Goal: Information Seeking & Learning: Learn about a topic

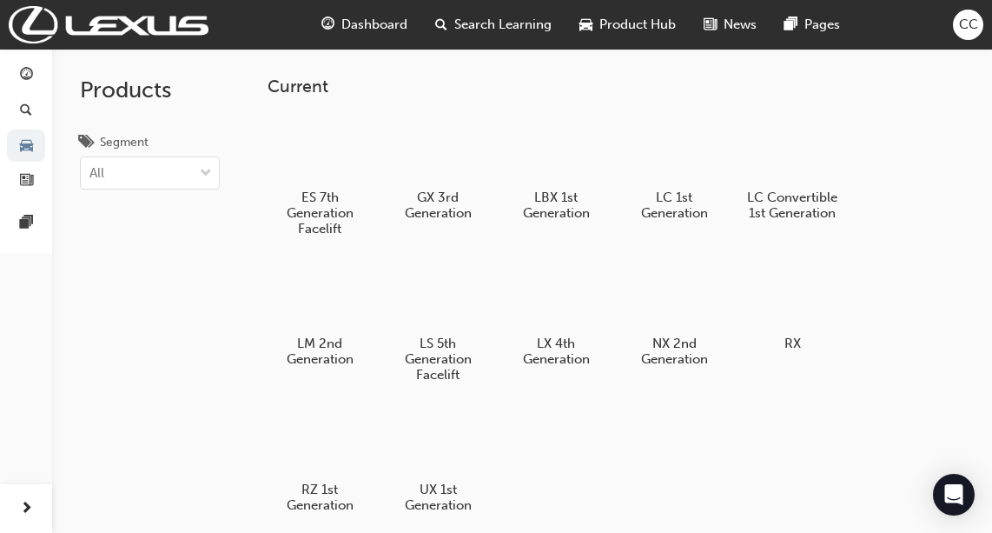
scroll to position [3, 0]
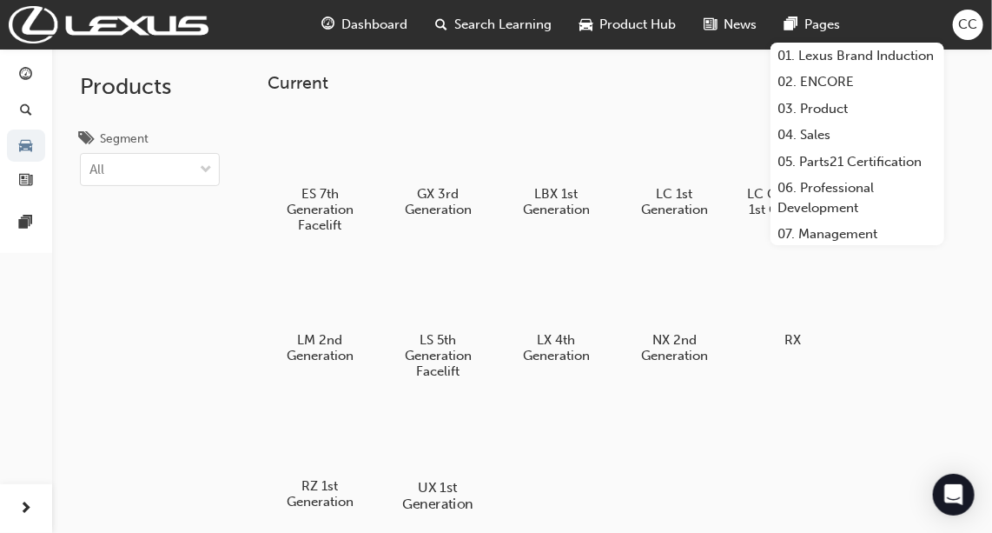
click at [434, 431] on div at bounding box center [438, 437] width 96 height 70
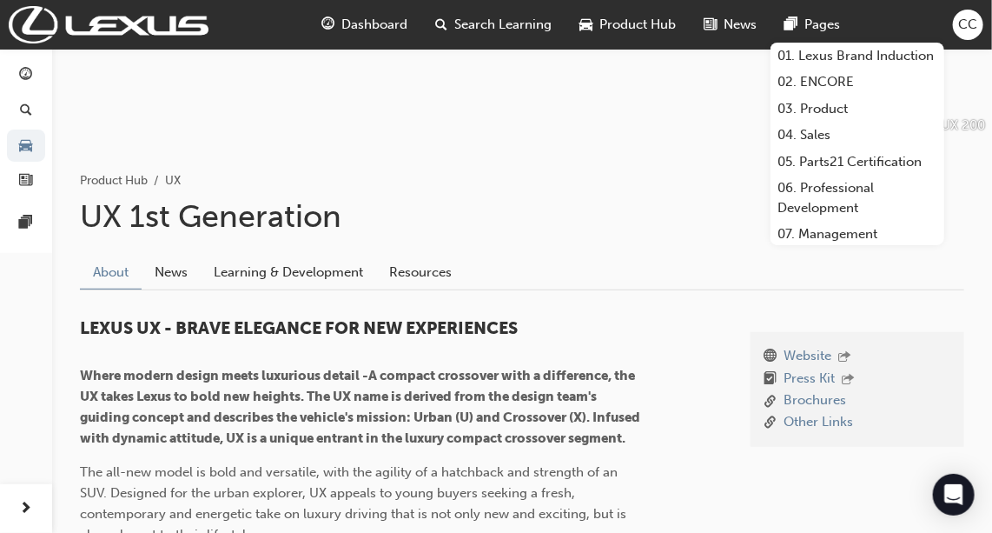
scroll to position [336, 0]
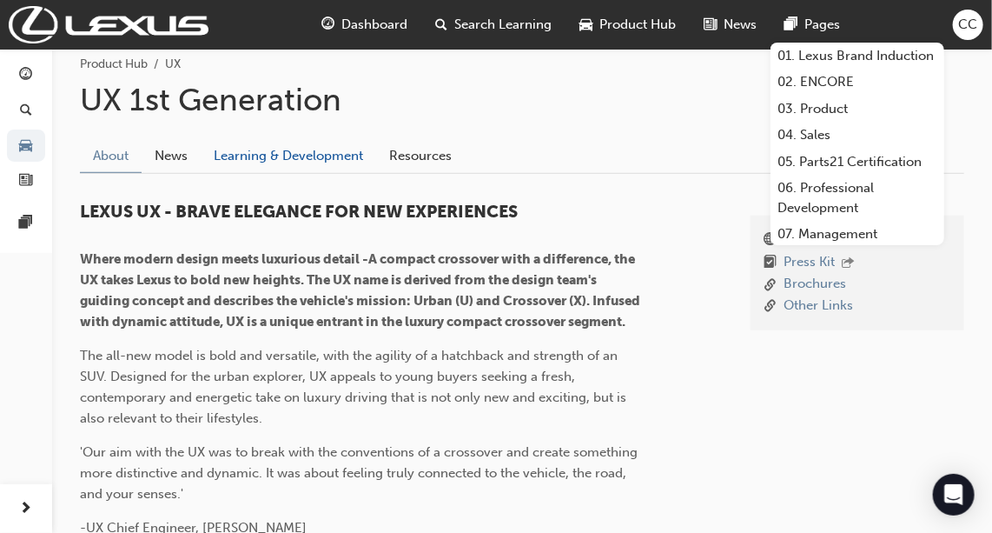
click at [286, 143] on link "Learning & Development" at bounding box center [289, 156] width 176 height 33
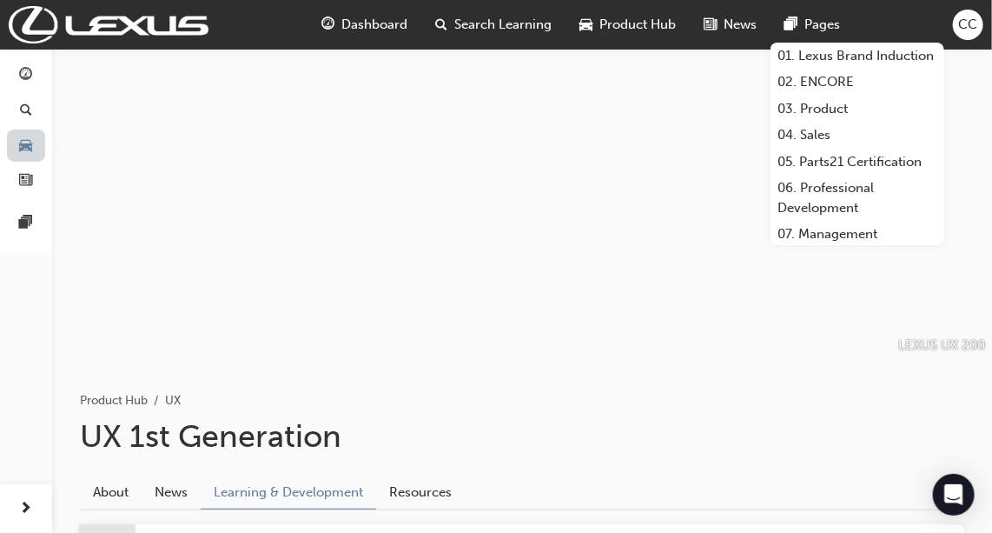
click at [21, 149] on span "car-icon" at bounding box center [26, 146] width 13 height 16
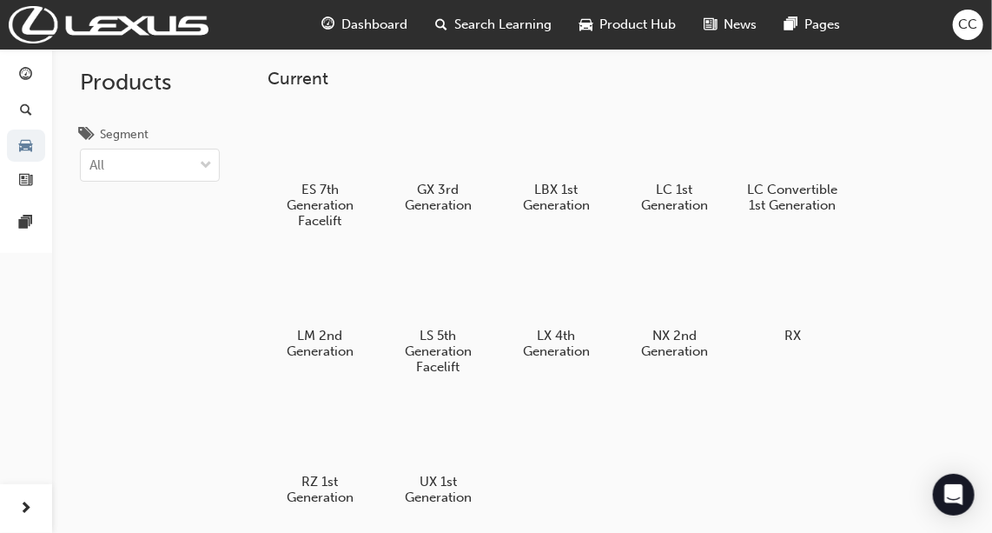
scroll to position [9, 0]
click at [698, 275] on div at bounding box center [675, 286] width 96 height 70
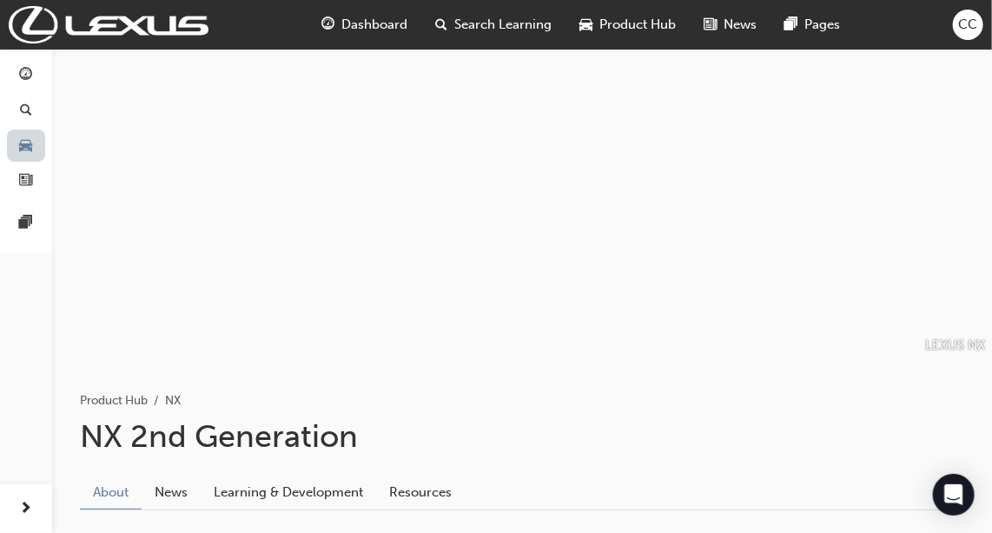
click at [30, 135] on link "button" at bounding box center [26, 145] width 38 height 32
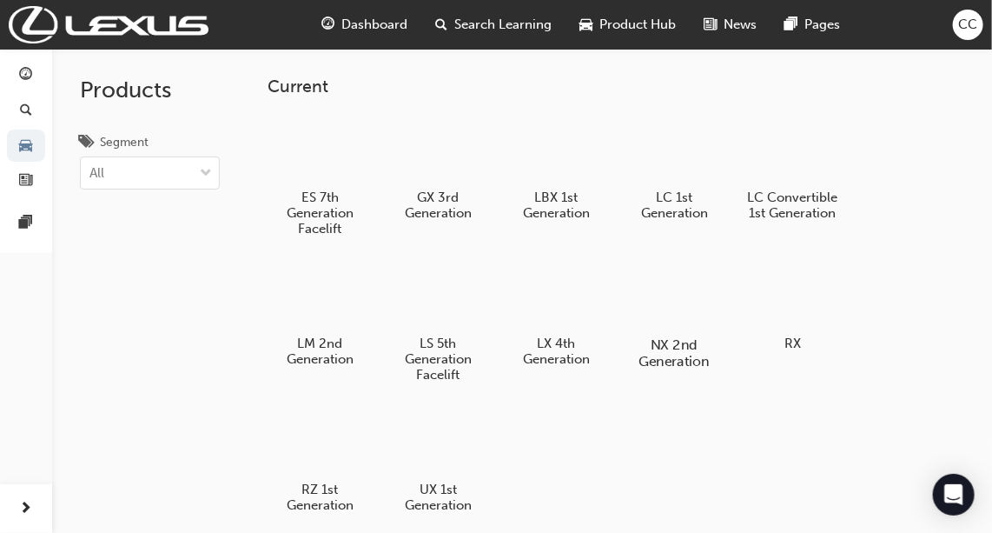
click at [695, 303] on div at bounding box center [675, 295] width 96 height 70
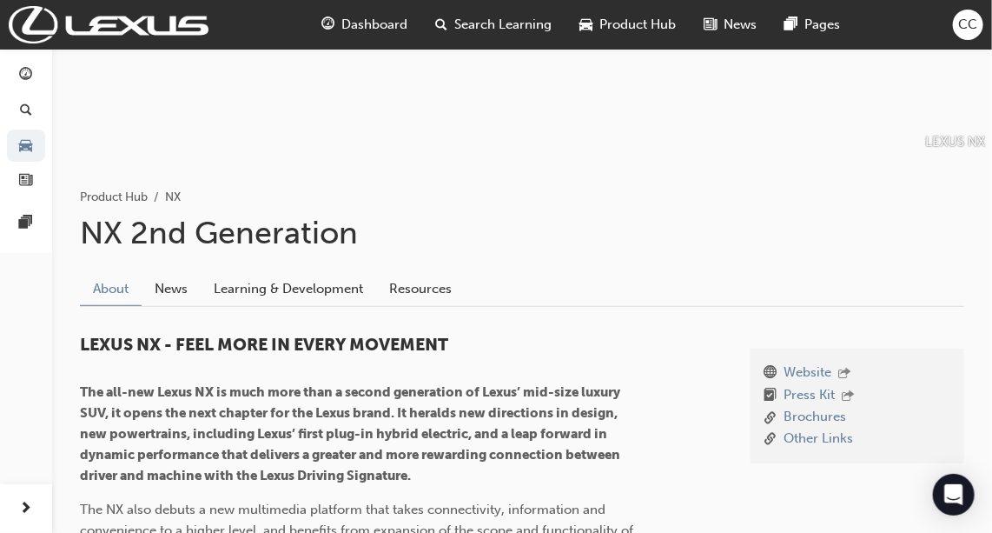
scroll to position [214, 0]
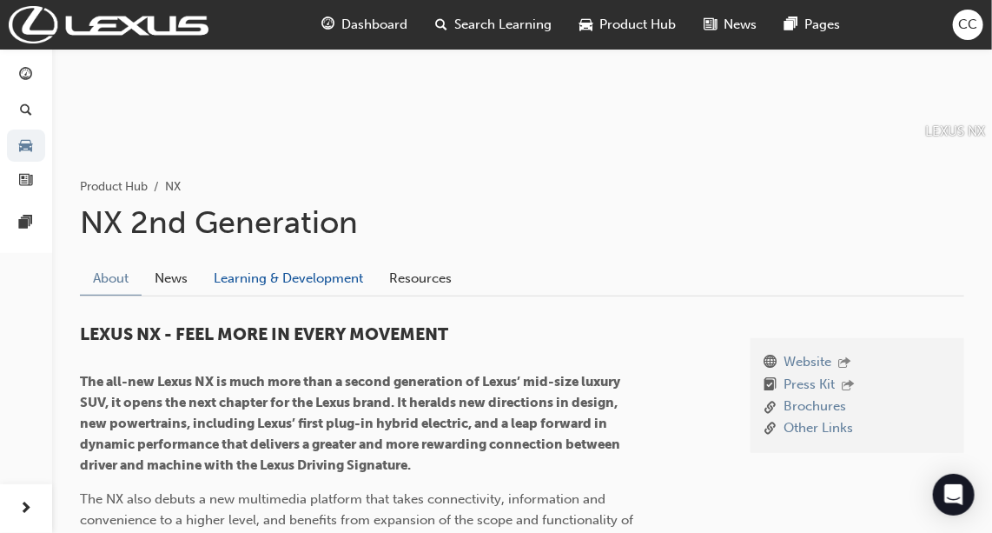
click at [267, 274] on link "Learning & Development" at bounding box center [289, 278] width 176 height 33
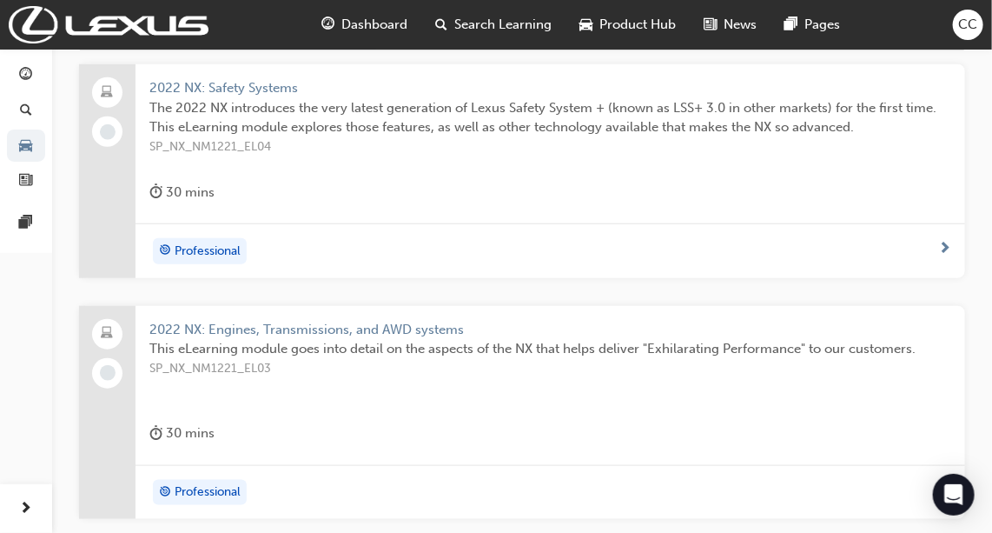
scroll to position [346, 0]
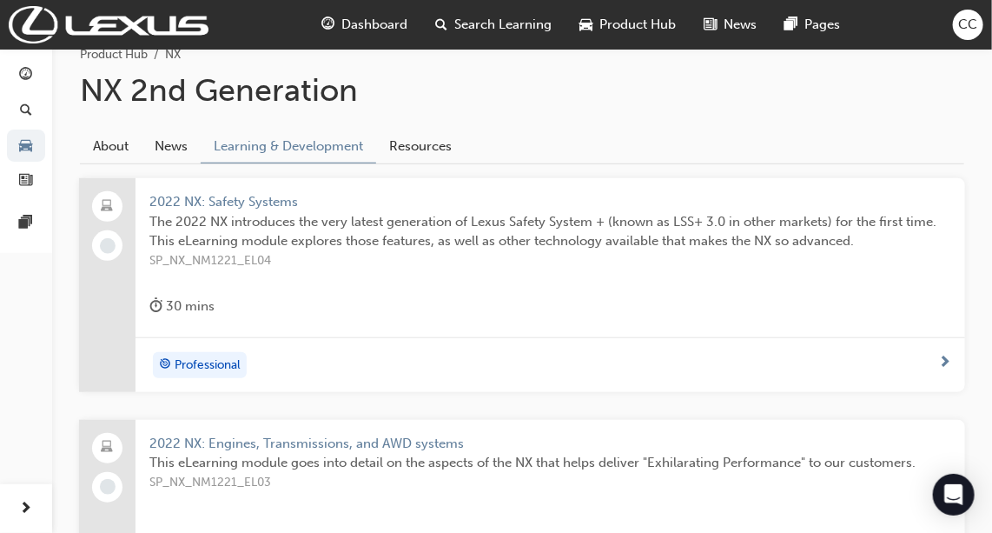
click at [249, 183] on div "2022 NX: Safety Systems The 2022 NX introduces the very latest generation of Le…" at bounding box center [551, 257] width 830 height 159
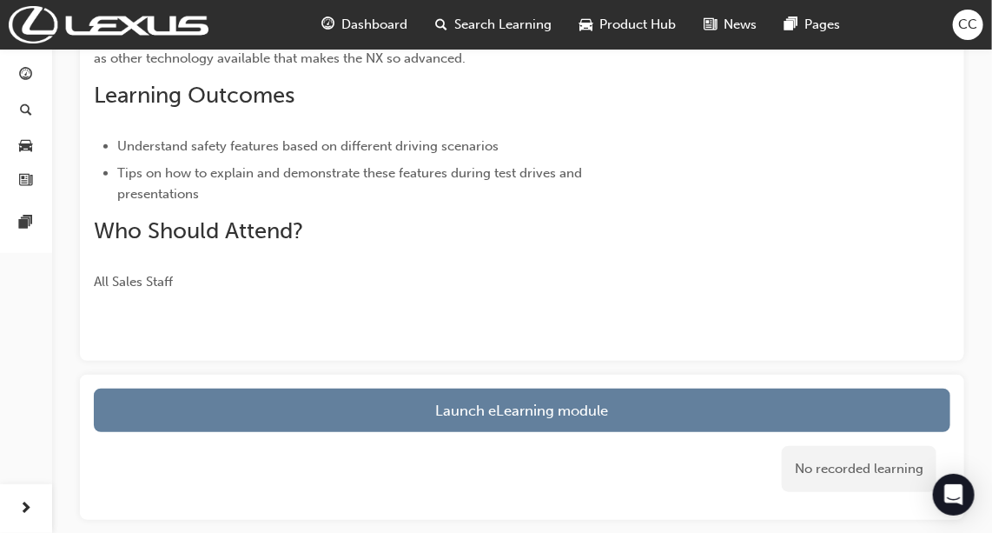
scroll to position [179, 0]
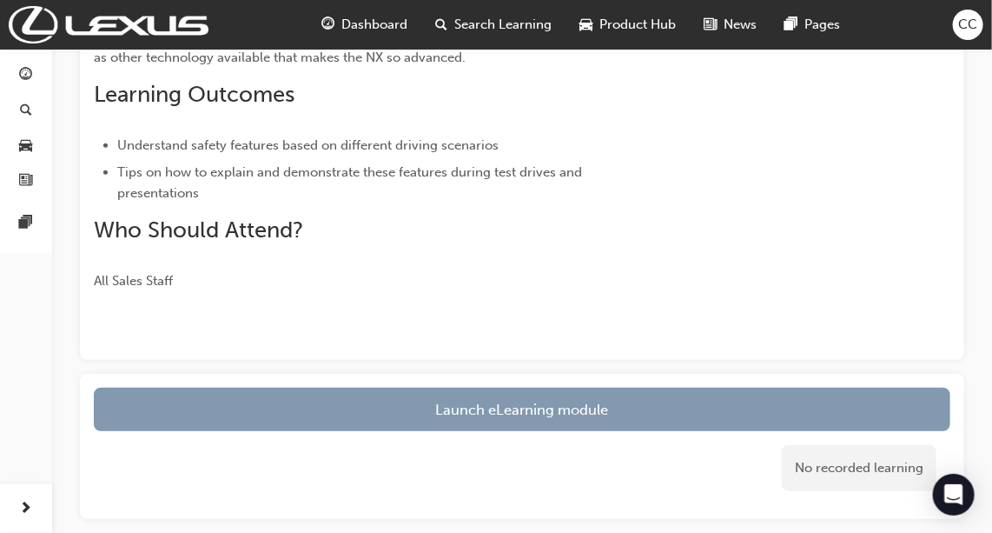
click at [395, 408] on link "Launch eLearning module" at bounding box center [522, 409] width 857 height 43
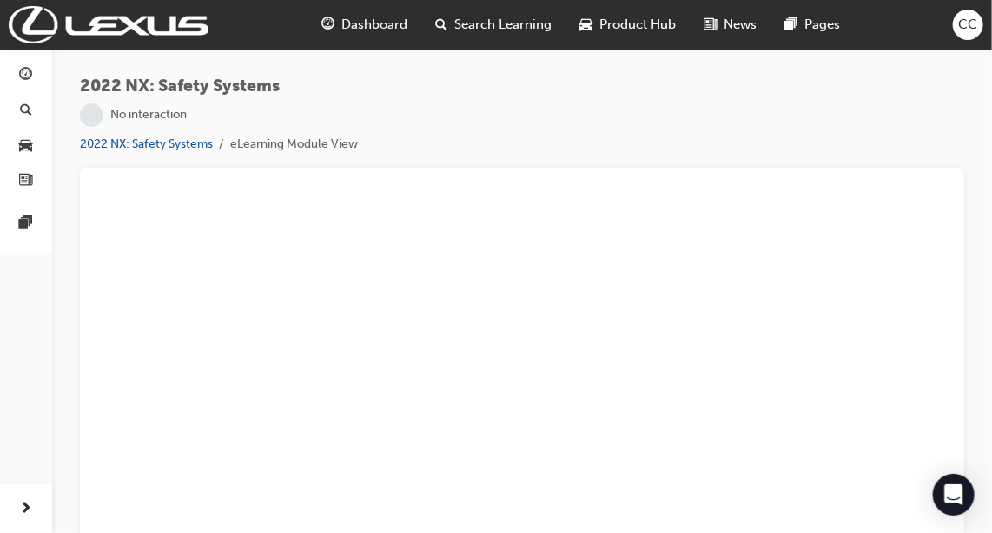
scroll to position [19, 0]
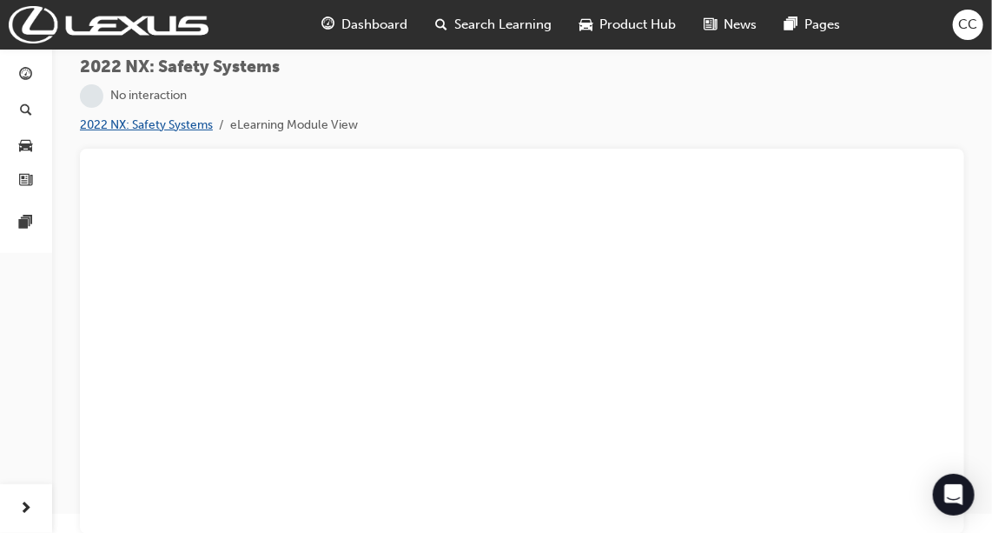
click at [180, 130] on link "2022 NX: Safety Systems" at bounding box center [146, 124] width 133 height 15
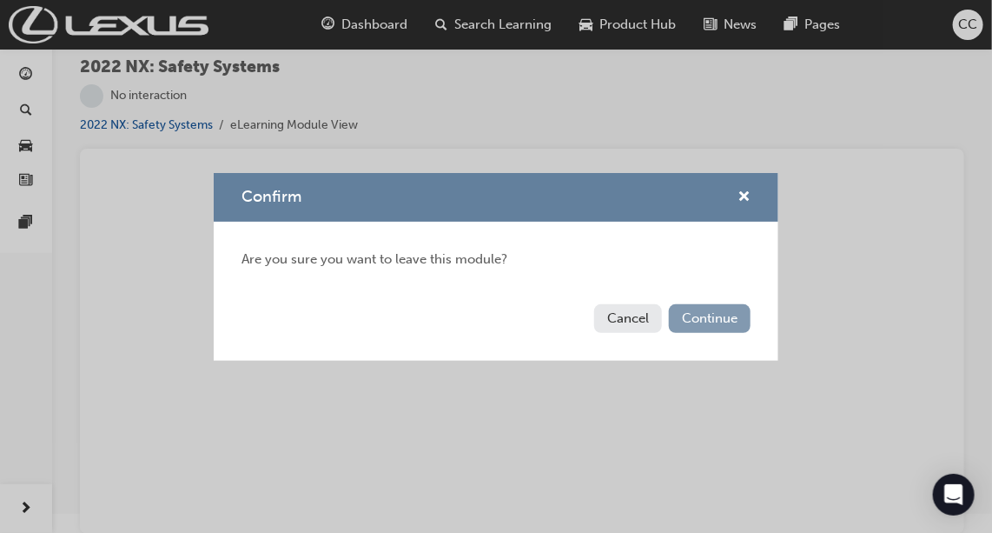
click at [713, 324] on button "Continue" at bounding box center [710, 318] width 82 height 29
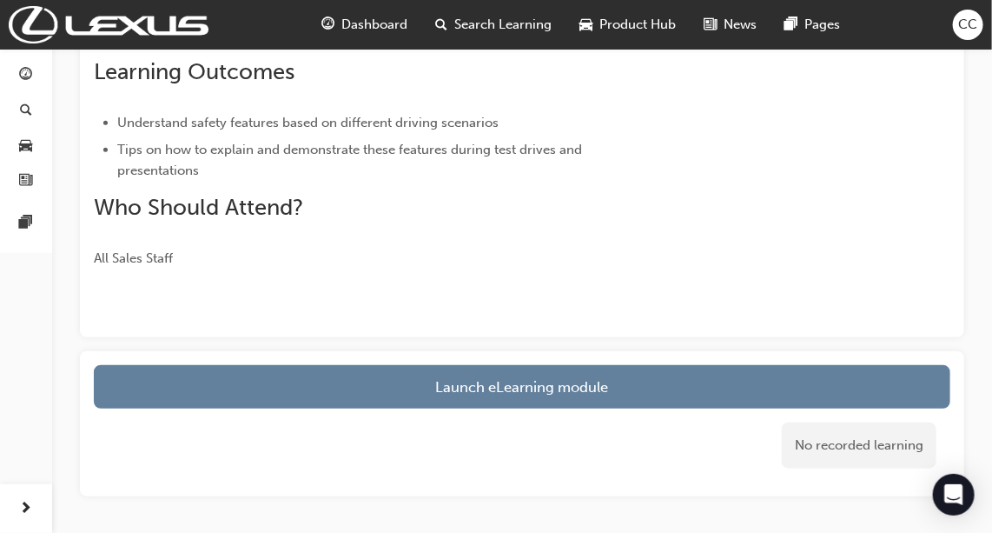
scroll to position [202, 0]
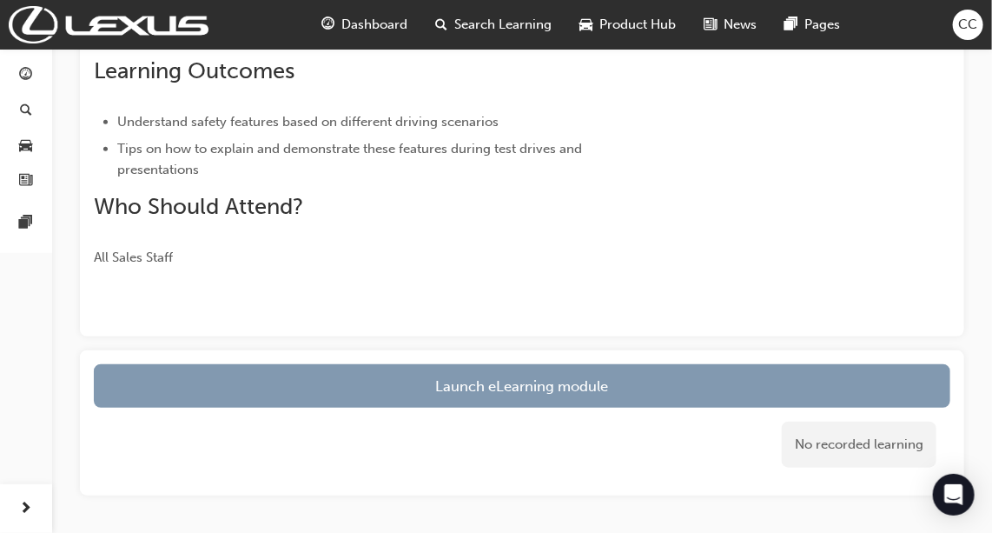
click at [428, 395] on link "Launch eLearning module" at bounding box center [522, 385] width 857 height 43
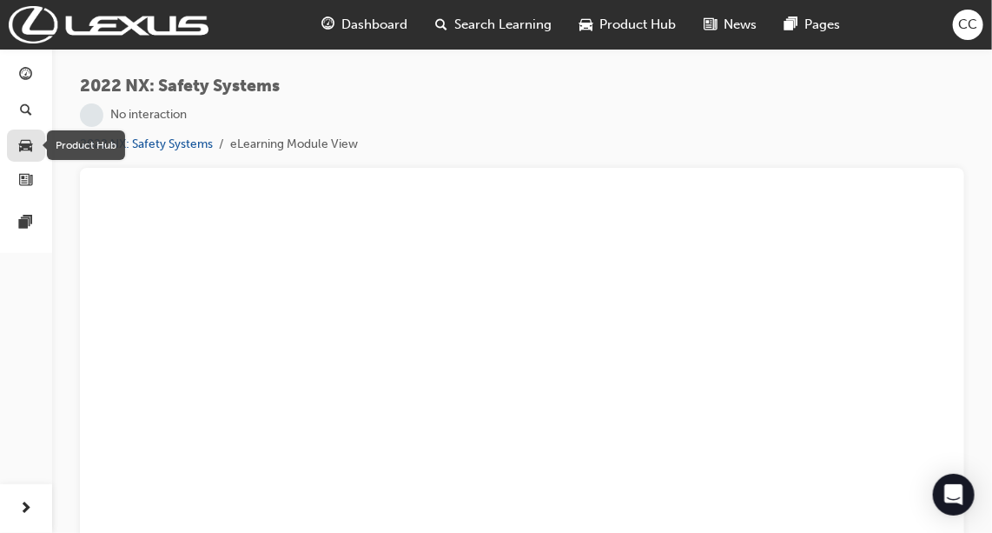
click at [33, 145] on div "button" at bounding box center [26, 146] width 21 height 22
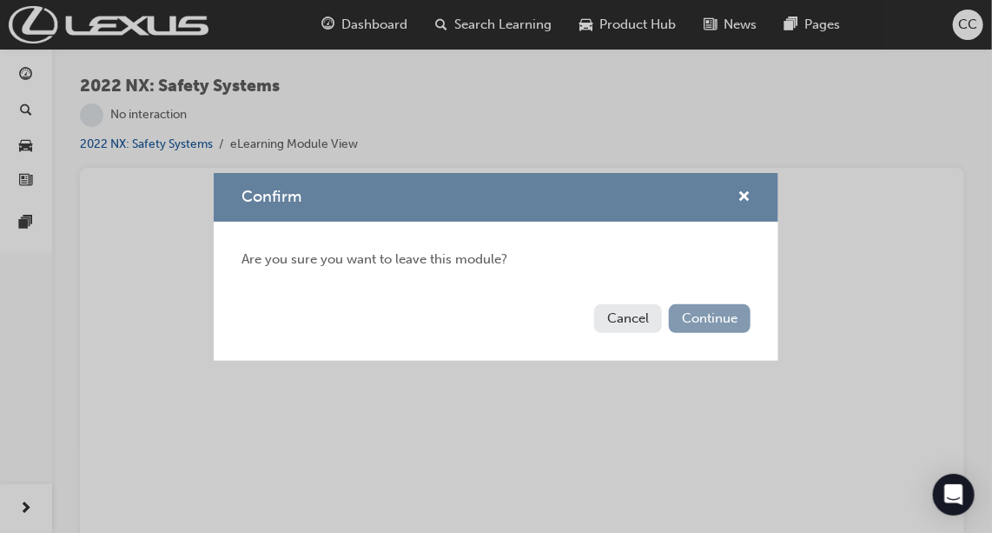
click at [703, 327] on button "Continue" at bounding box center [710, 318] width 82 height 29
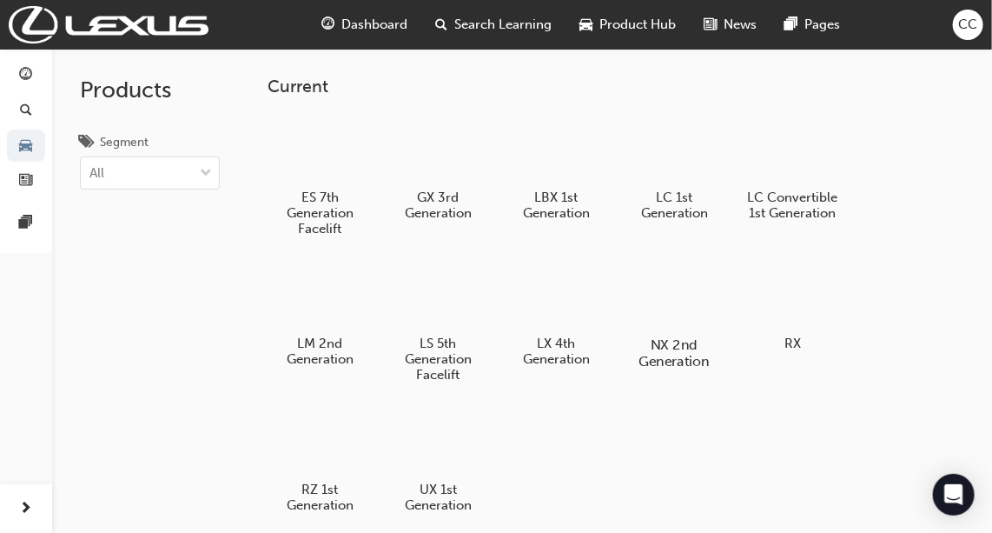
click at [683, 314] on div at bounding box center [675, 295] width 96 height 70
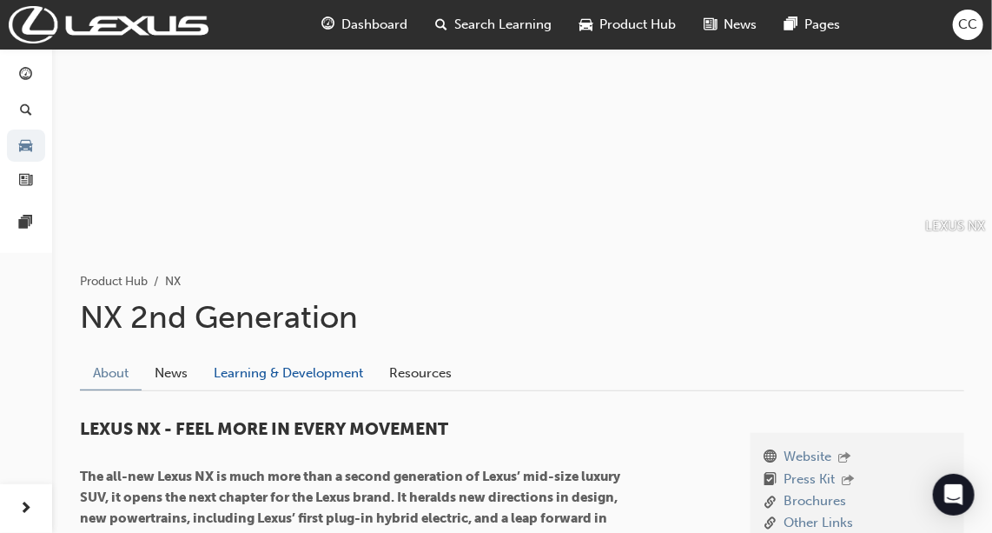
scroll to position [111, 0]
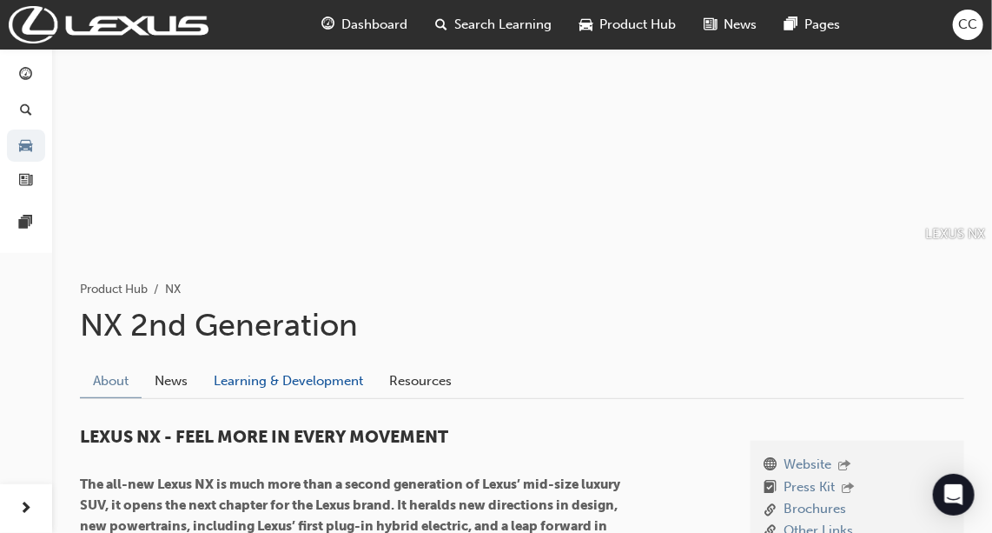
click at [302, 381] on link "Learning & Development" at bounding box center [289, 381] width 176 height 33
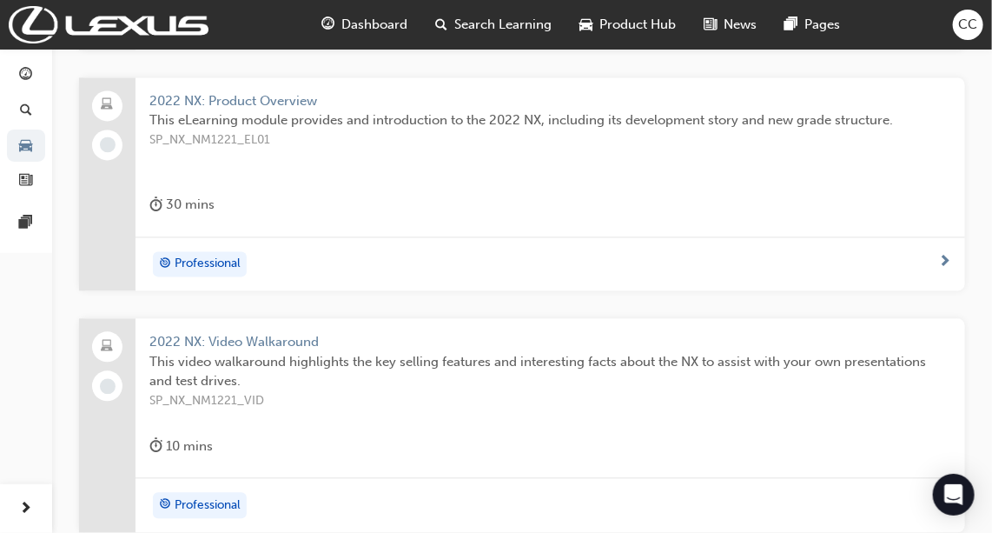
scroll to position [1176, 0]
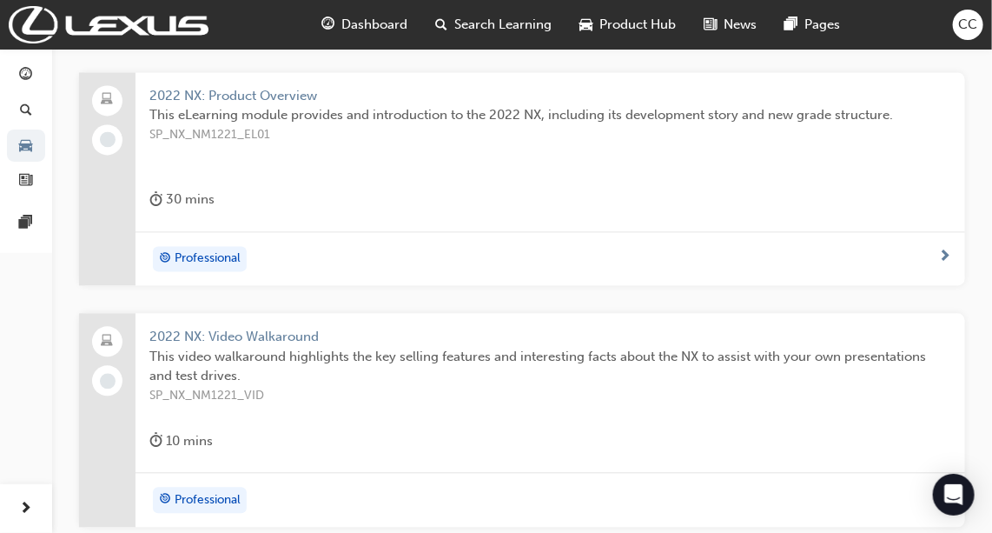
click at [284, 335] on span "2022 NX: Video Walkaround" at bounding box center [550, 337] width 802 height 20
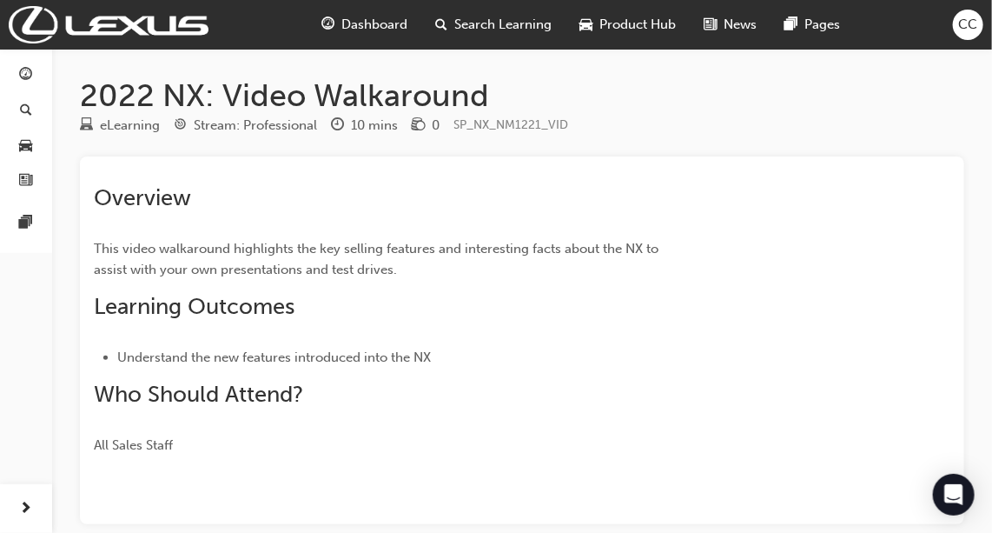
scroll to position [187, 0]
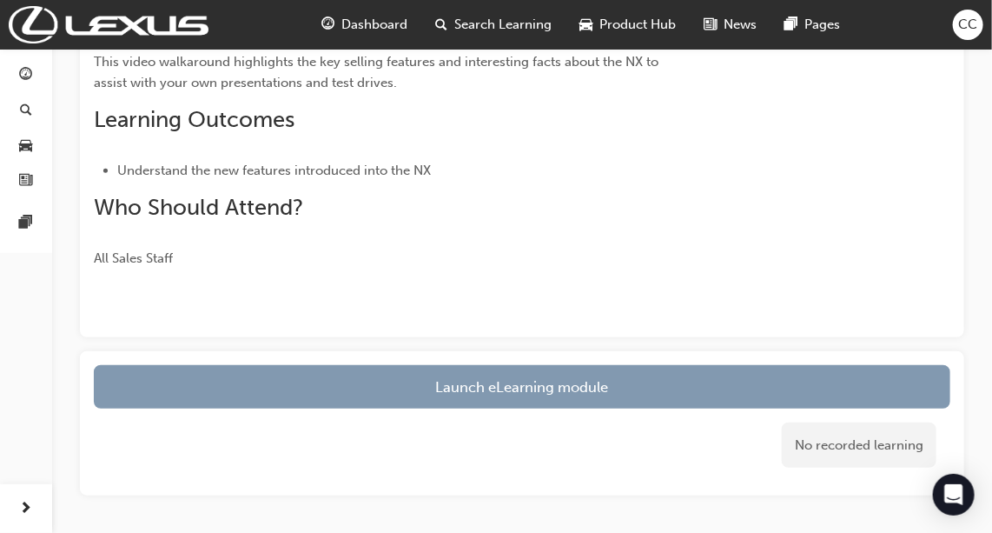
click at [361, 371] on link "Launch eLearning module" at bounding box center [522, 386] width 857 height 43
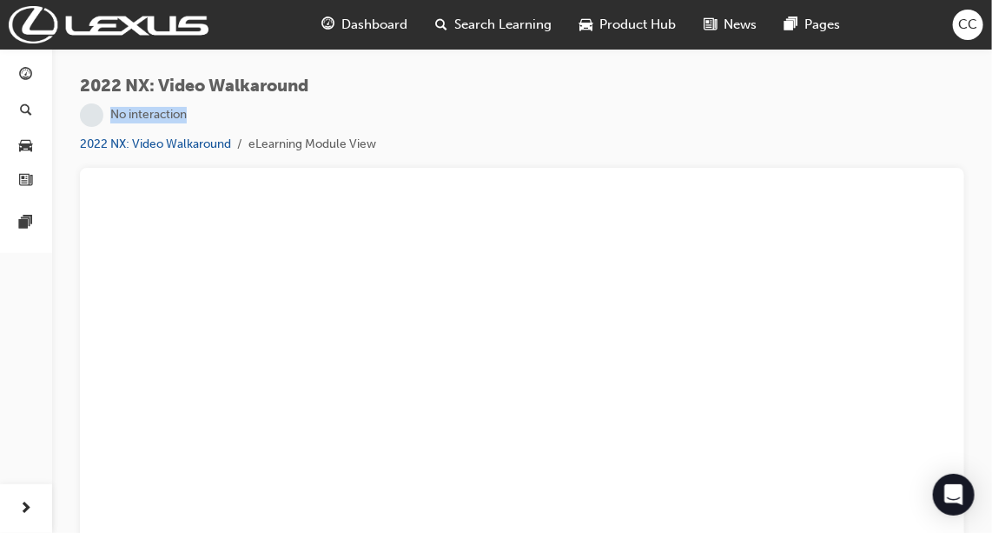
drag, startPoint x: 594, startPoint y: 66, endPoint x: 526, endPoint y: 100, distance: 75.8
click at [526, 100] on div "2022 NX: Video Walkaround | No interaction 2022 NX: Video Walkaround eLearning …" at bounding box center [522, 269] width 940 height 441
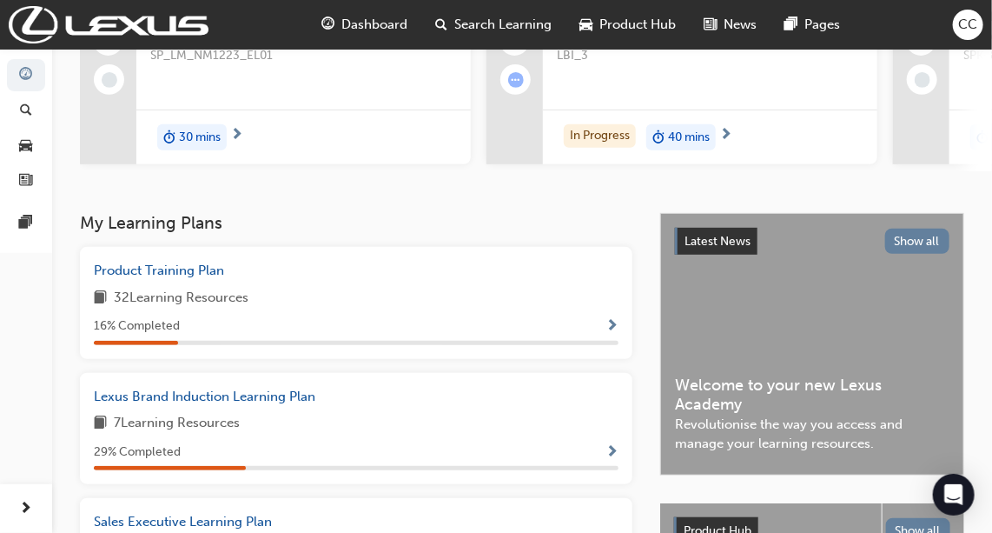
scroll to position [202, 0]
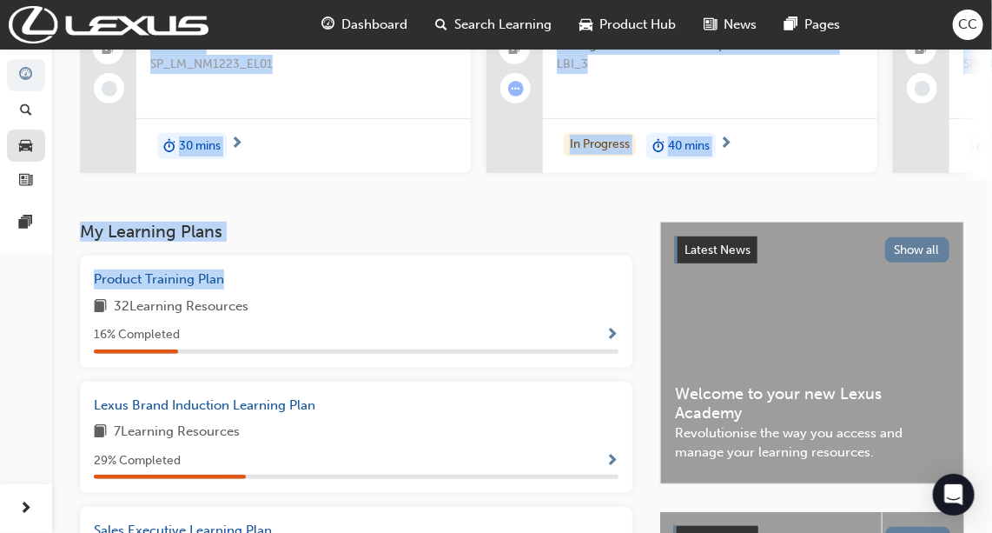
drag, startPoint x: 243, startPoint y: 291, endPoint x: 34, endPoint y: 143, distance: 256.8
click at [34, 143] on div "Dashboard Search Learning Product Hub News Pages Pages CC Welcome back , [PERSO…" at bounding box center [496, 439] width 992 height 1282
drag, startPoint x: 34, startPoint y: 143, endPoint x: 20, endPoint y: 144, distance: 14.0
click at [20, 144] on div "button" at bounding box center [26, 146] width 21 height 22
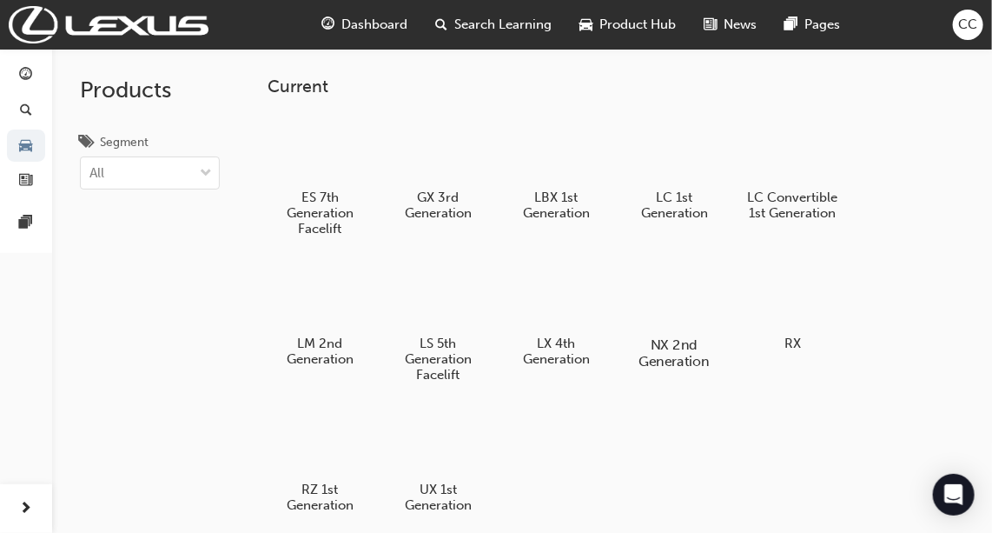
click at [654, 308] on div at bounding box center [675, 295] width 96 height 70
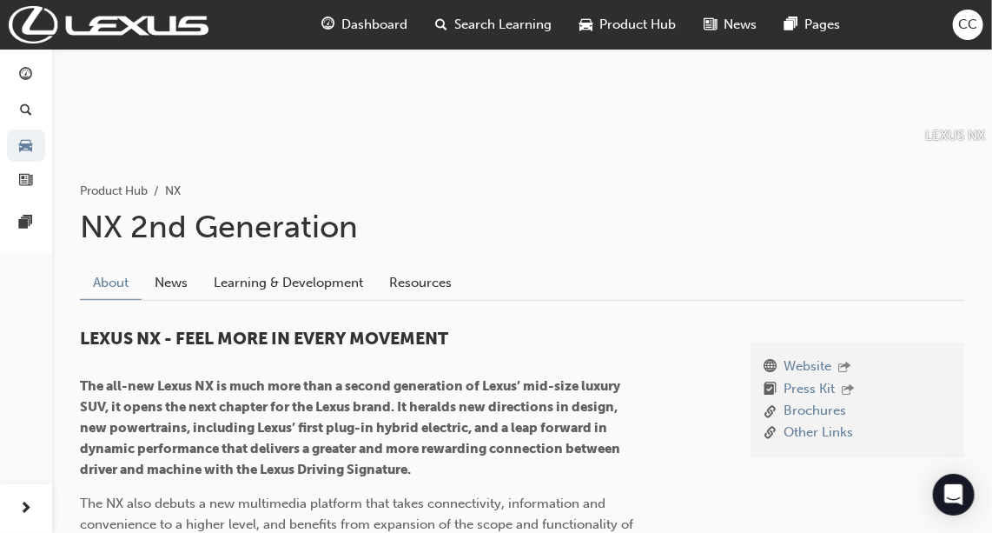
scroll to position [211, 0]
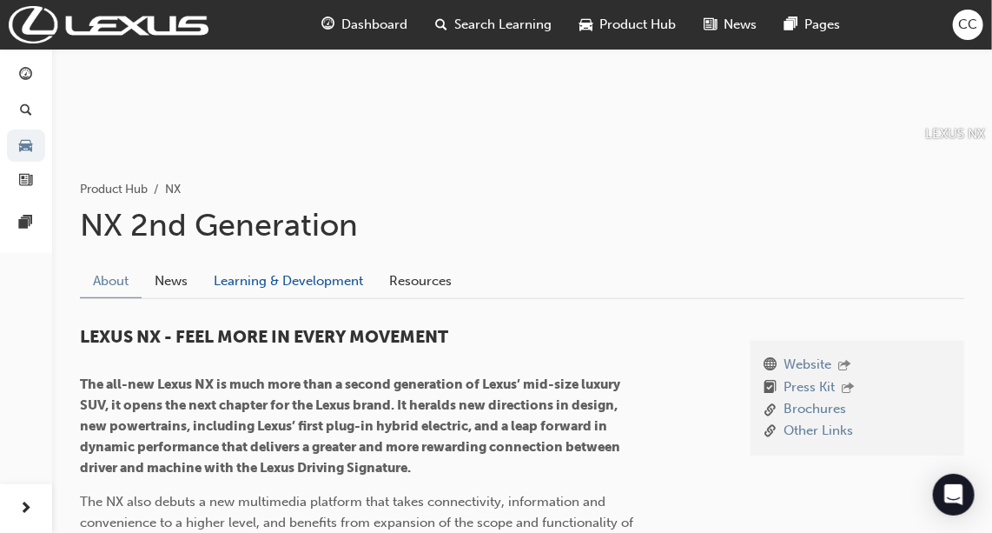
click at [329, 284] on link "Learning & Development" at bounding box center [289, 281] width 176 height 33
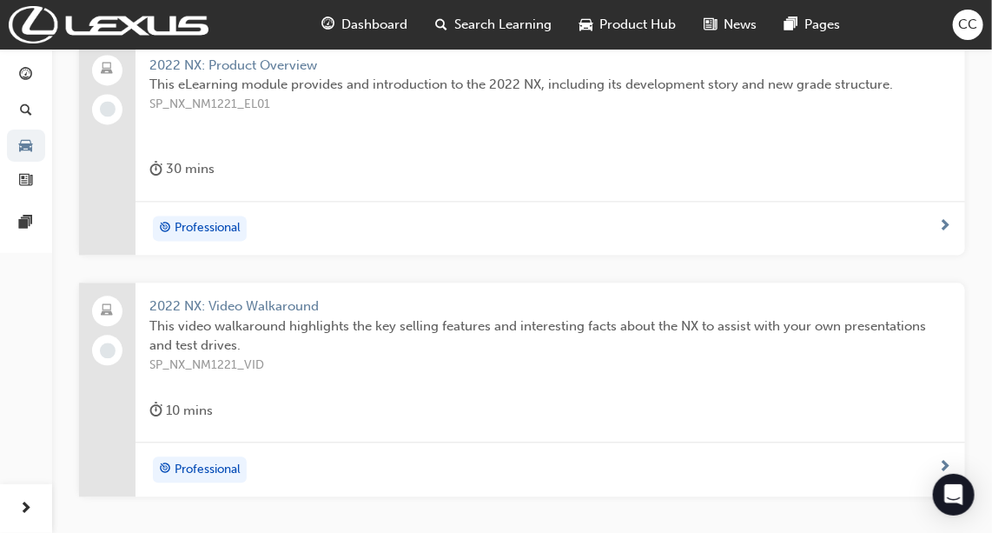
scroll to position [1292, 0]
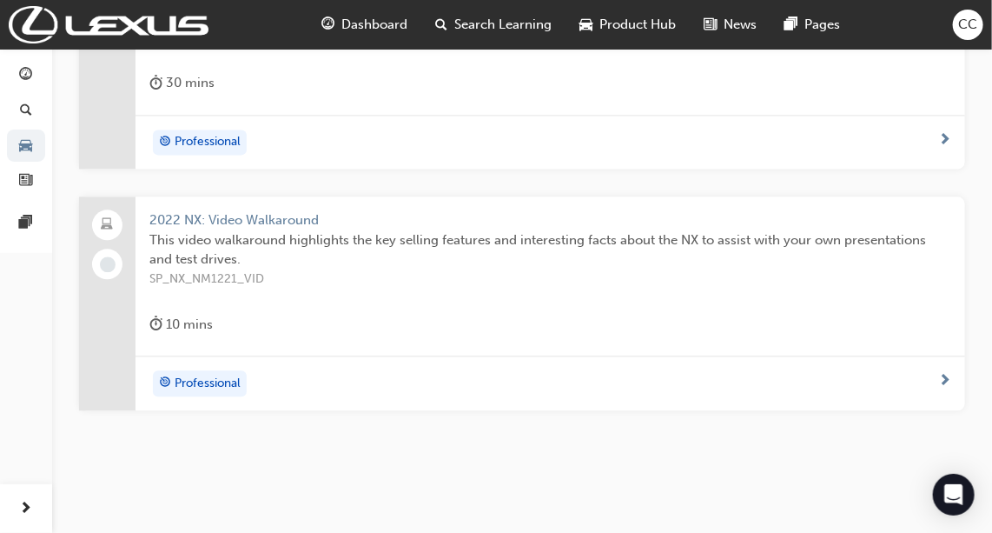
click at [306, 299] on div "2022 NX: Video Walkaround This video walkaround highlights the key selling feat…" at bounding box center [551, 275] width 830 height 159
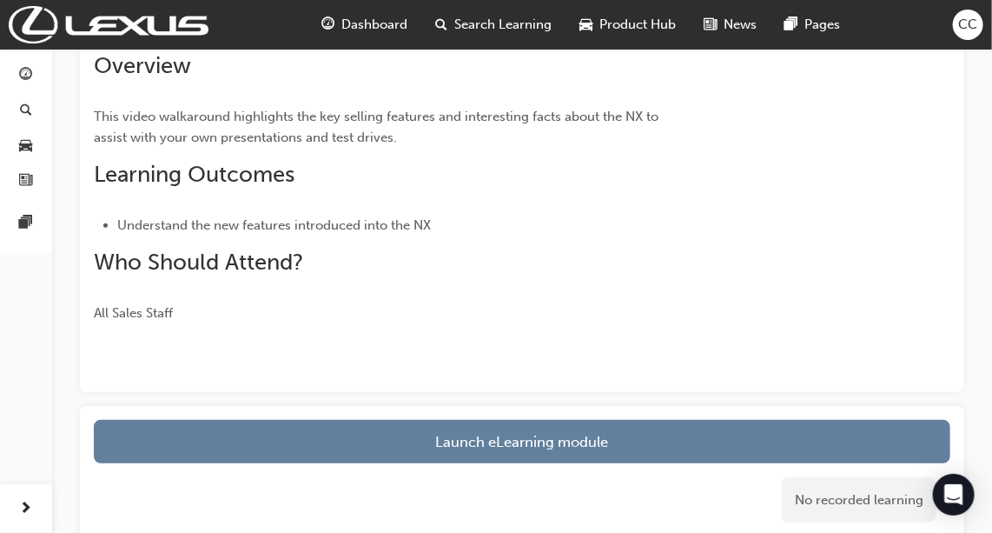
scroll to position [116, 0]
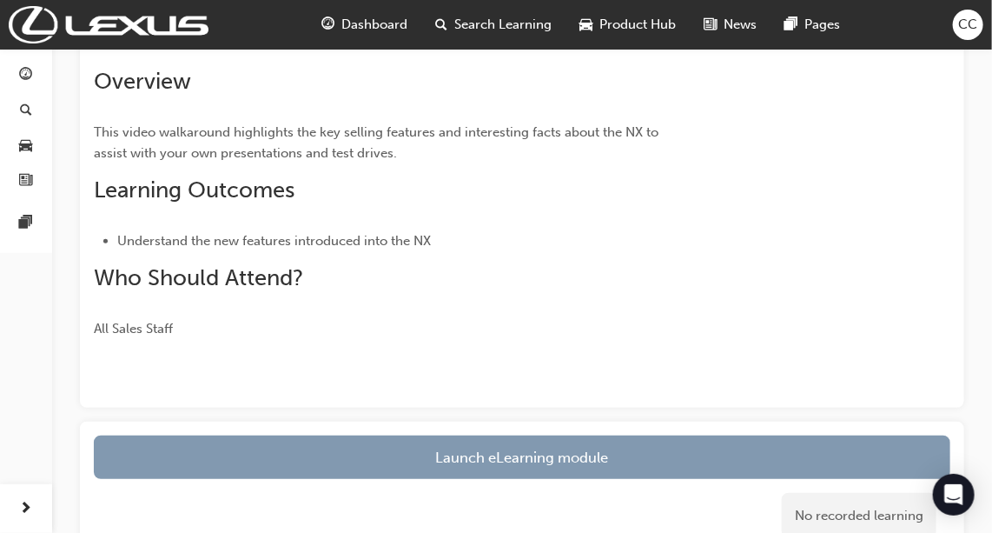
click at [391, 468] on link "Launch eLearning module" at bounding box center [522, 456] width 857 height 43
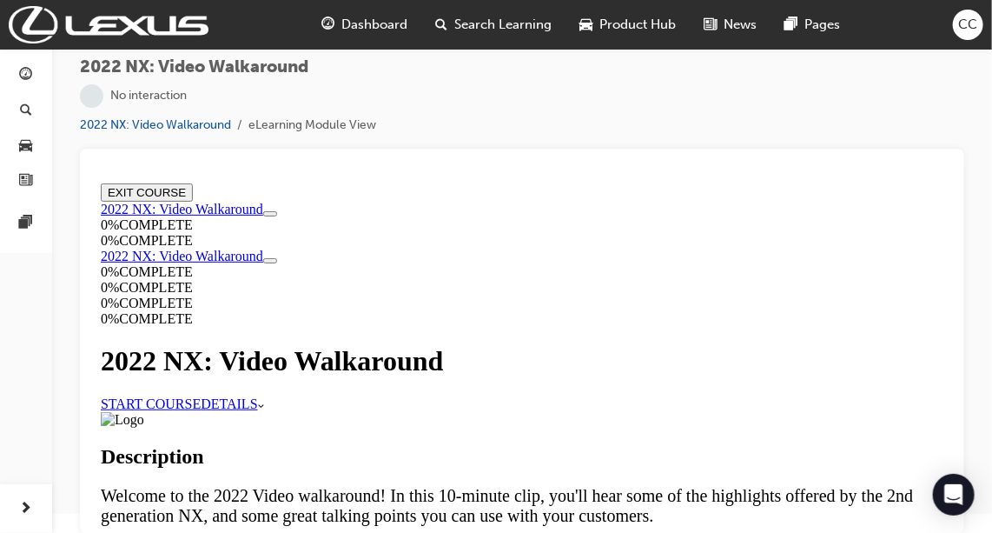
scroll to position [93, 0]
click at [200, 395] on link "START COURSE" at bounding box center [150, 402] width 100 height 15
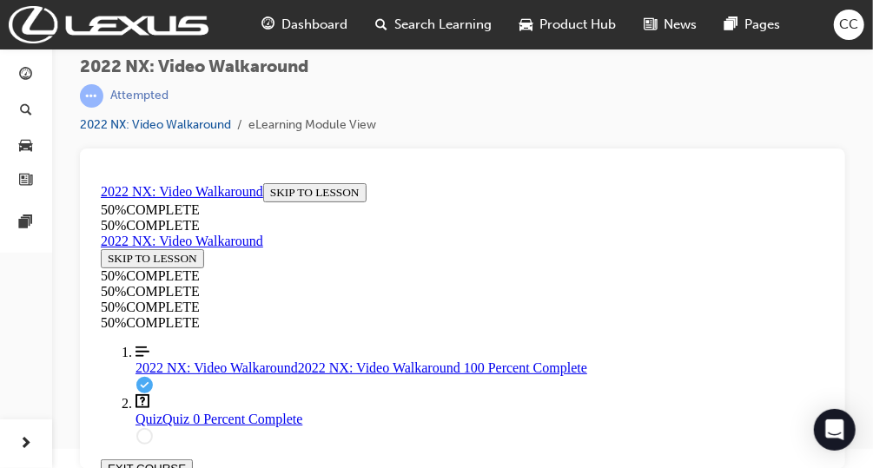
scroll to position [307, 0]
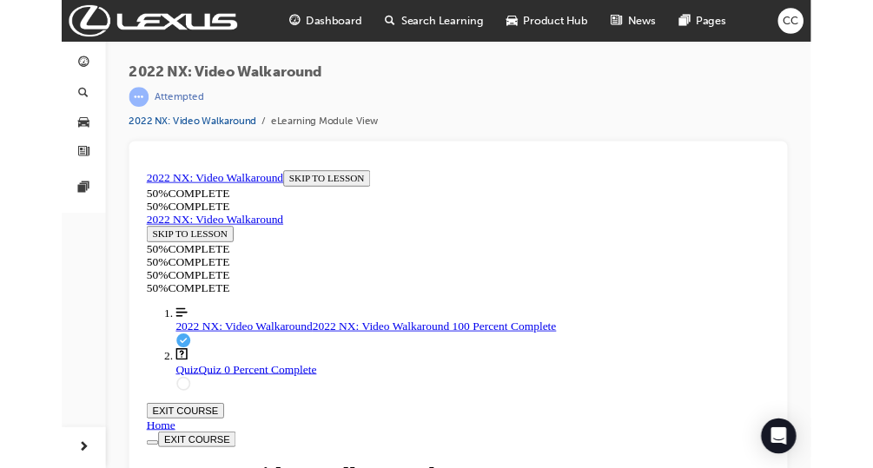
scroll to position [303, 0]
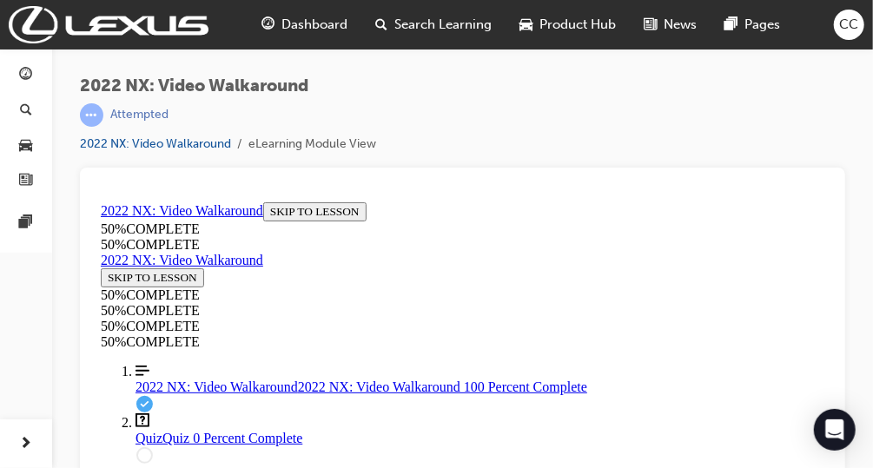
scroll to position [19, 0]
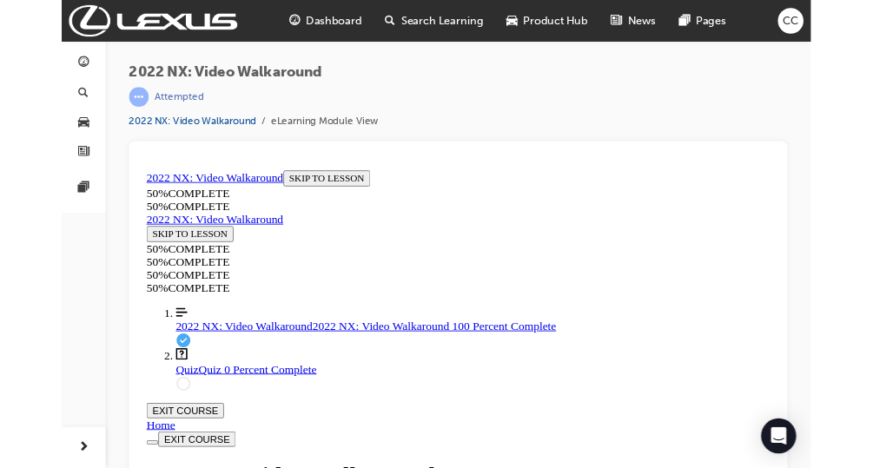
scroll to position [303, 0]
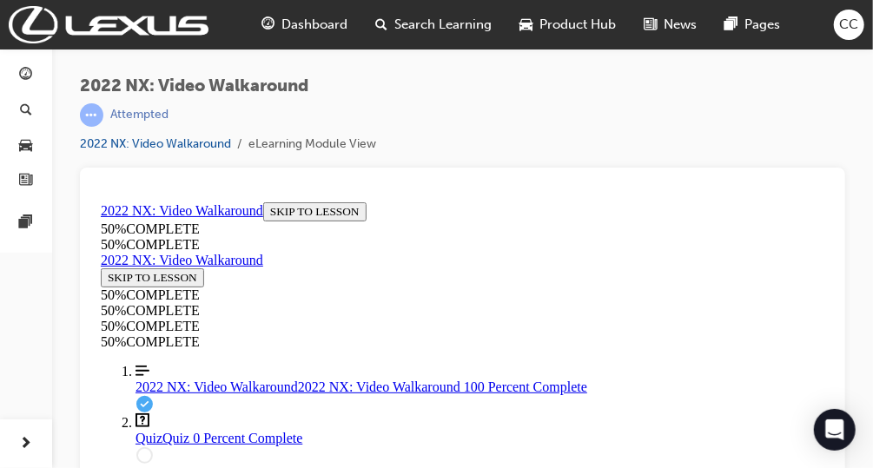
scroll to position [19, 0]
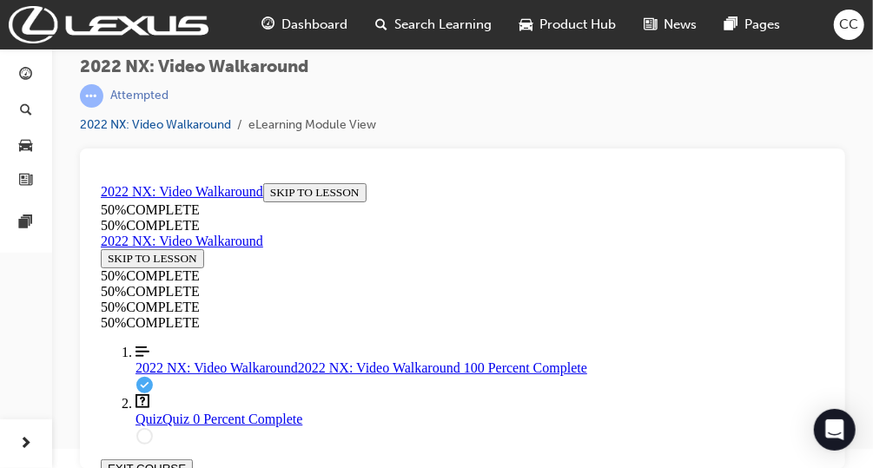
drag, startPoint x: 576, startPoint y: 420, endPoint x: 576, endPoint y: 440, distance: 20.0
drag, startPoint x: 576, startPoint y: 440, endPoint x: 494, endPoint y: 429, distance: 83.2
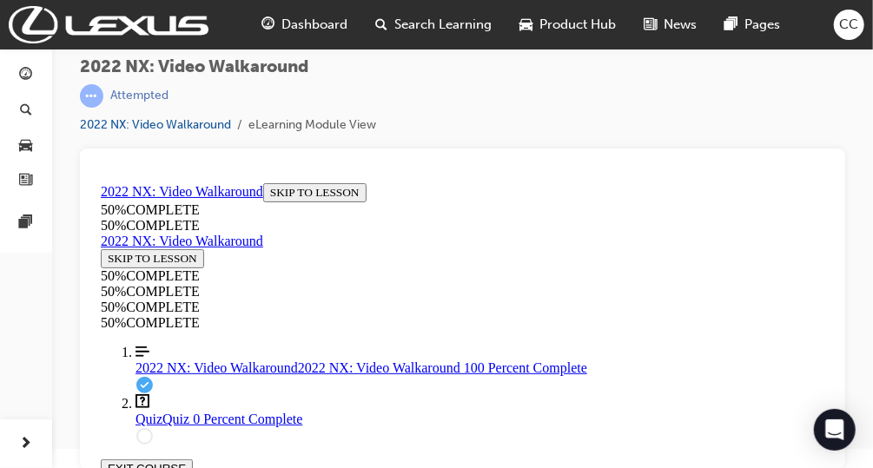
scroll to position [573, 0]
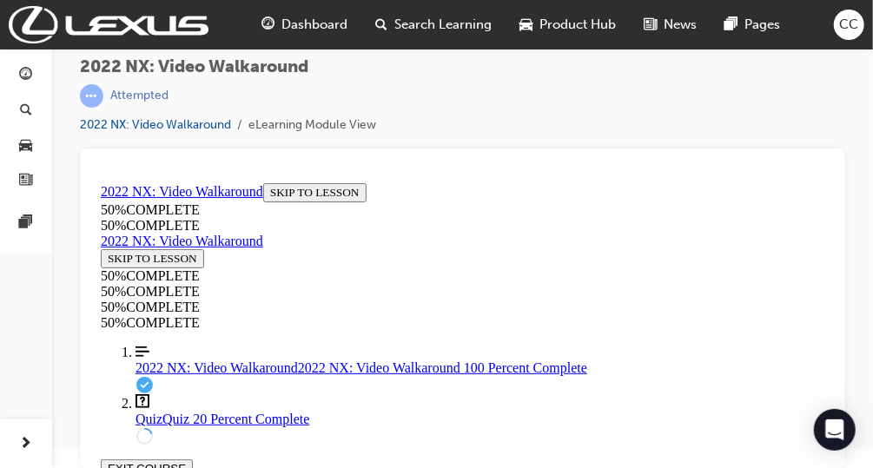
scroll to position [314, 0]
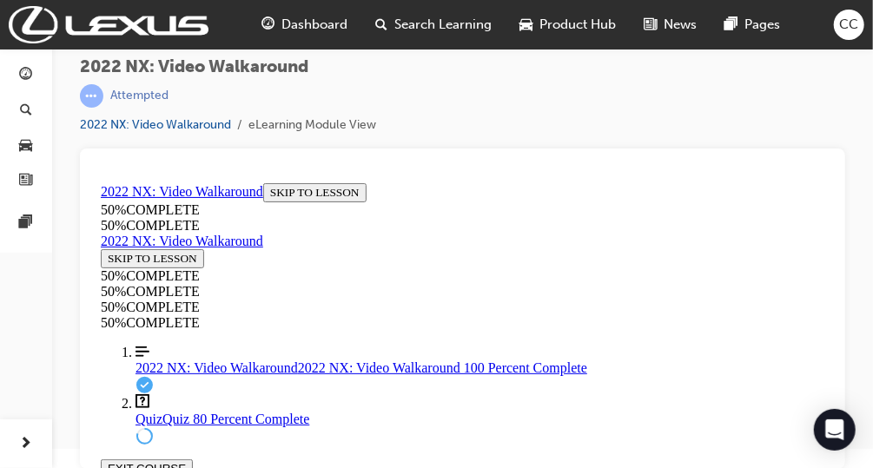
scroll to position [273, 0]
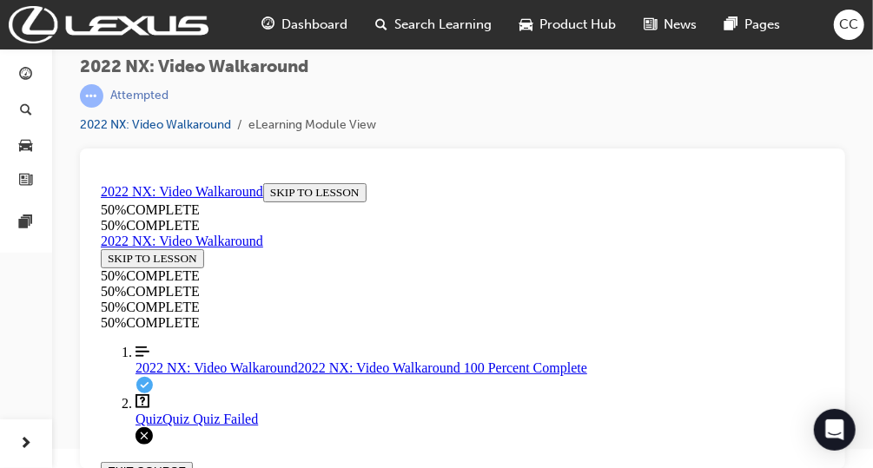
drag, startPoint x: 412, startPoint y: 245, endPoint x: 196, endPoint y: 190, distance: 222.4
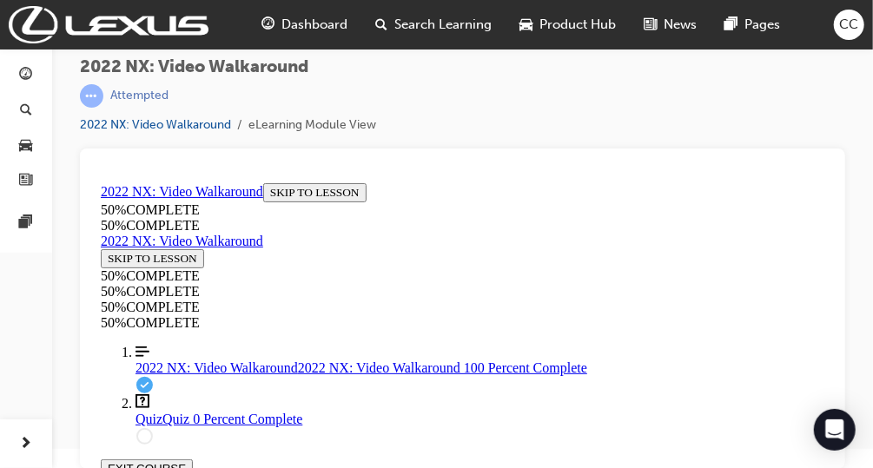
copy p "Using a dedicated wall charger, how long would it take to charge the NX 450h+ b…"
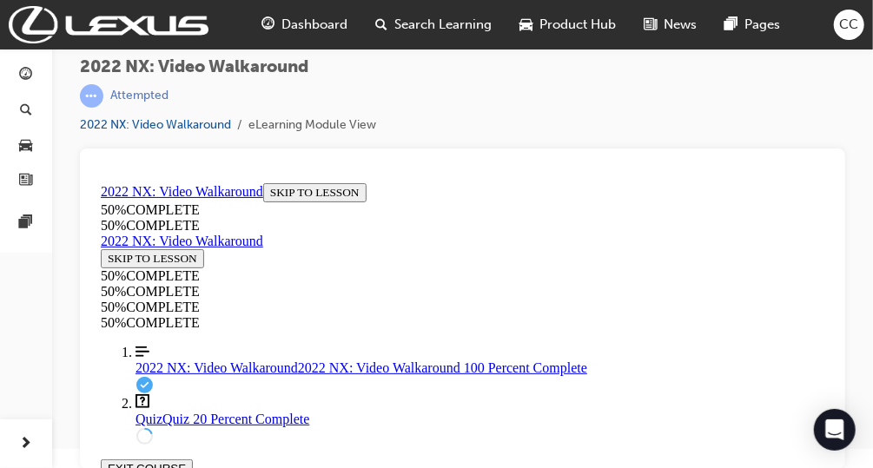
drag, startPoint x: 235, startPoint y: 278, endPoint x: 776, endPoint y: 249, distance: 541.3
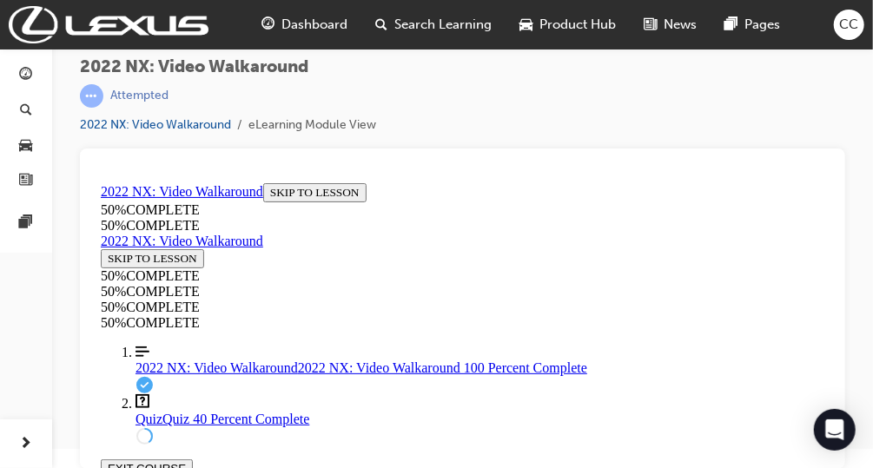
copy p "Which variant comes exclusively with a full-time AWD system?"
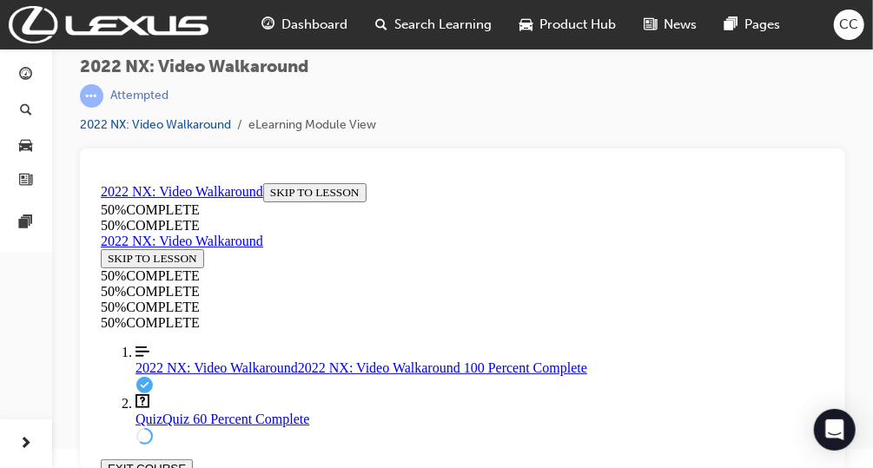
drag, startPoint x: 232, startPoint y: 244, endPoint x: 597, endPoint y: 235, distance: 365.1
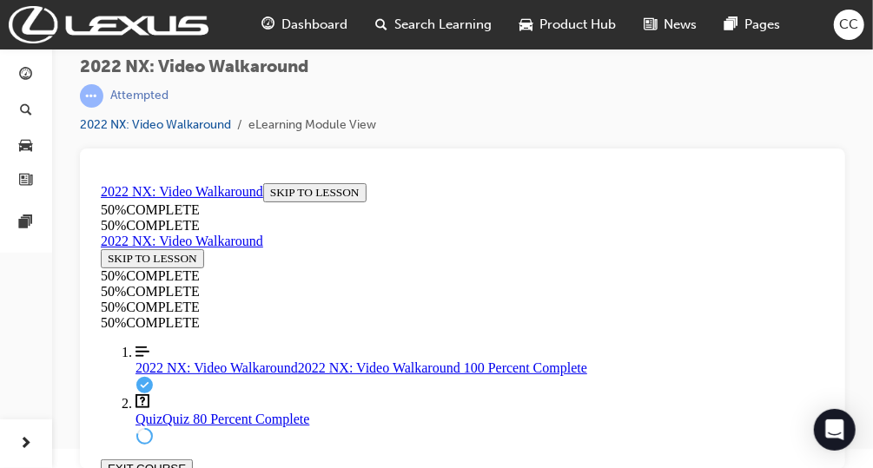
scroll to position [230, 0]
drag, startPoint x: 249, startPoint y: 268, endPoint x: 636, endPoint y: 233, distance: 388.3
copy p "What is the combined fuel economy of the NX 350h?"
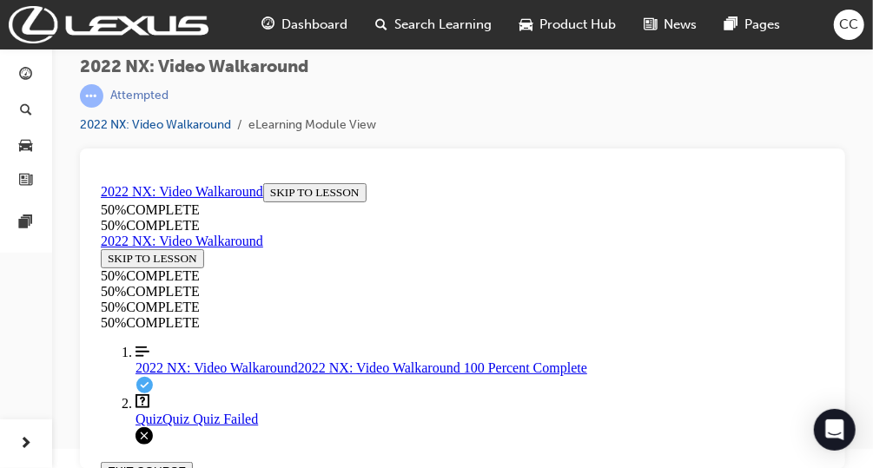
scroll to position [261, 0]
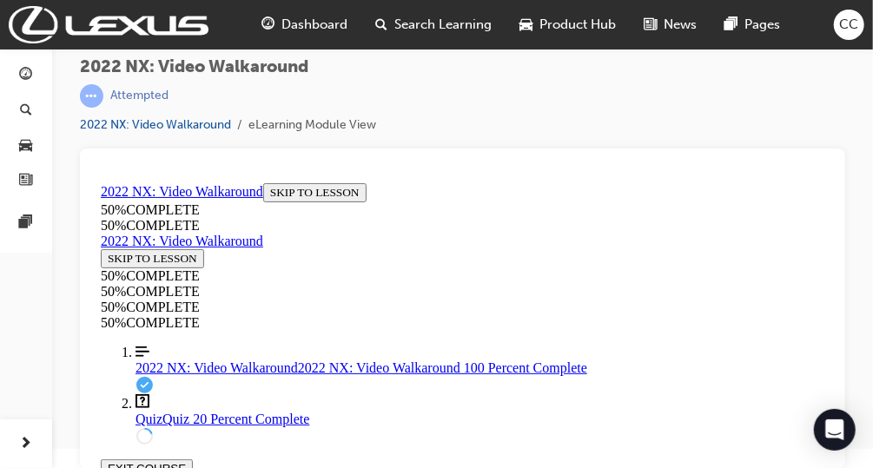
scroll to position [373, 0]
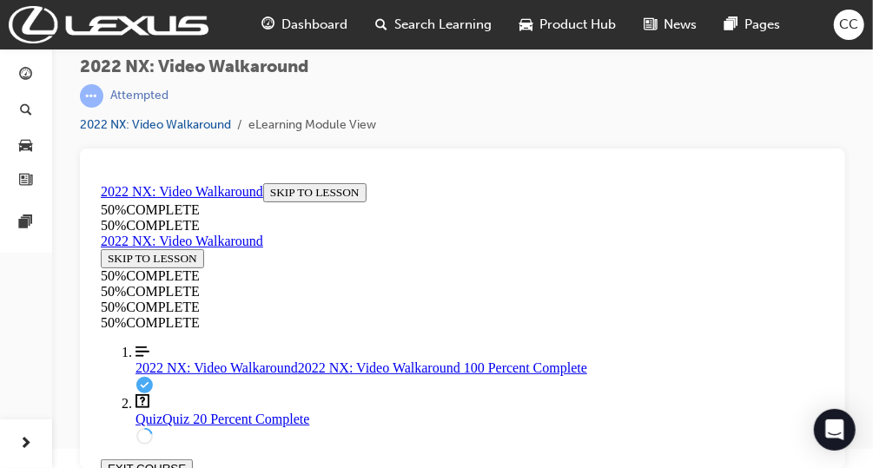
scroll to position [373, 0]
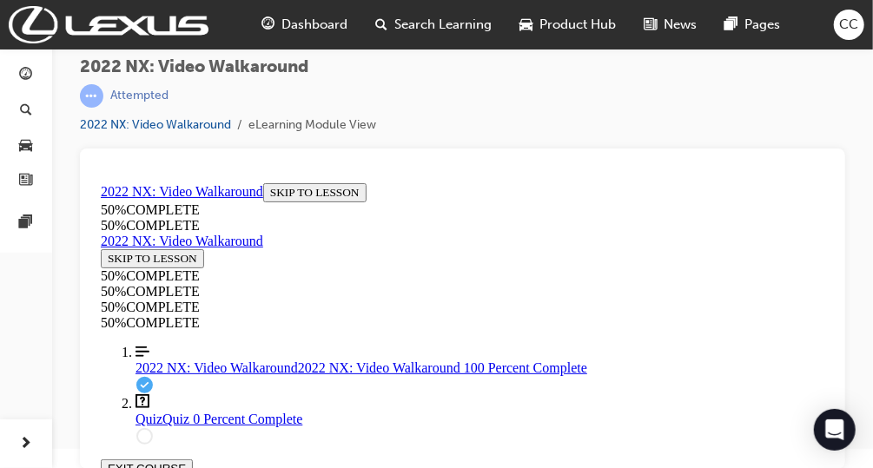
drag, startPoint x: 252, startPoint y: 351, endPoint x: 540, endPoint y: 333, distance: 288.2
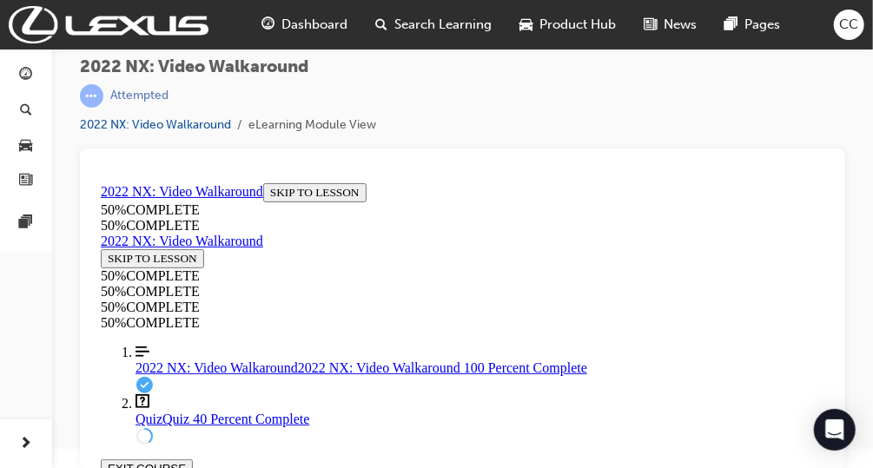
scroll to position [234, 0]
drag, startPoint x: 426, startPoint y: 415, endPoint x: 209, endPoint y: 244, distance: 275.9
copy div "Which variant comes exclusively with a full-time AWD system? NX450h+ NX250 NX35…"
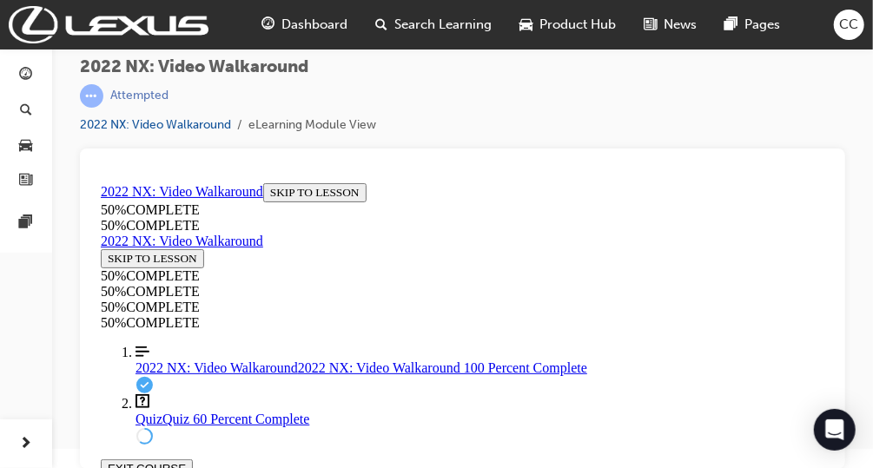
drag, startPoint x: 246, startPoint y: 198, endPoint x: 477, endPoint y: 262, distance: 239.9
copy div "Using a dedicated wall charger, how long would it take to charge the NX 450h+ b…"
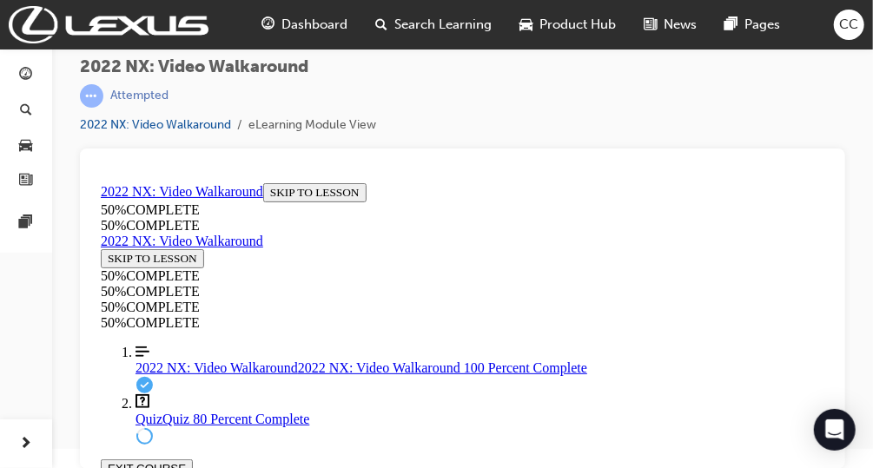
scroll to position [448, 0]
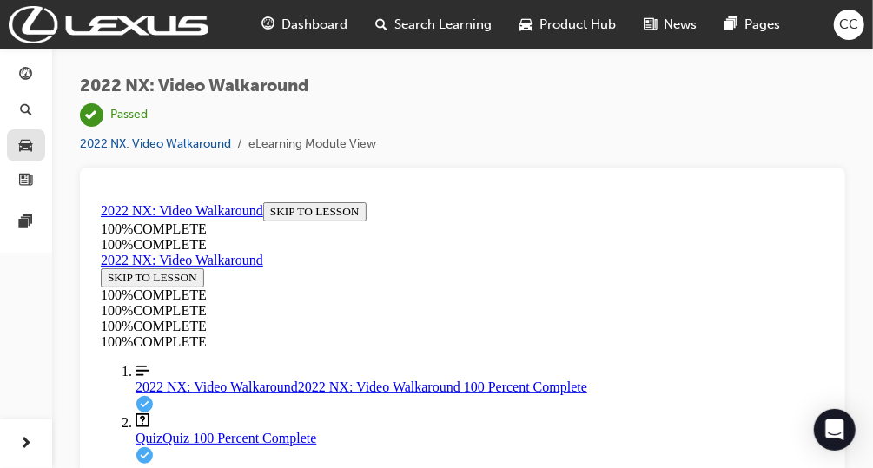
click at [44, 143] on link "button" at bounding box center [26, 145] width 38 height 32
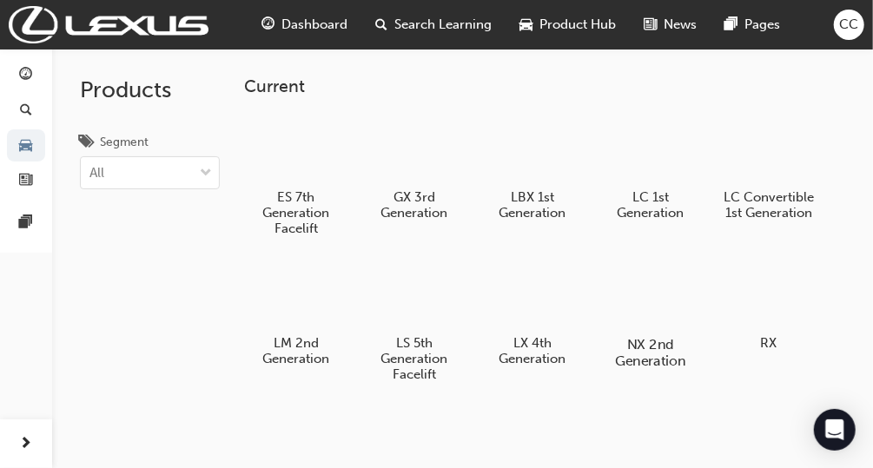
click at [660, 306] on div at bounding box center [650, 295] width 96 height 70
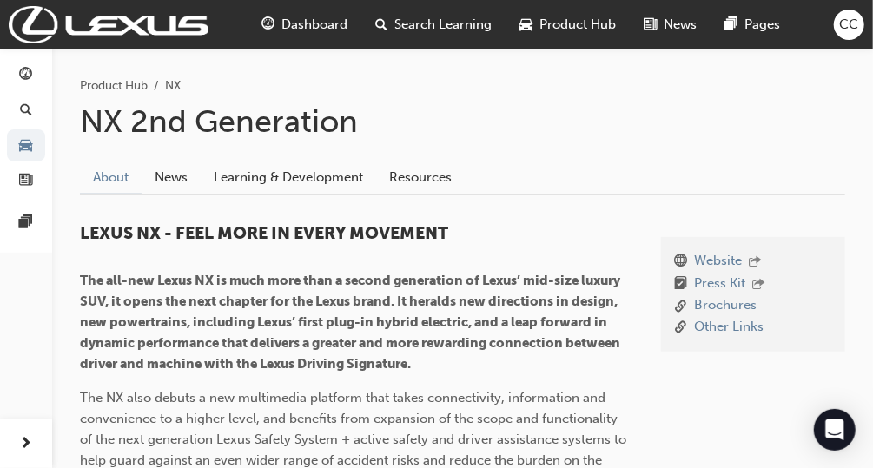
scroll to position [275, 0]
click at [309, 186] on link "Learning & Development" at bounding box center [289, 178] width 176 height 33
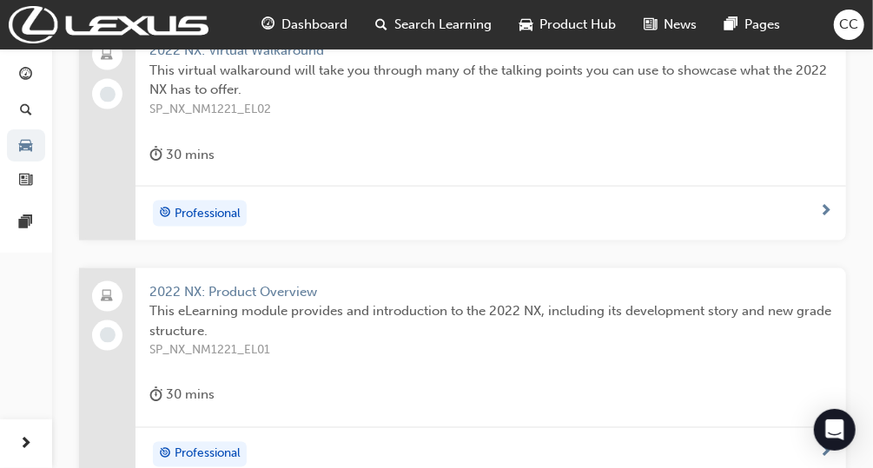
scroll to position [941, 0]
click at [302, 282] on span "2022 NX: Product Overview" at bounding box center [490, 291] width 683 height 20
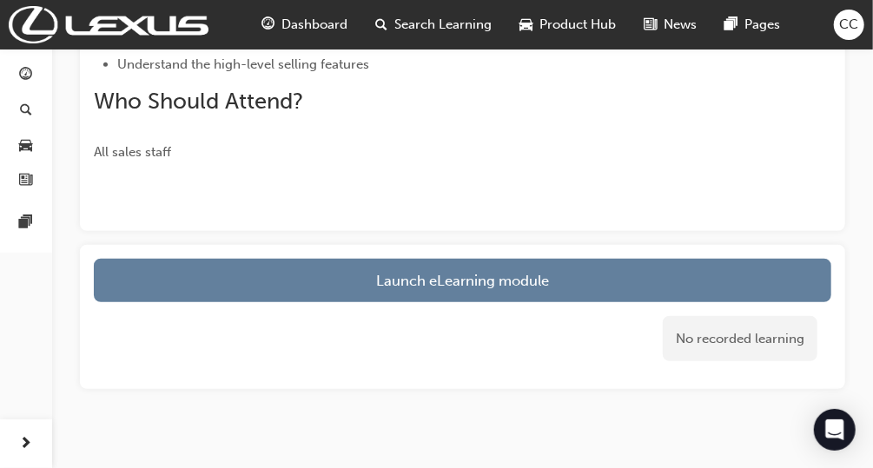
scroll to position [351, 0]
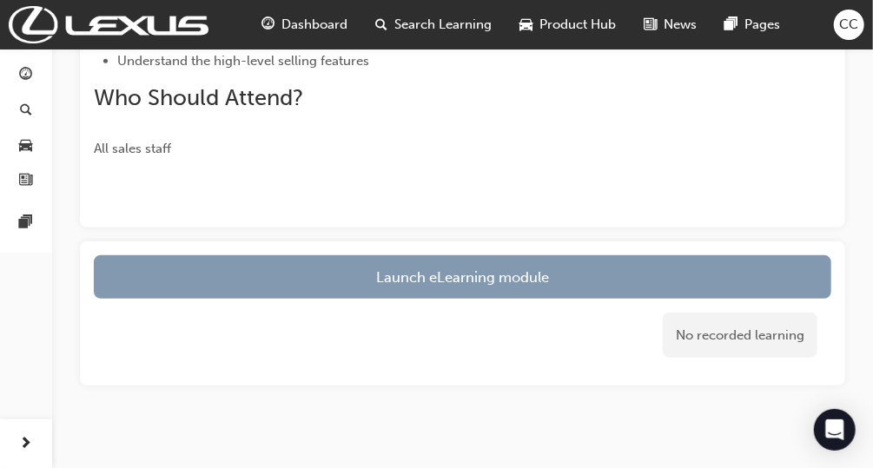
click at [392, 272] on link "Launch eLearning module" at bounding box center [463, 276] width 738 height 43
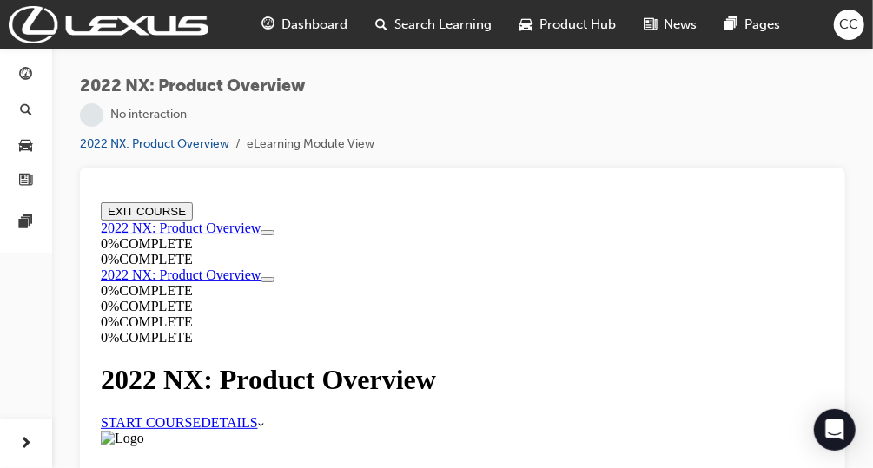
click at [400, 363] on div "2022 NX: Product Overview START COURSE DETAILS More Caret pointing down" at bounding box center [462, 396] width 724 height 66
click at [200, 415] on link "START COURSE" at bounding box center [150, 422] width 100 height 15
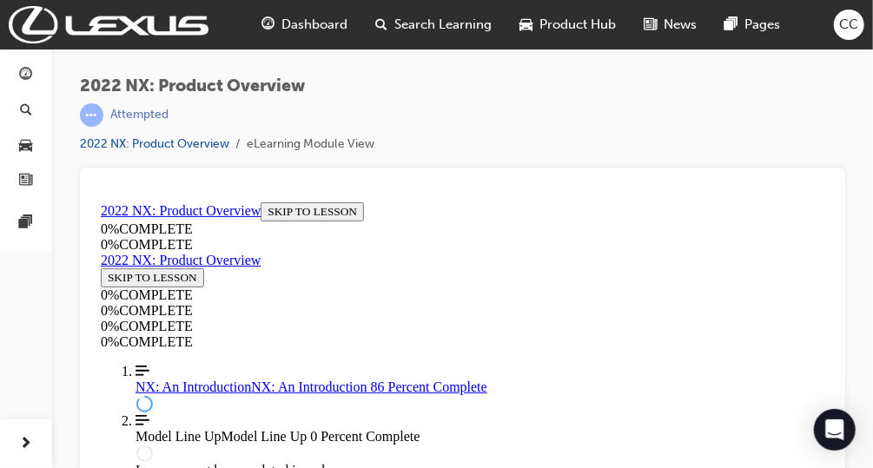
scroll to position [2493, 0]
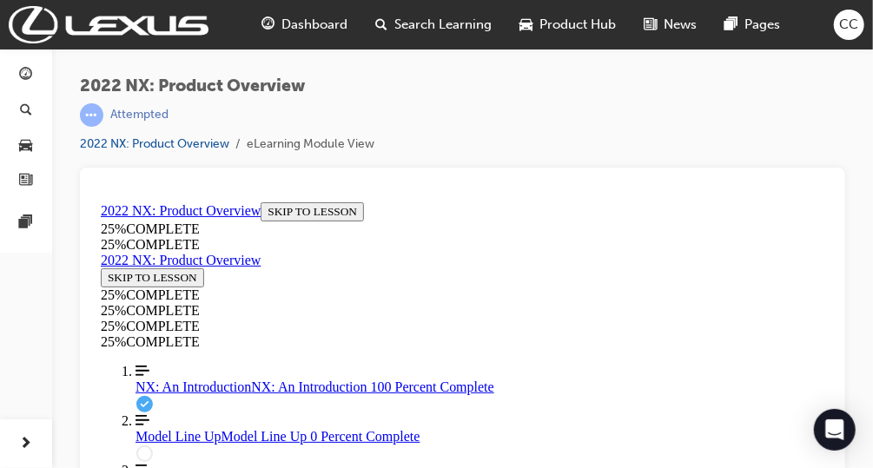
scroll to position [2647, 0]
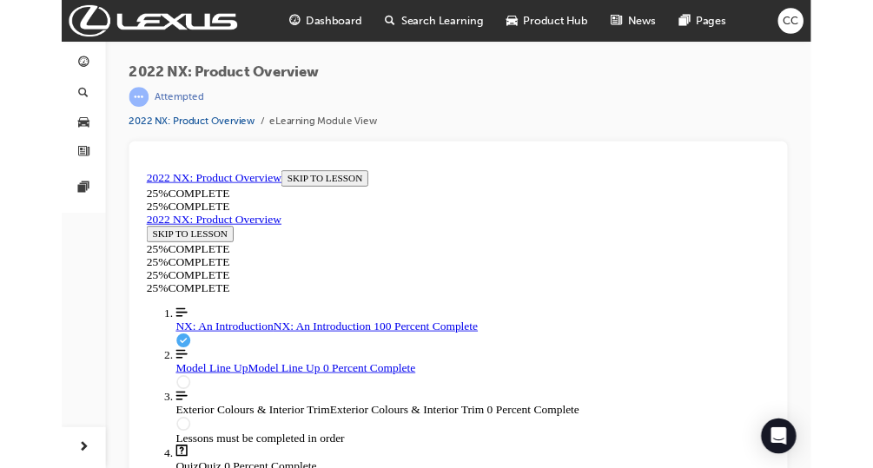
scroll to position [3088, 0]
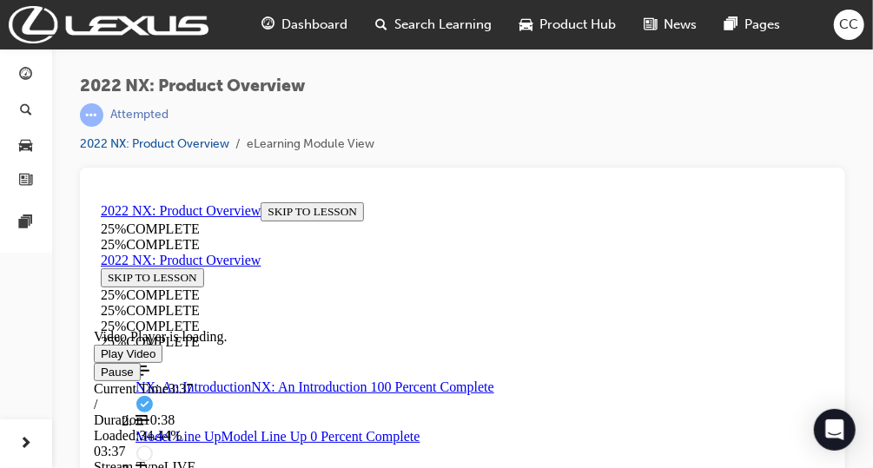
scroll to position [2420, 0]
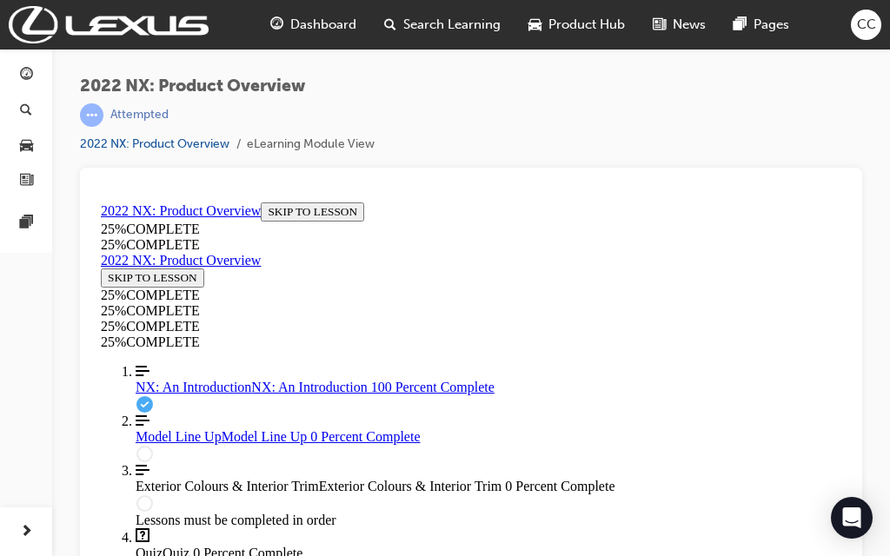
scroll to position [3088, 0]
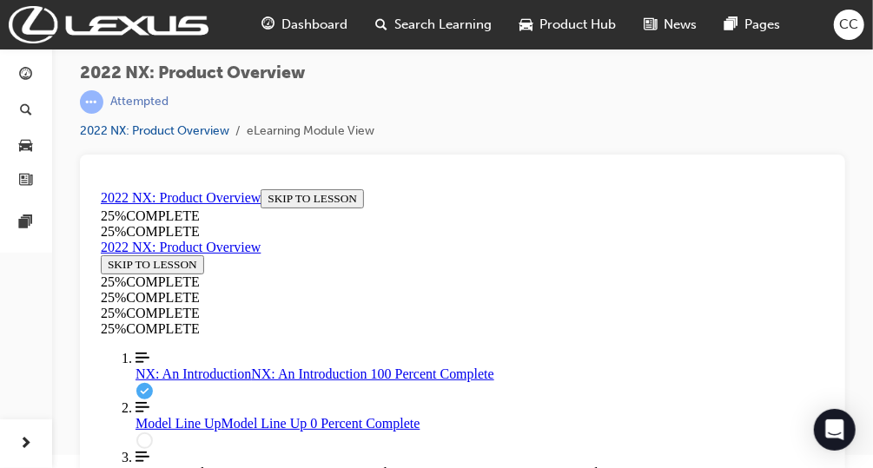
scroll to position [19, 0]
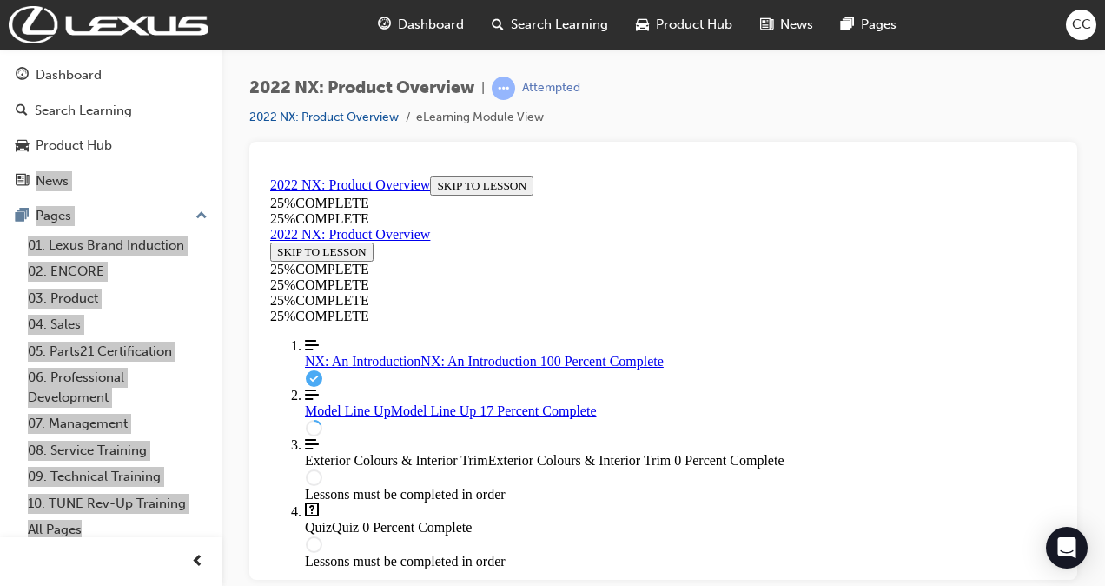
scroll to position [665, 0]
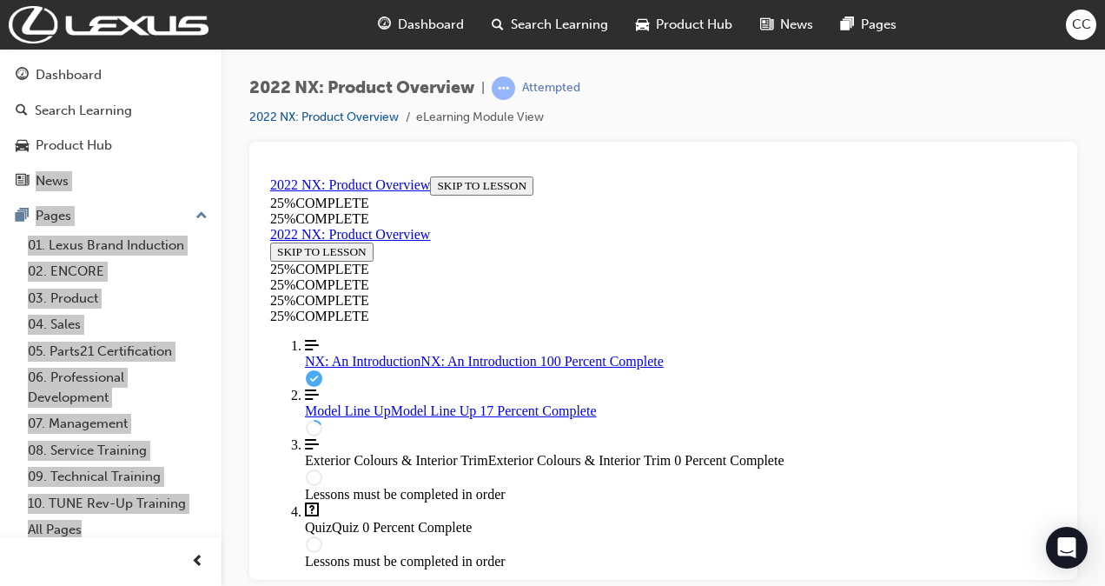
scroll to position [576, 0]
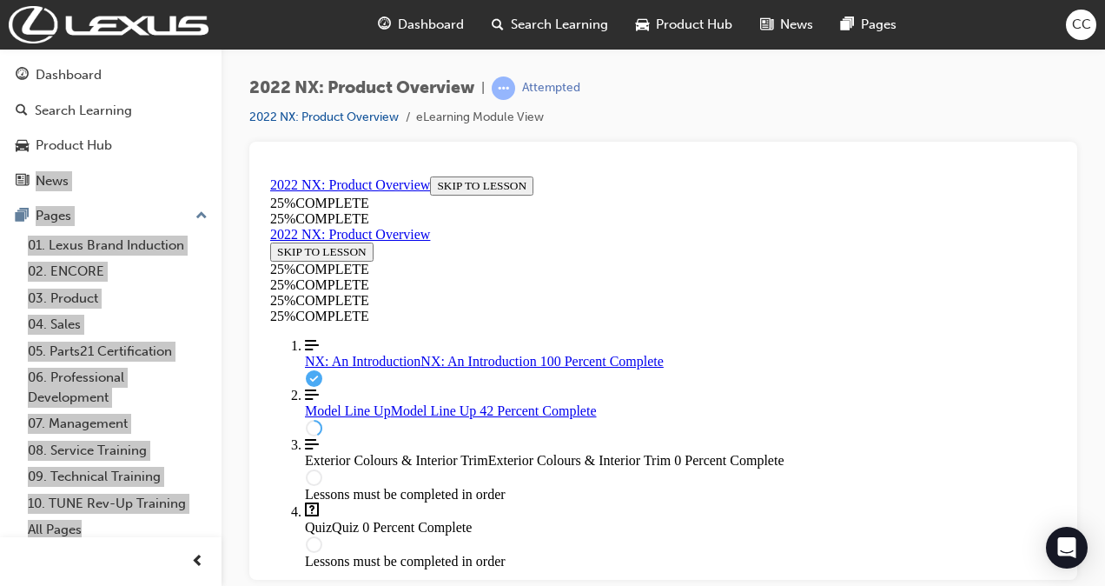
scroll to position [42, 0]
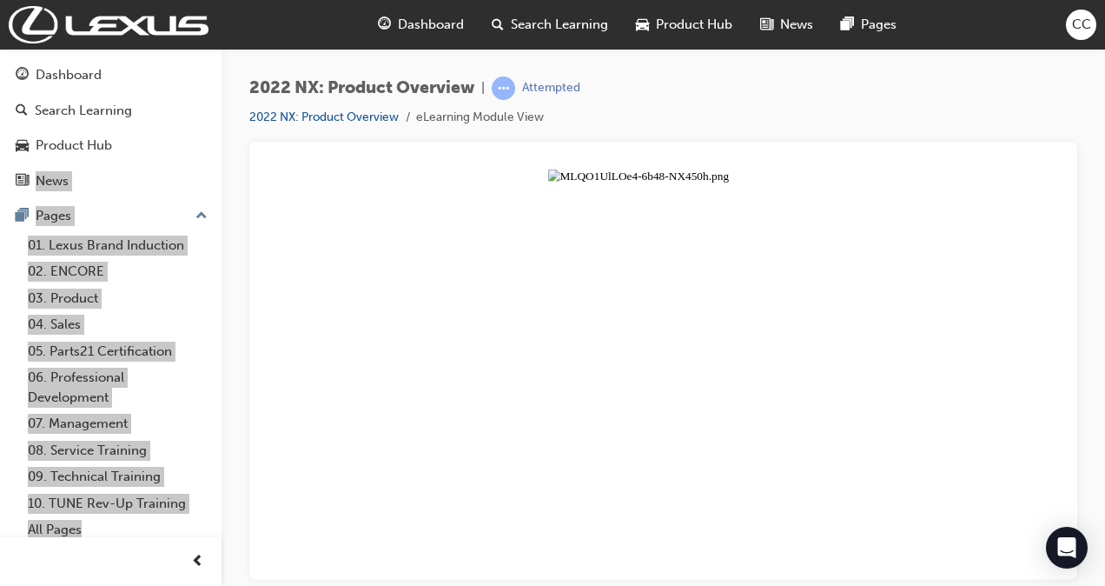
click at [483, 322] on button "Unzoom image" at bounding box center [663, 374] width 800 height 410
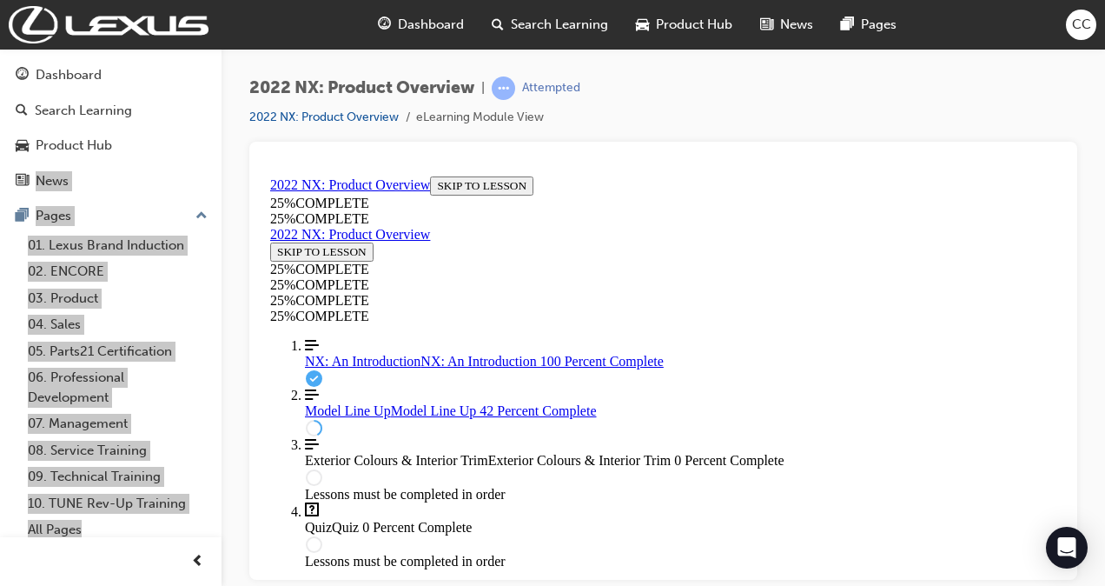
scroll to position [208, 0]
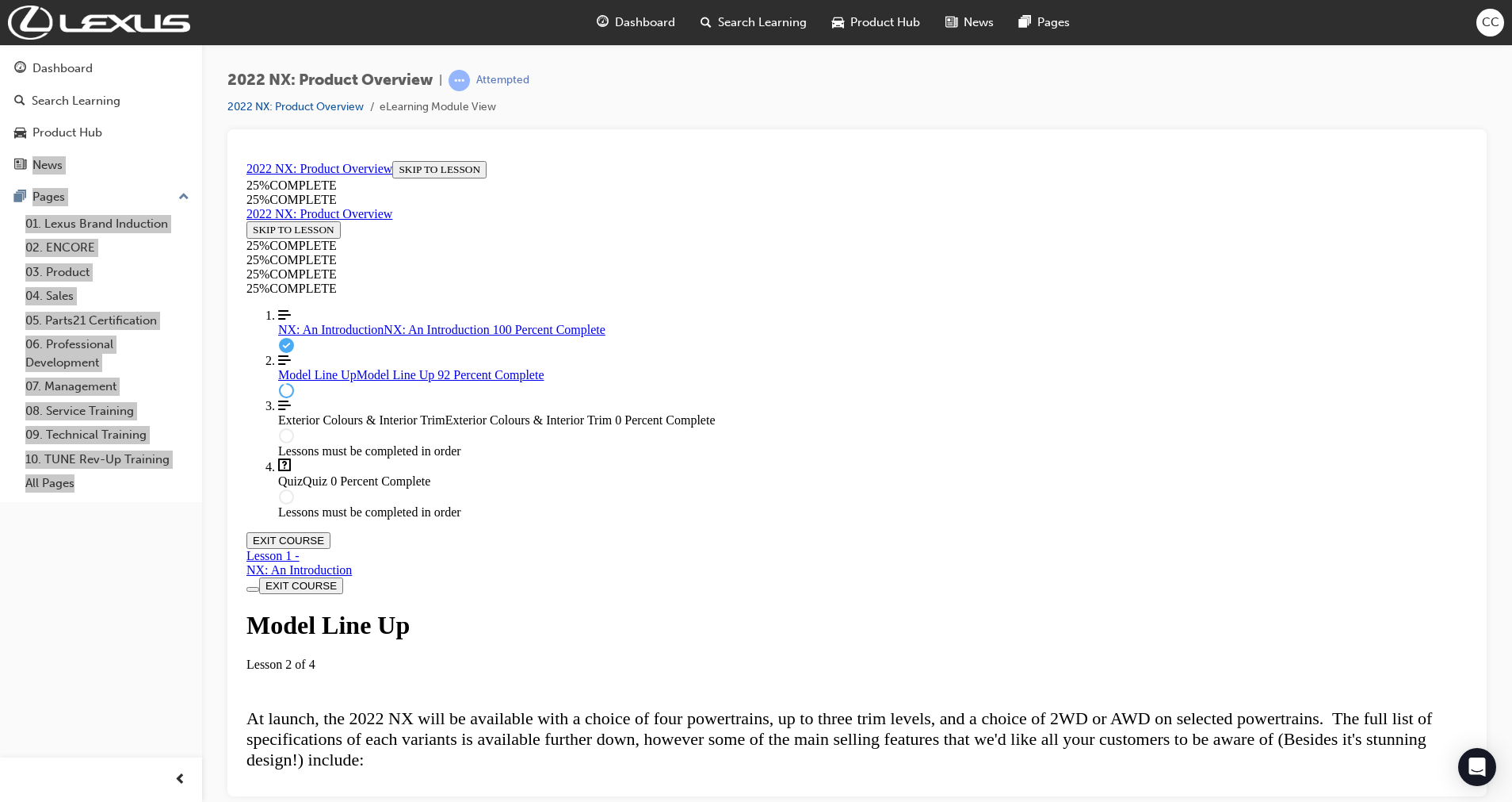
scroll to position [3593, 0]
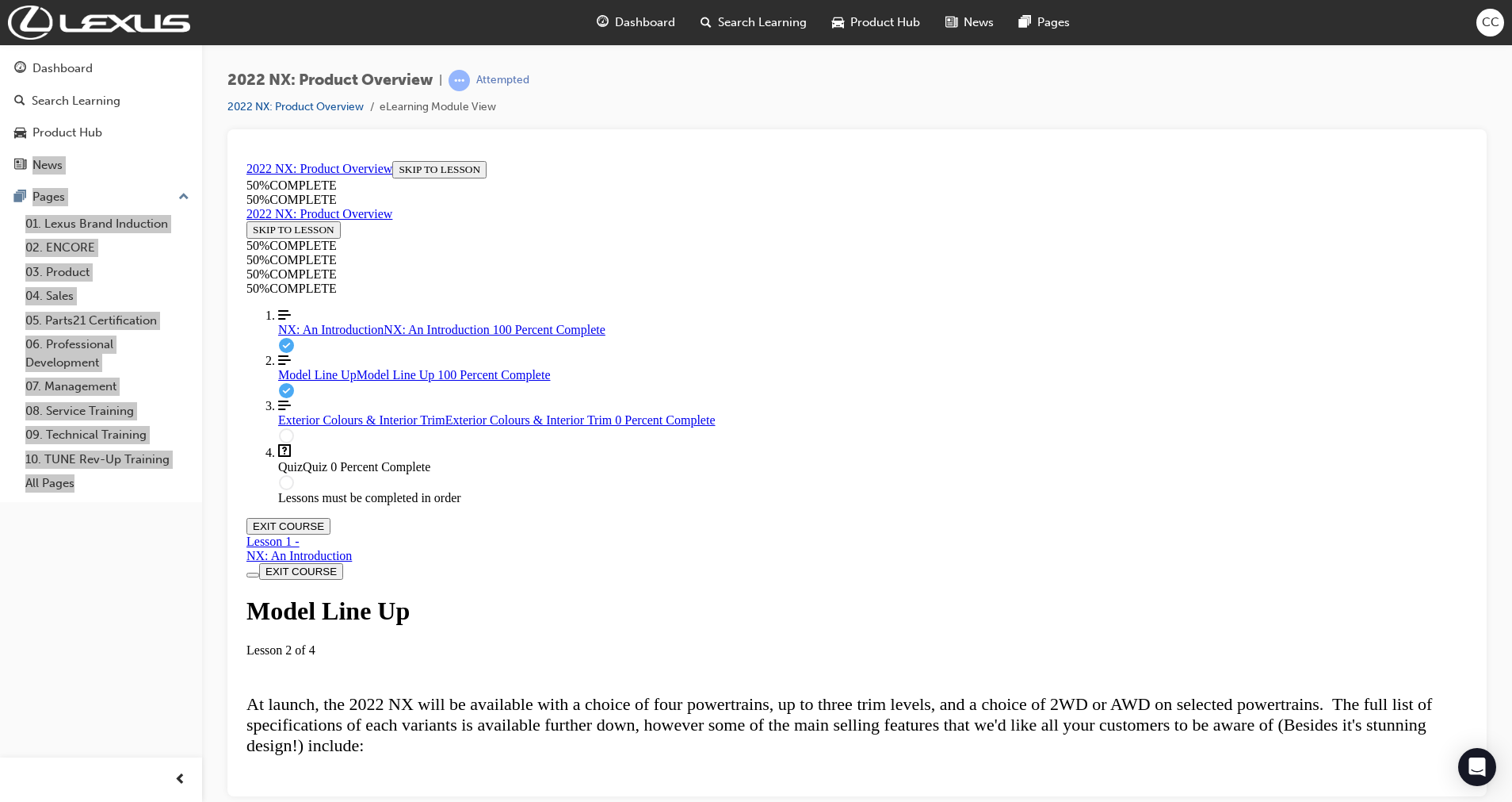
scroll to position [4162, 0]
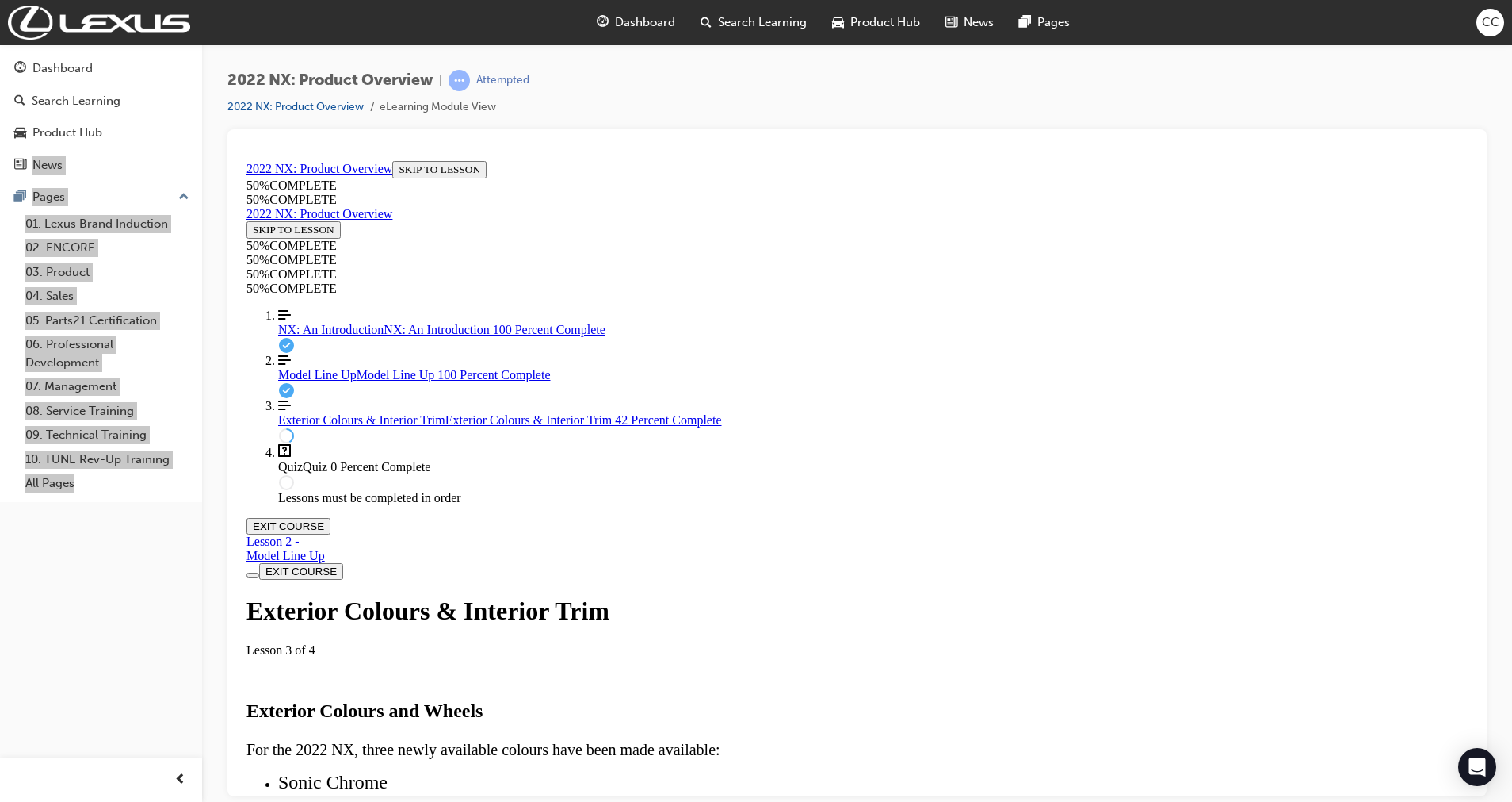
scroll to position [1724, 0]
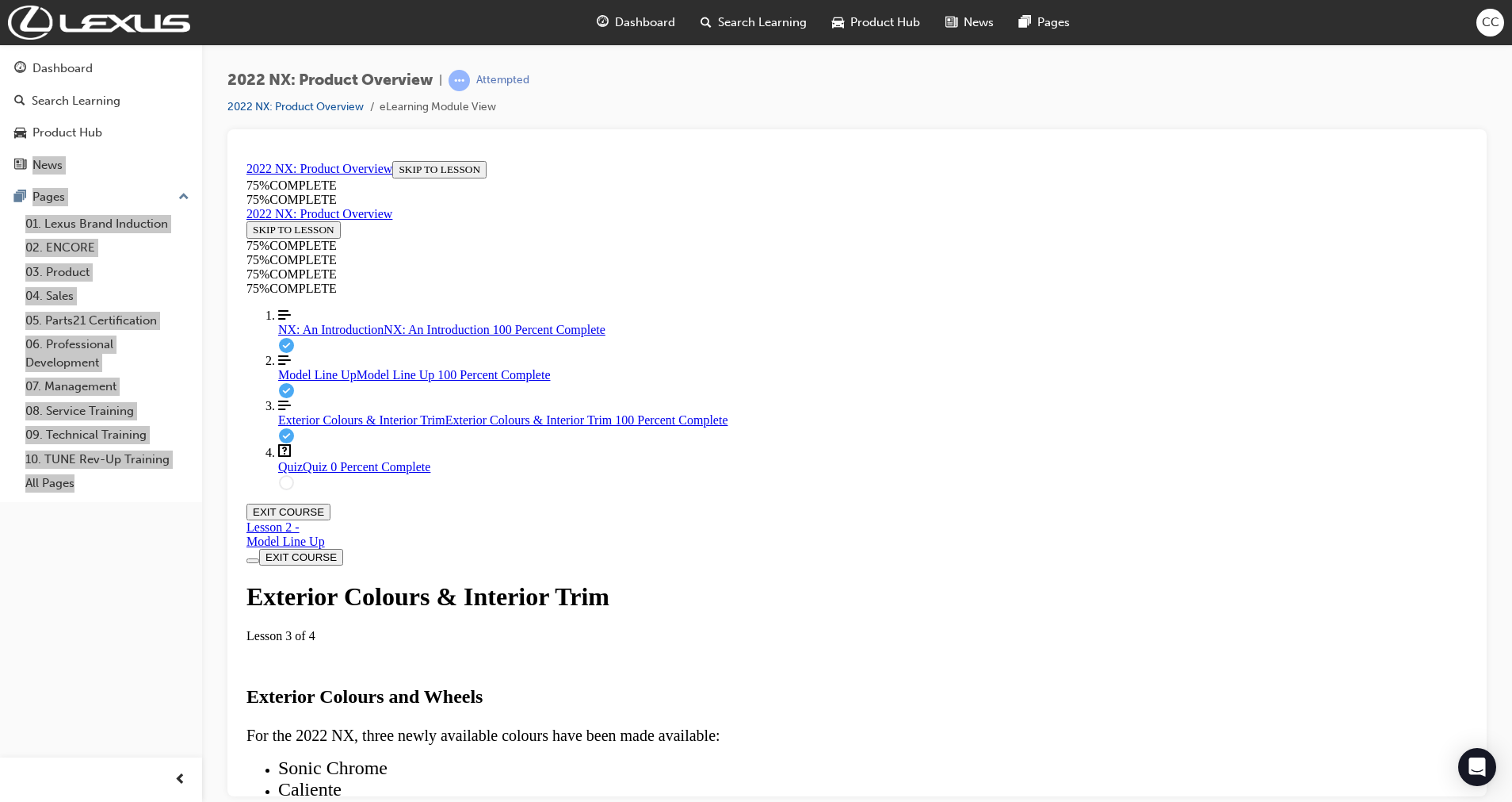
scroll to position [4813, 0]
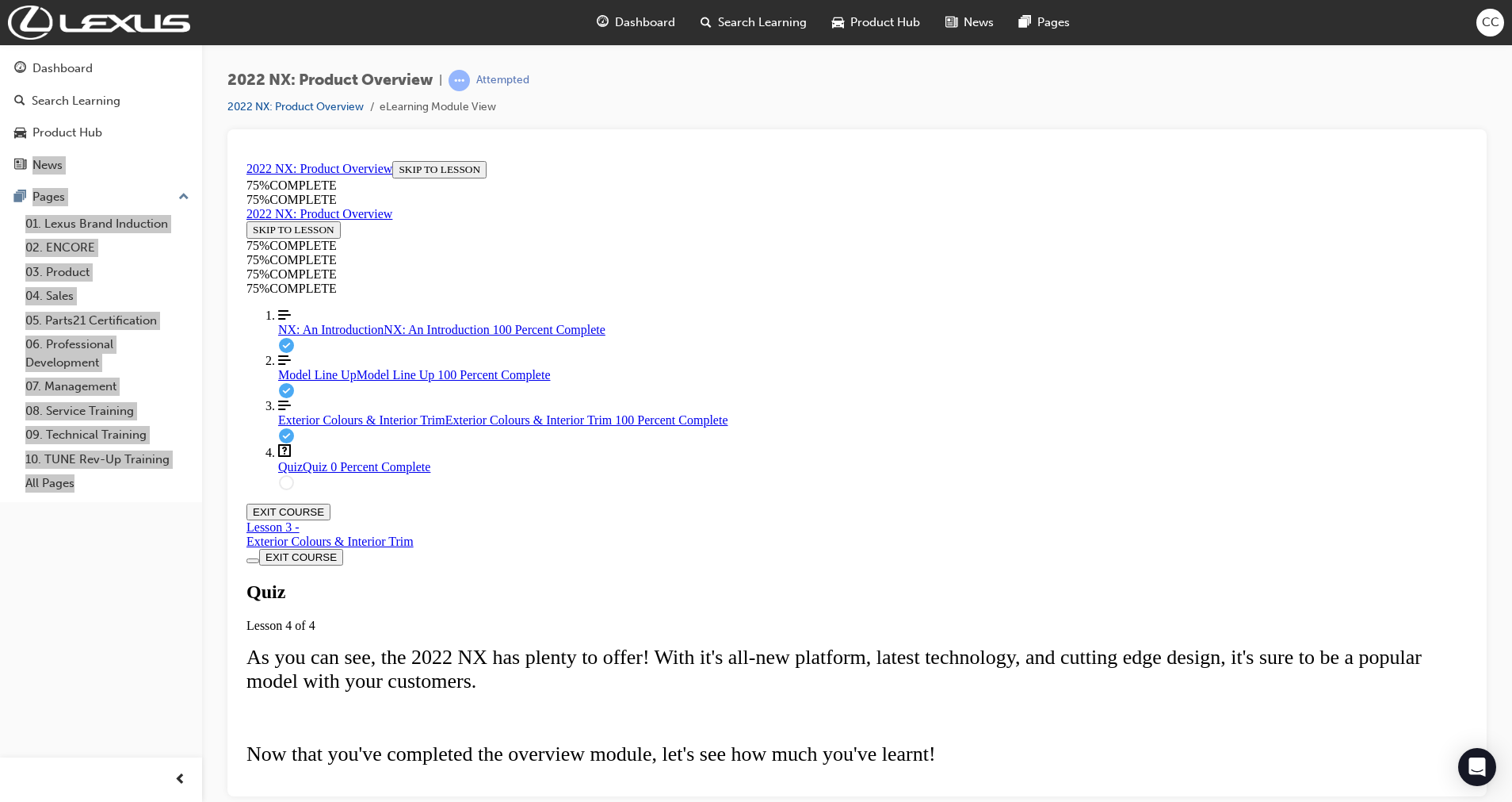
click at [916, 485] on div "Quiz Lesson 4 of 4 As you can see, the 2022 NX has plenty to offer! With it's a…" at bounding box center [856, 701] width 1221 height 242
click at [312, 485] on span "START QUIZ" at bounding box center [282, 813] width 59 height 12
drag, startPoint x: 801, startPoint y: 694, endPoint x: 820, endPoint y: 684, distance: 21.5
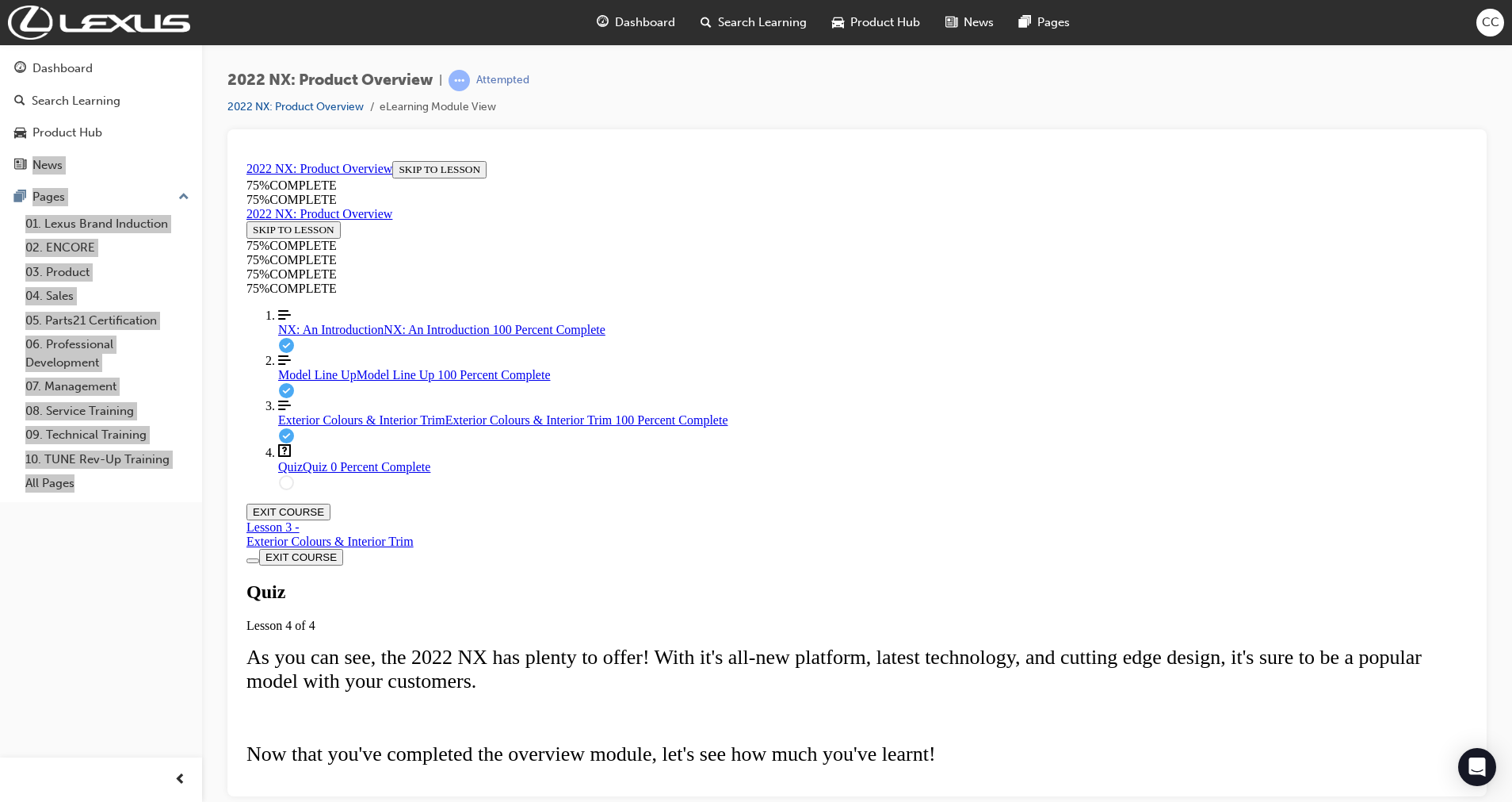
drag, startPoint x: 817, startPoint y: 695, endPoint x: 880, endPoint y: 535, distance: 172.0
drag, startPoint x: 823, startPoint y: 628, endPoint x: 867, endPoint y: 627, distance: 44.0
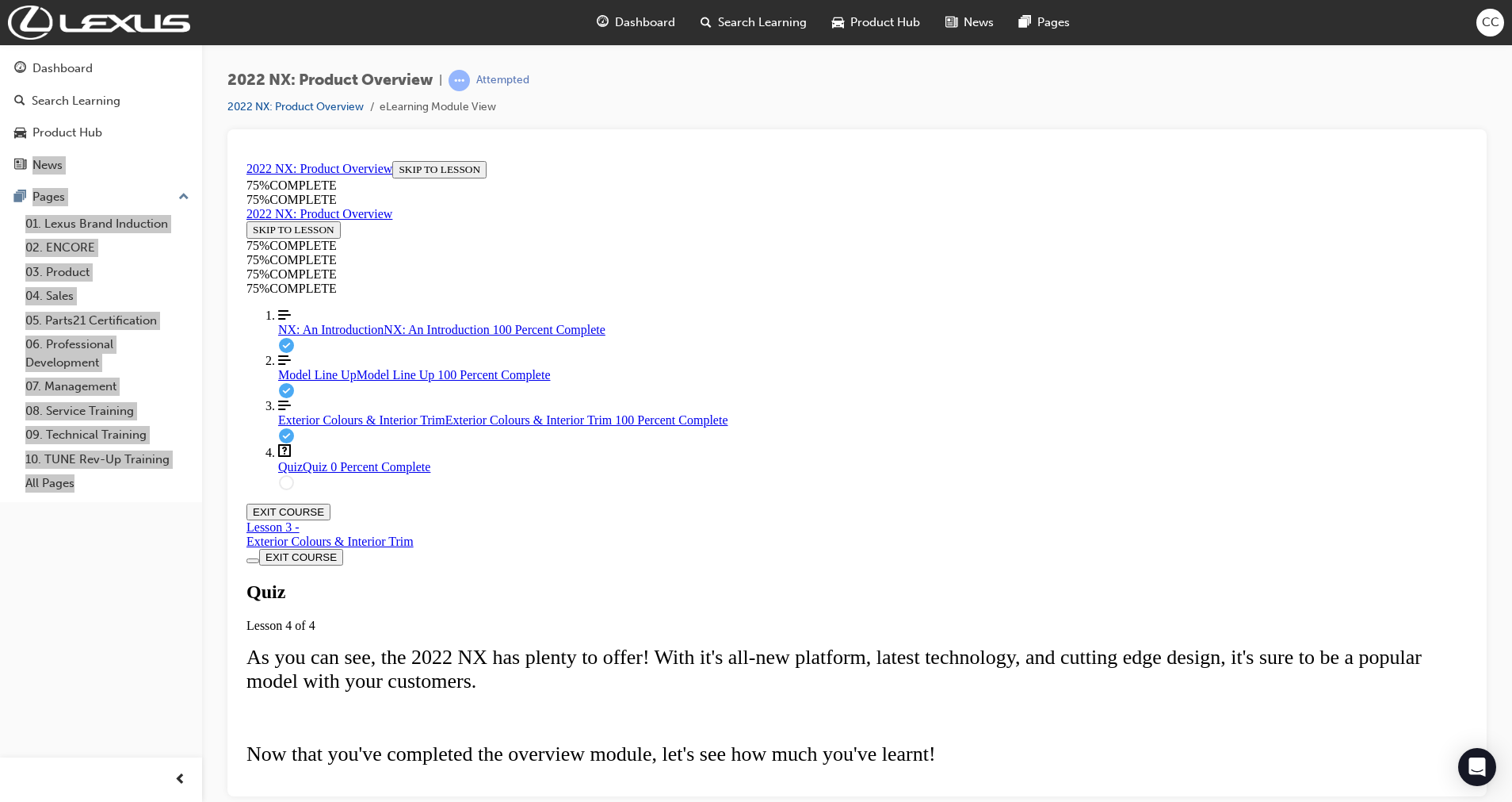
drag, startPoint x: 856, startPoint y: 680, endPoint x: 884, endPoint y: 669, distance: 30.1
drag, startPoint x: 868, startPoint y: 717, endPoint x: 906, endPoint y: 713, distance: 38.2
drag, startPoint x: 890, startPoint y: 696, endPoint x: 927, endPoint y: 699, distance: 37.1
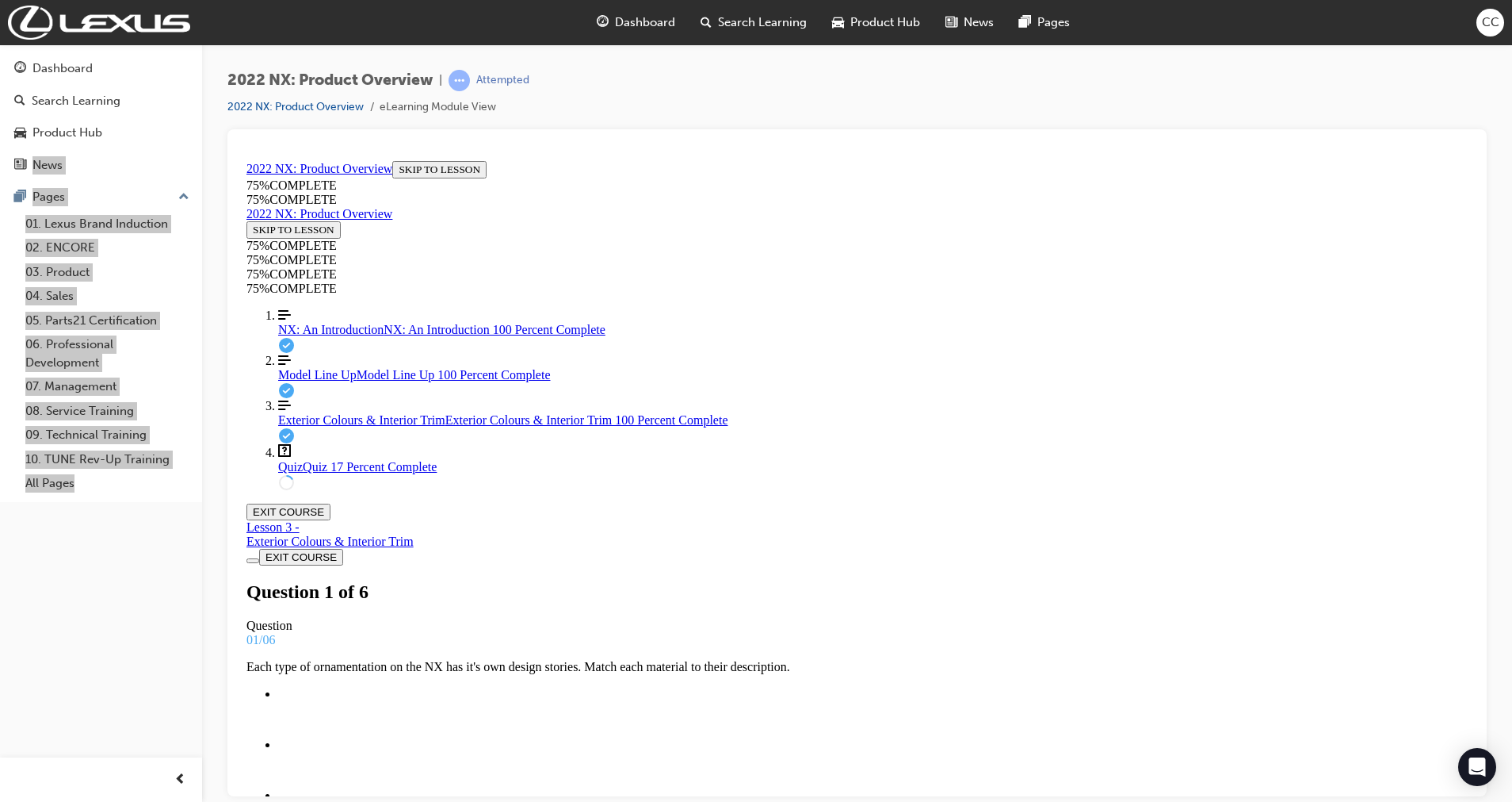
scroll to position [128, 0]
drag, startPoint x: 676, startPoint y: 425, endPoint x: 855, endPoint y: 754, distance: 374.5
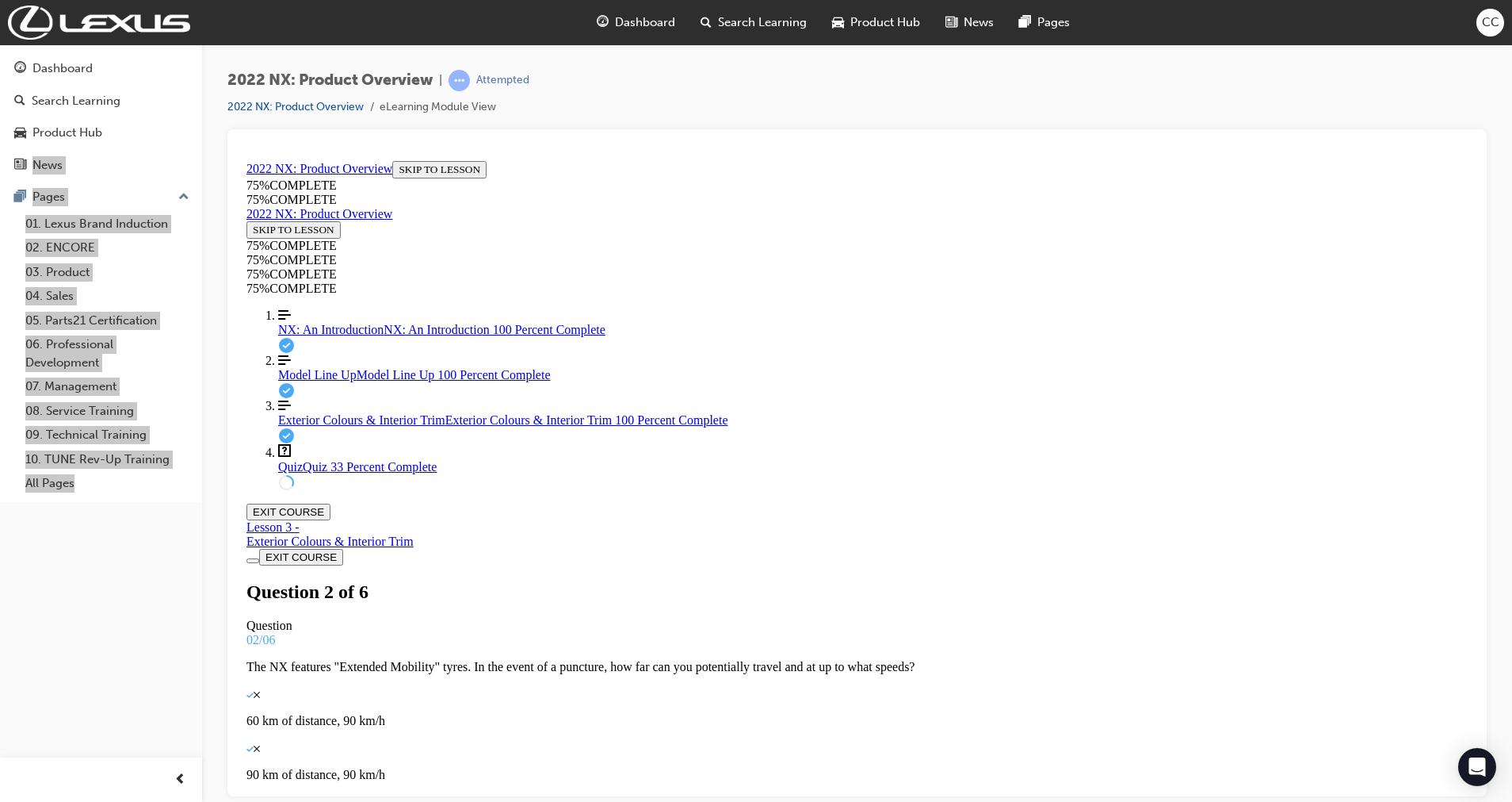
copy div "From the list below, which are the "Lexus First" engine options being offered o…"
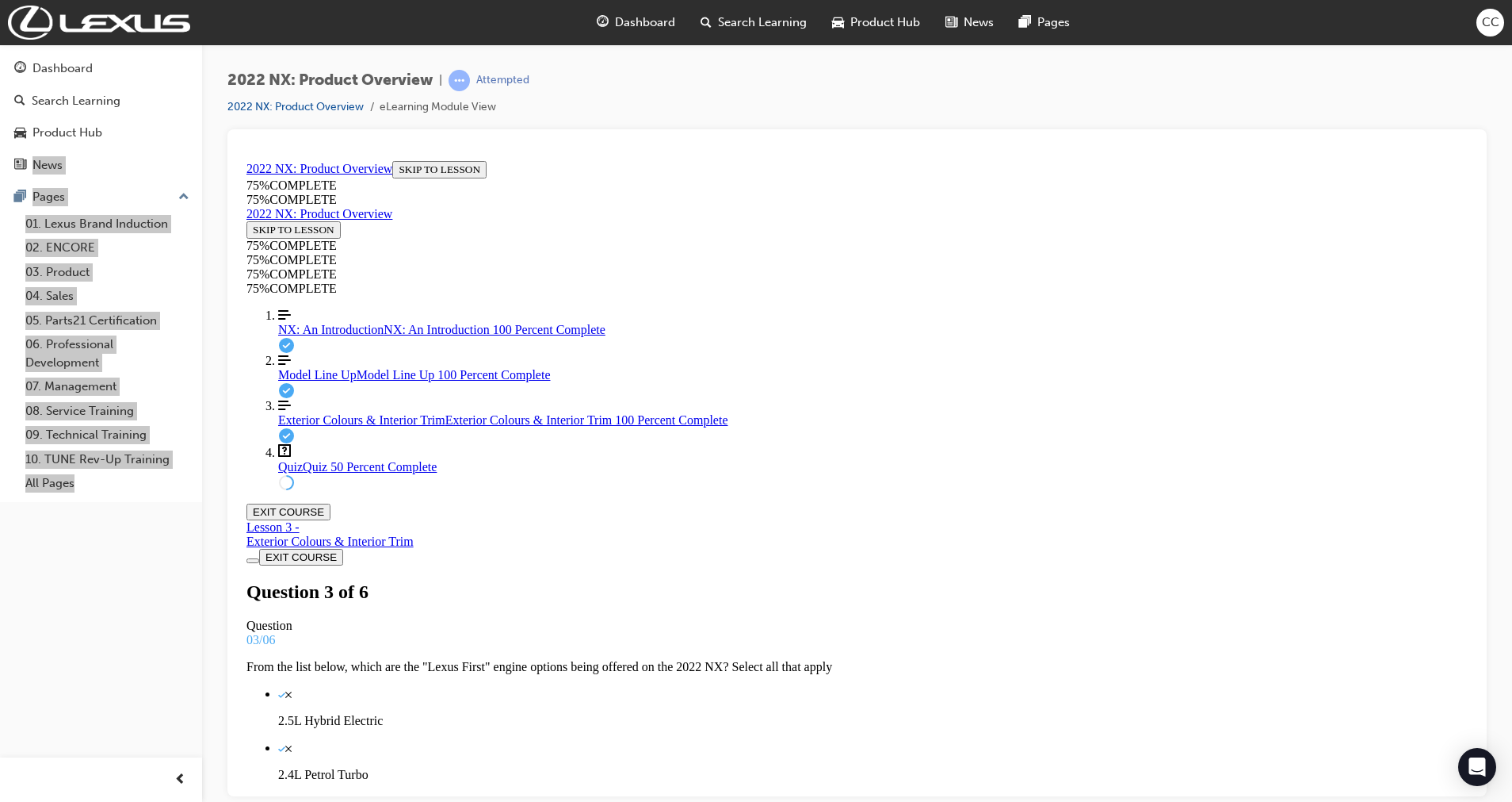
drag, startPoint x: 673, startPoint y: 420, endPoint x: 914, endPoint y: 680, distance: 354.5
copy div "Your customer is interested in an AWD NX. Which models have this available? NX2…"
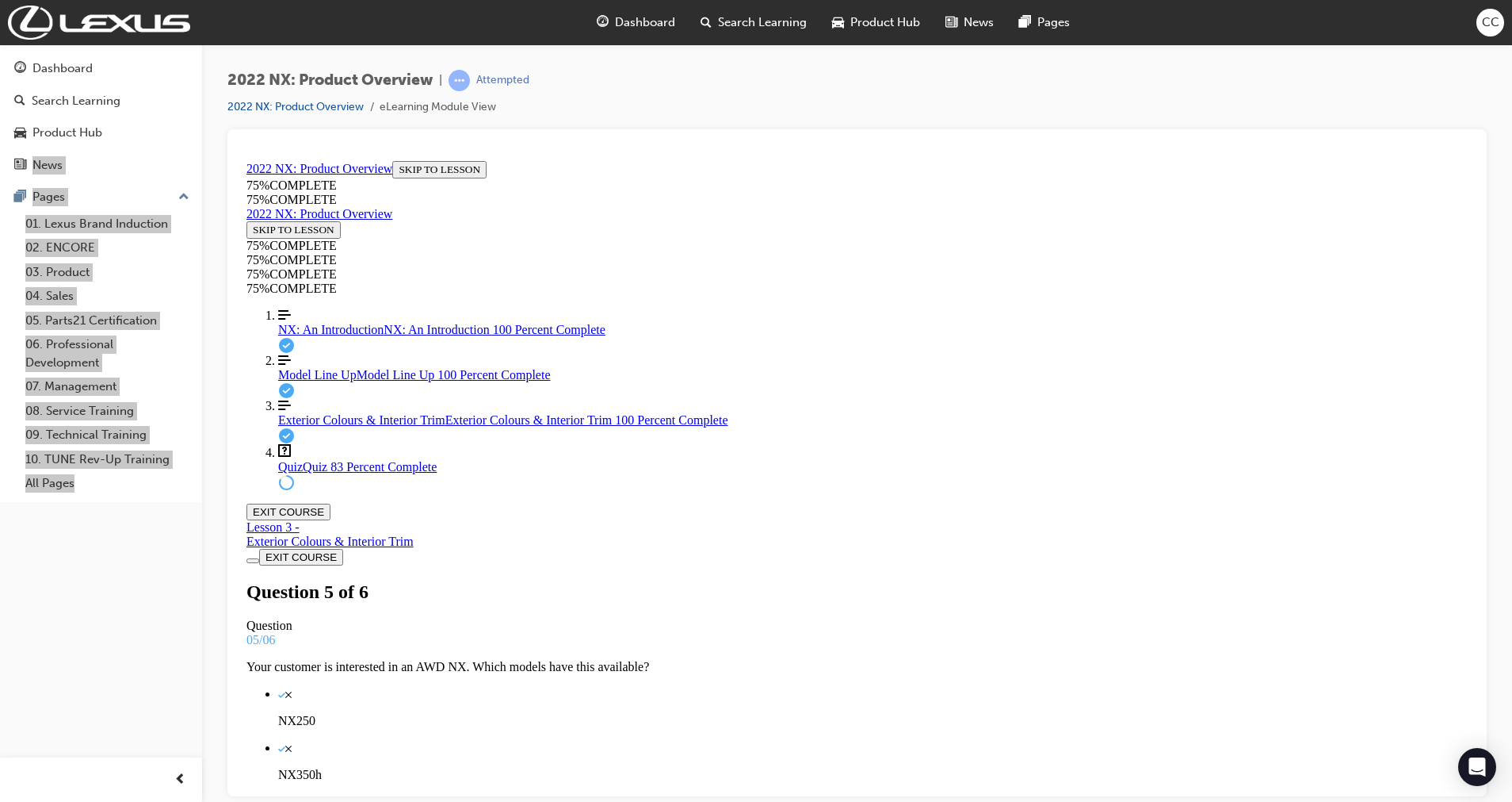
scroll to position [23, 0]
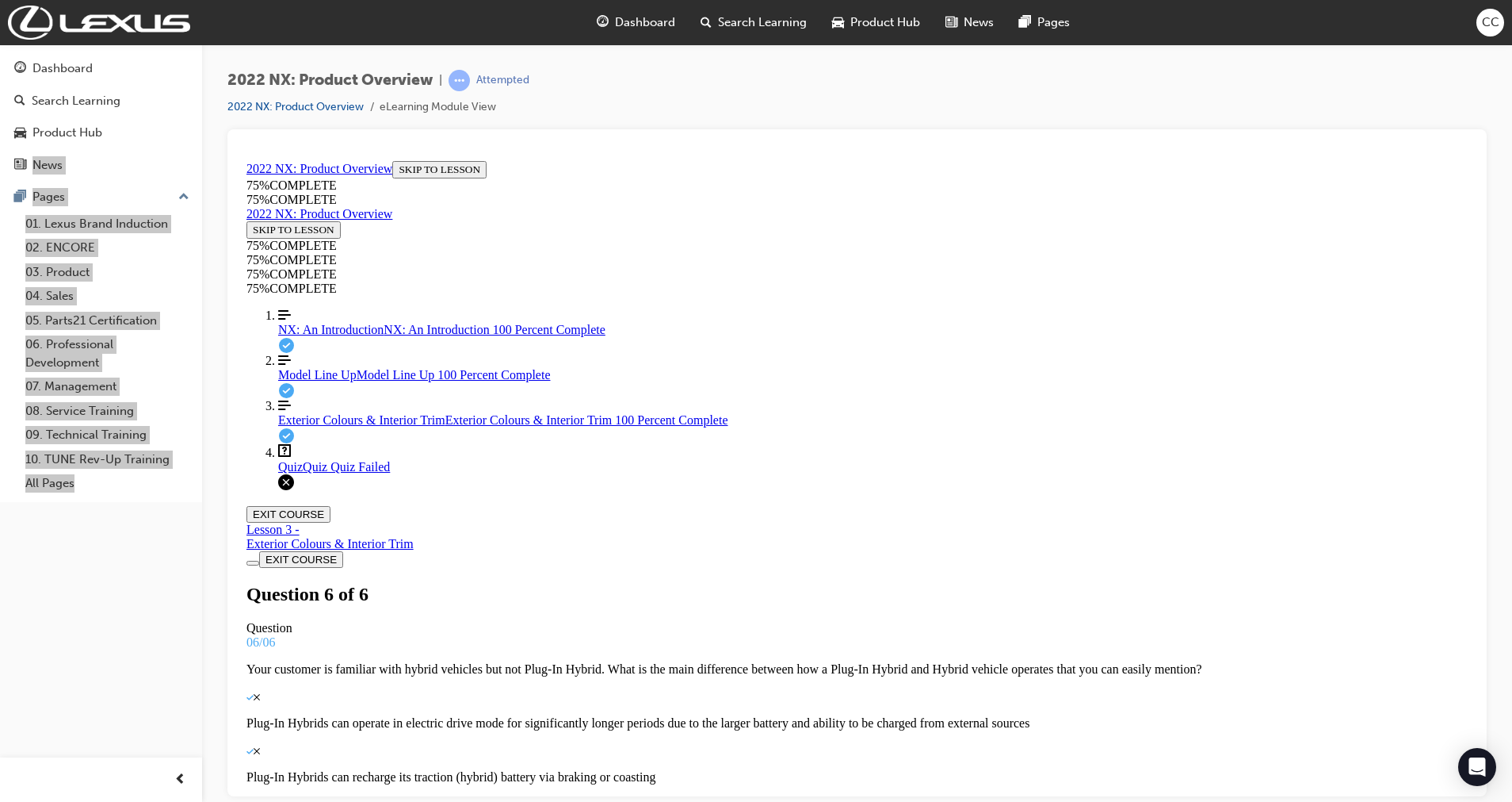
scroll to position [123, 0]
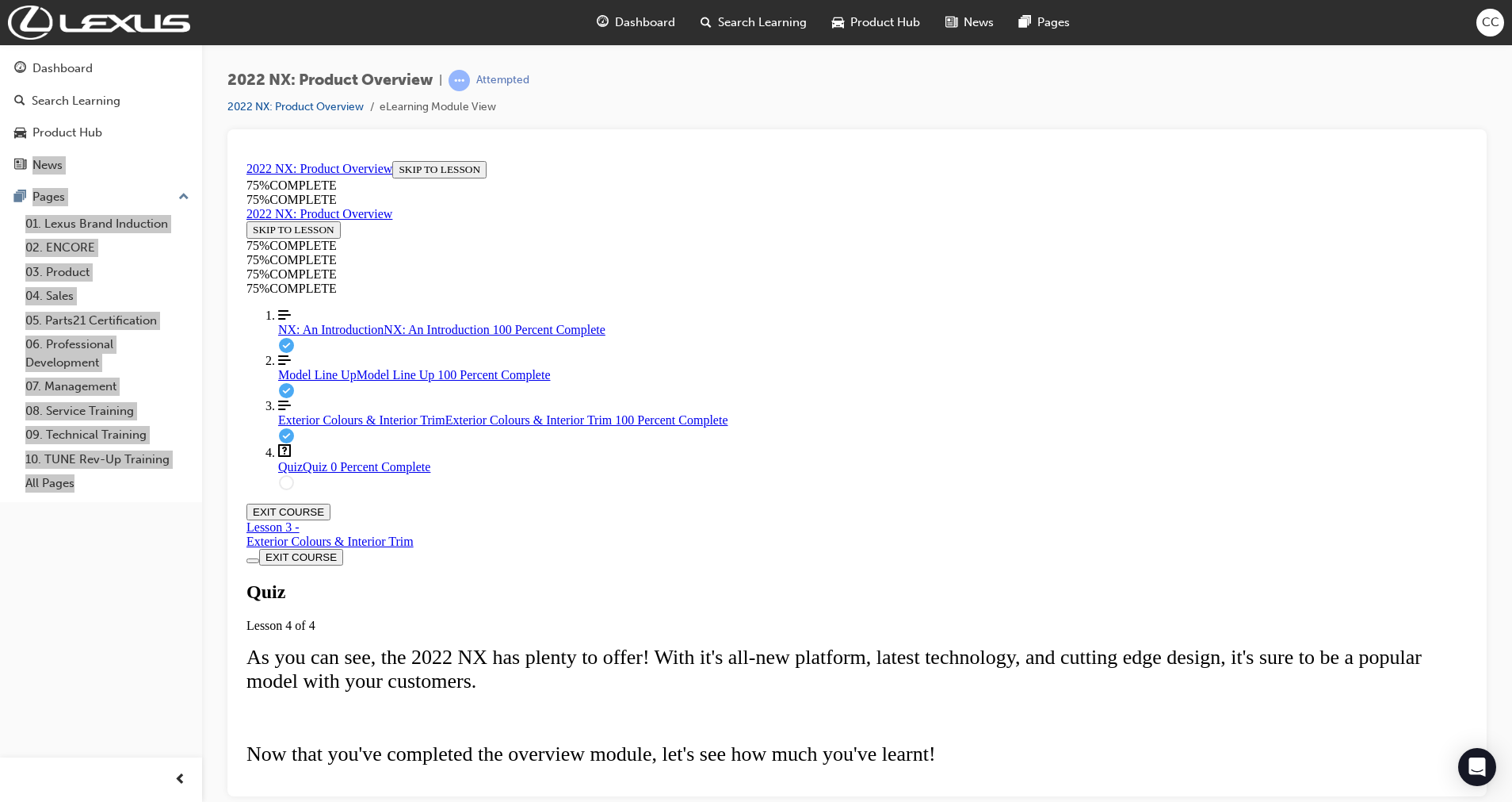
click at [316, 485] on span "TAKE AGAIN" at bounding box center [285, 813] width 64 height 12
drag, startPoint x: 658, startPoint y: 366, endPoint x: 1236, endPoint y: 630, distance: 635.4
copy div "Each type of ornamentation on the NX has it's own design stories. Match each ma…"
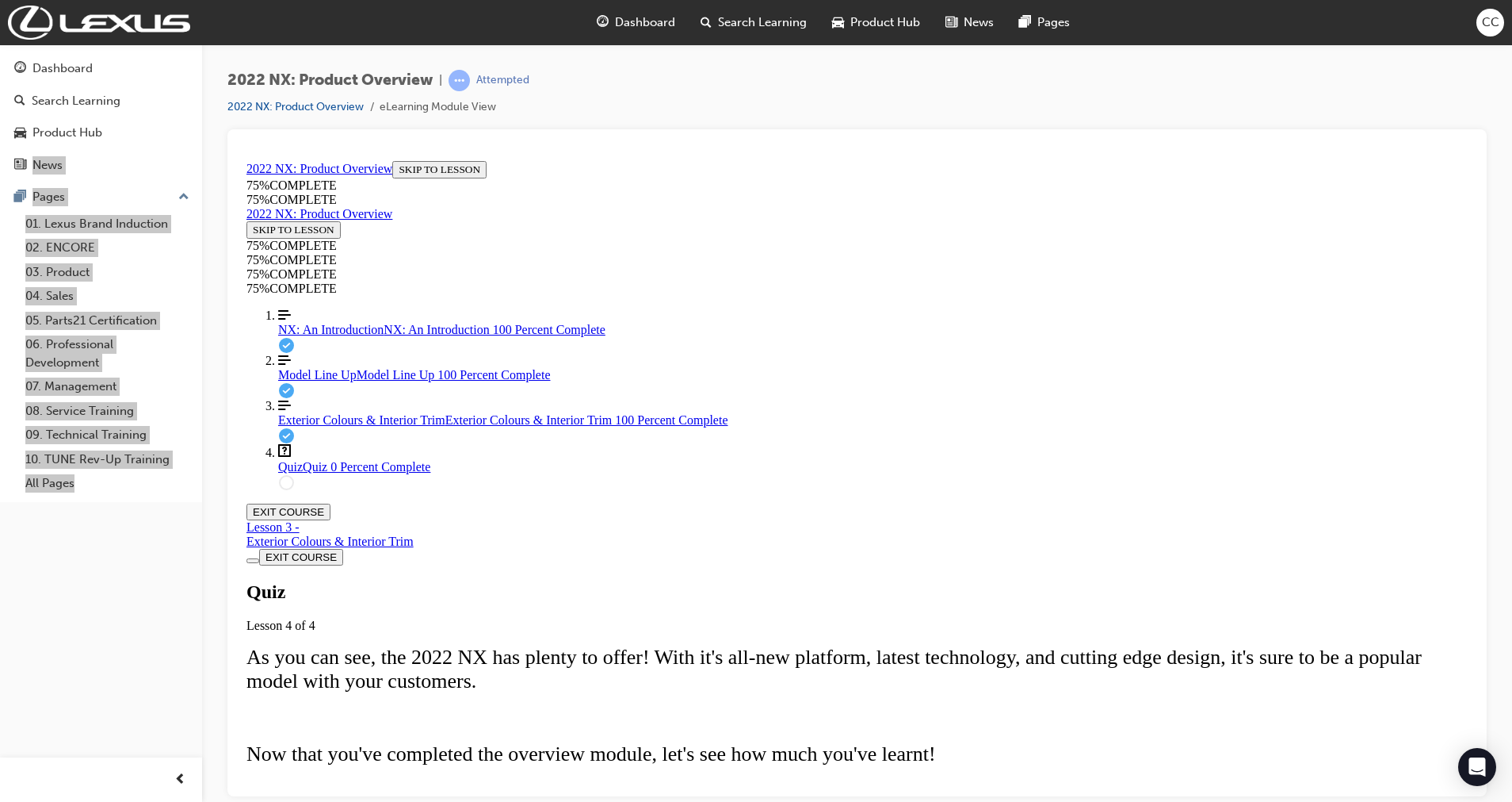
drag, startPoint x: 816, startPoint y: 544, endPoint x: 870, endPoint y: 618, distance: 91.6
drag, startPoint x: 858, startPoint y: 547, endPoint x: 921, endPoint y: 475, distance: 95.7
drag, startPoint x: 930, startPoint y: 613, endPoint x: 930, endPoint y: 544, distance: 69.0
drag, startPoint x: 856, startPoint y: 630, endPoint x: 911, endPoint y: 630, distance: 55.0
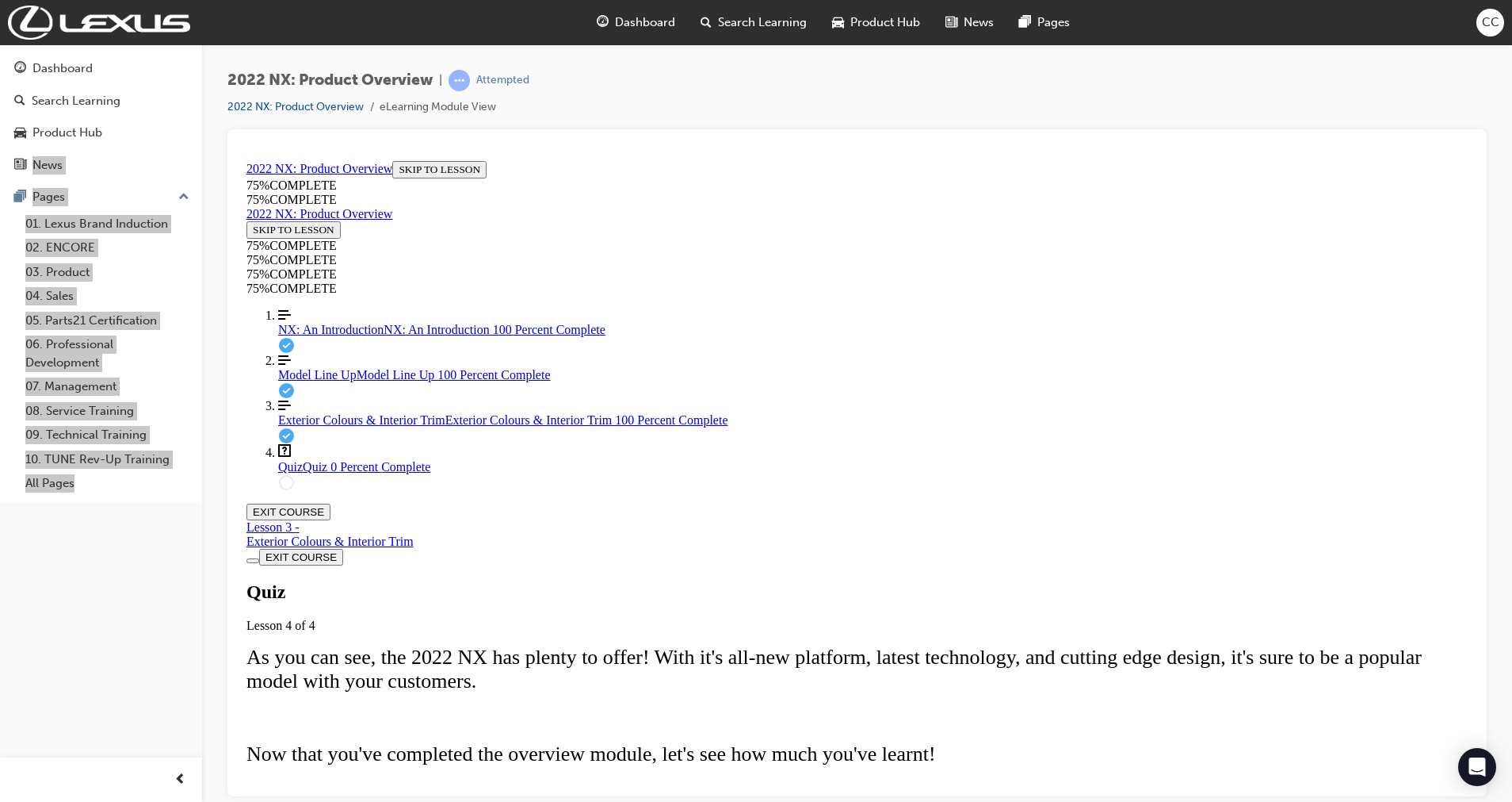
drag, startPoint x: 864, startPoint y: 624, endPoint x: 865, endPoint y: 537, distance: 87.0
drag, startPoint x: 787, startPoint y: 612, endPoint x: 830, endPoint y: 609, distance: 43.1
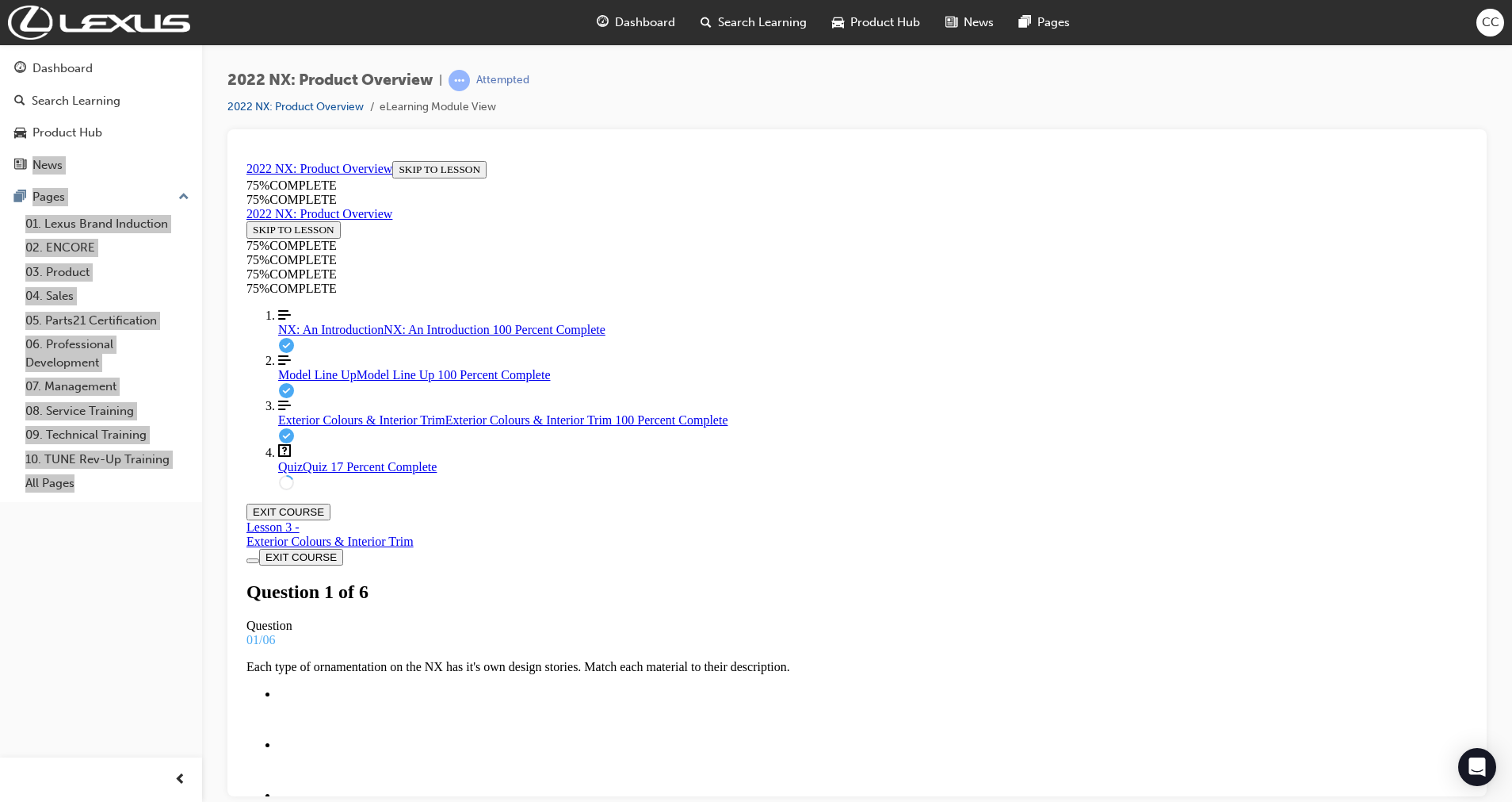
scroll to position [3, 0]
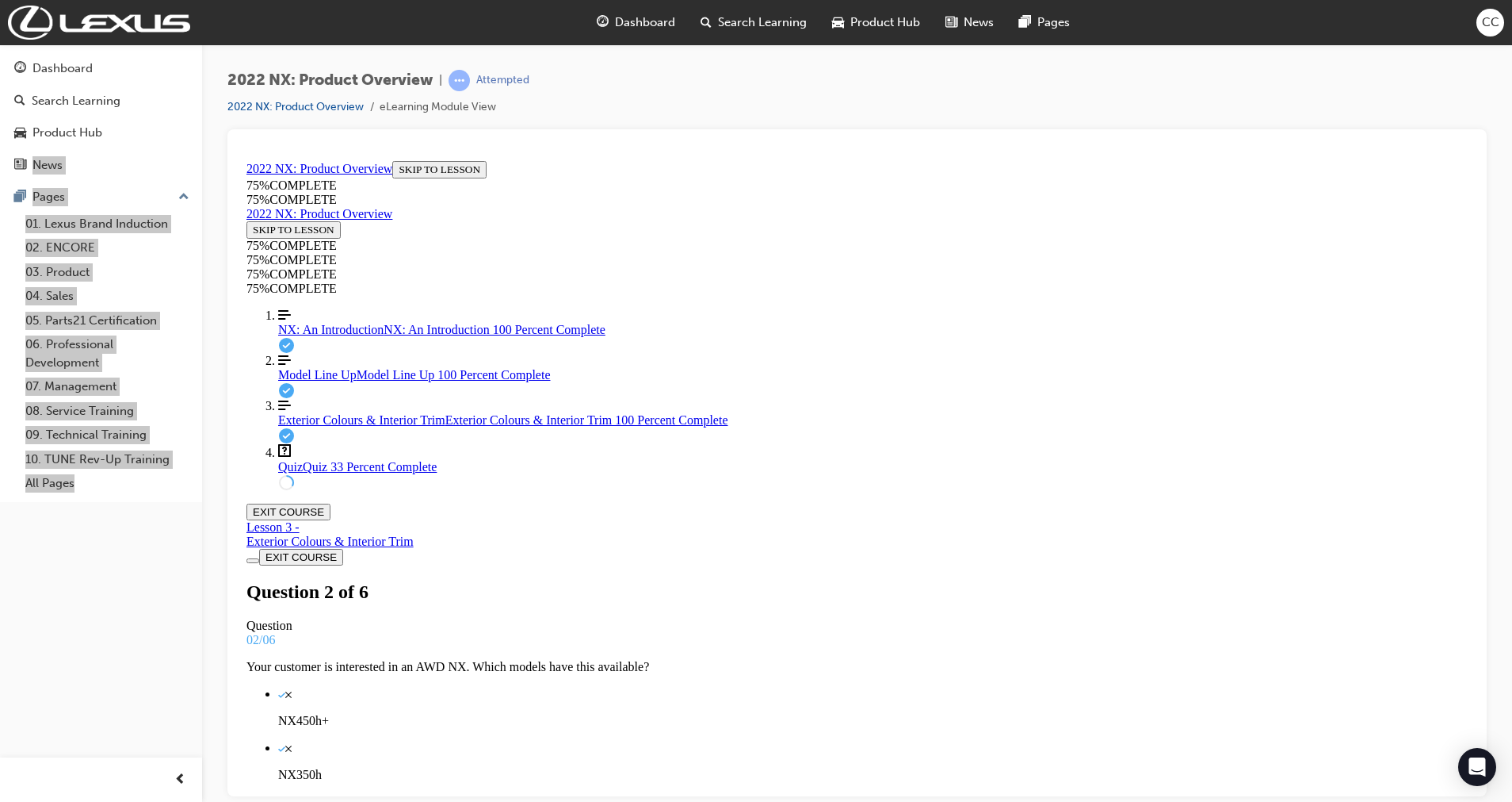
scroll to position [3, 0]
drag, startPoint x: 658, startPoint y: 426, endPoint x: 1244, endPoint y: 735, distance: 662.5
copy div "Your customer is familiar with hybrid vehicles but not Plug-In Hybrid. What is …"
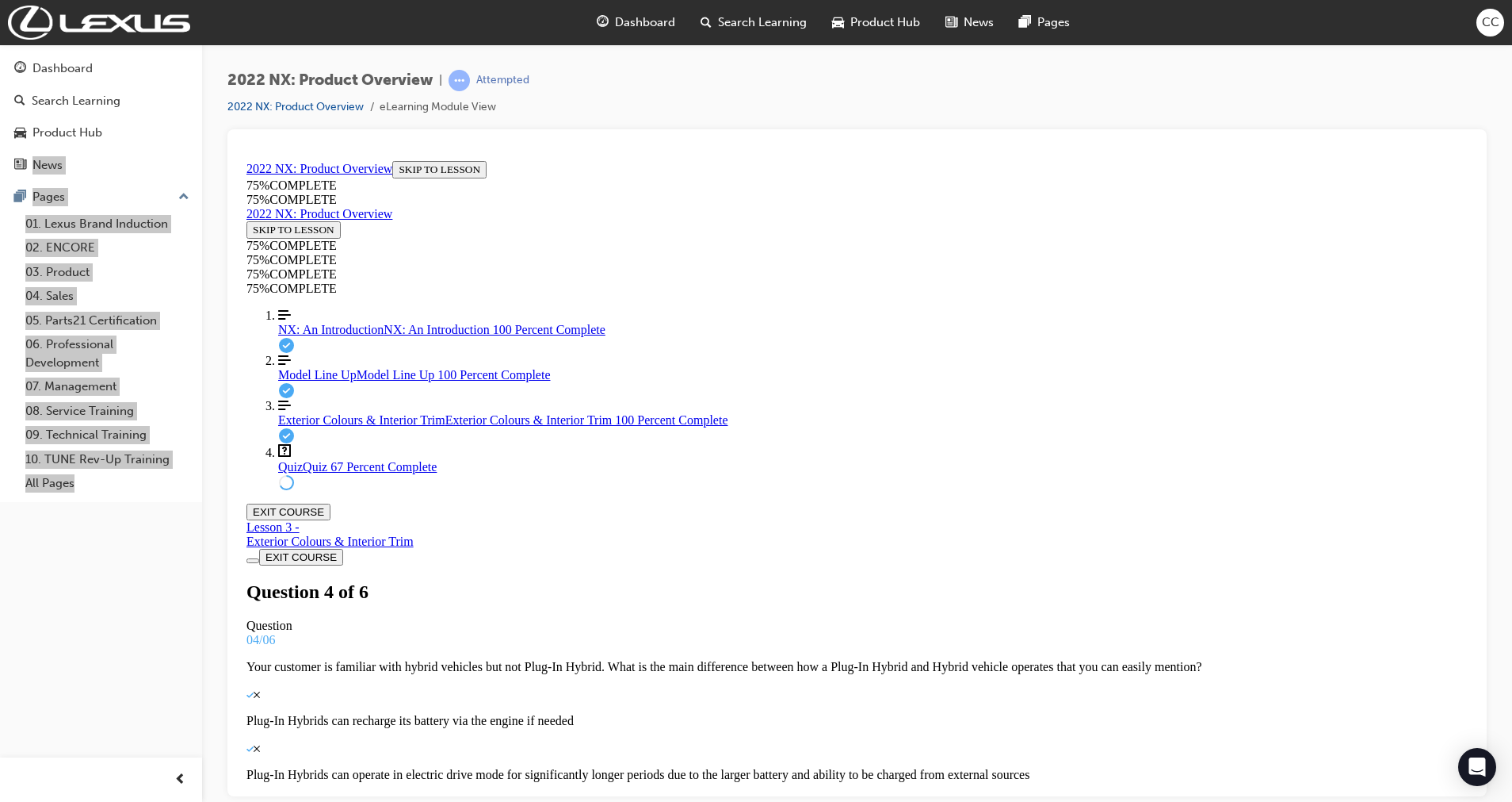
scroll to position [7, 0]
drag, startPoint x: 668, startPoint y: 424, endPoint x: 865, endPoint y: 609, distance: 270.2
copy div "TRUE OR FALSE: All colours of the NX feature a self-restoring clear coat, helpi…"
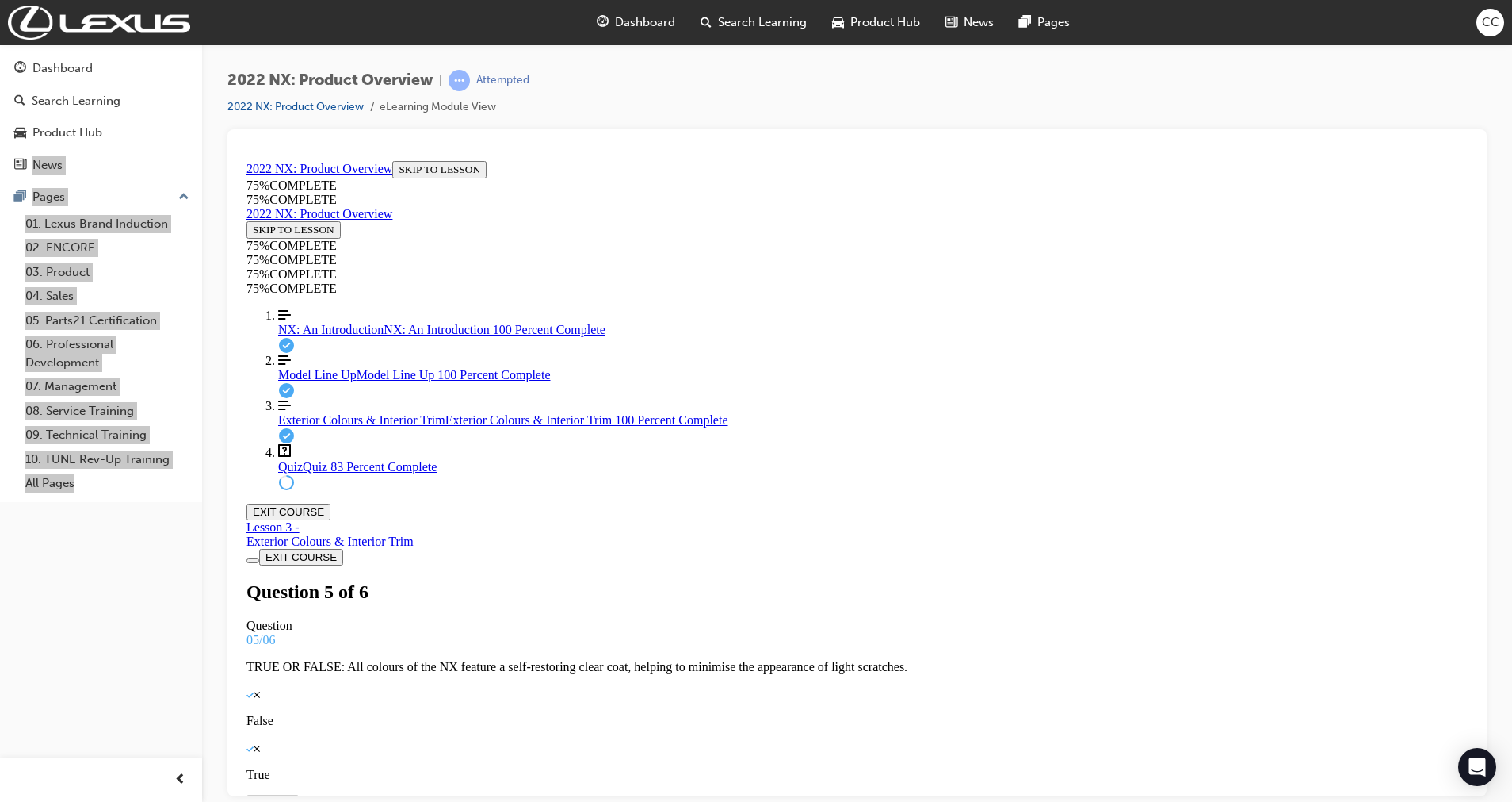
scroll to position [3, 0]
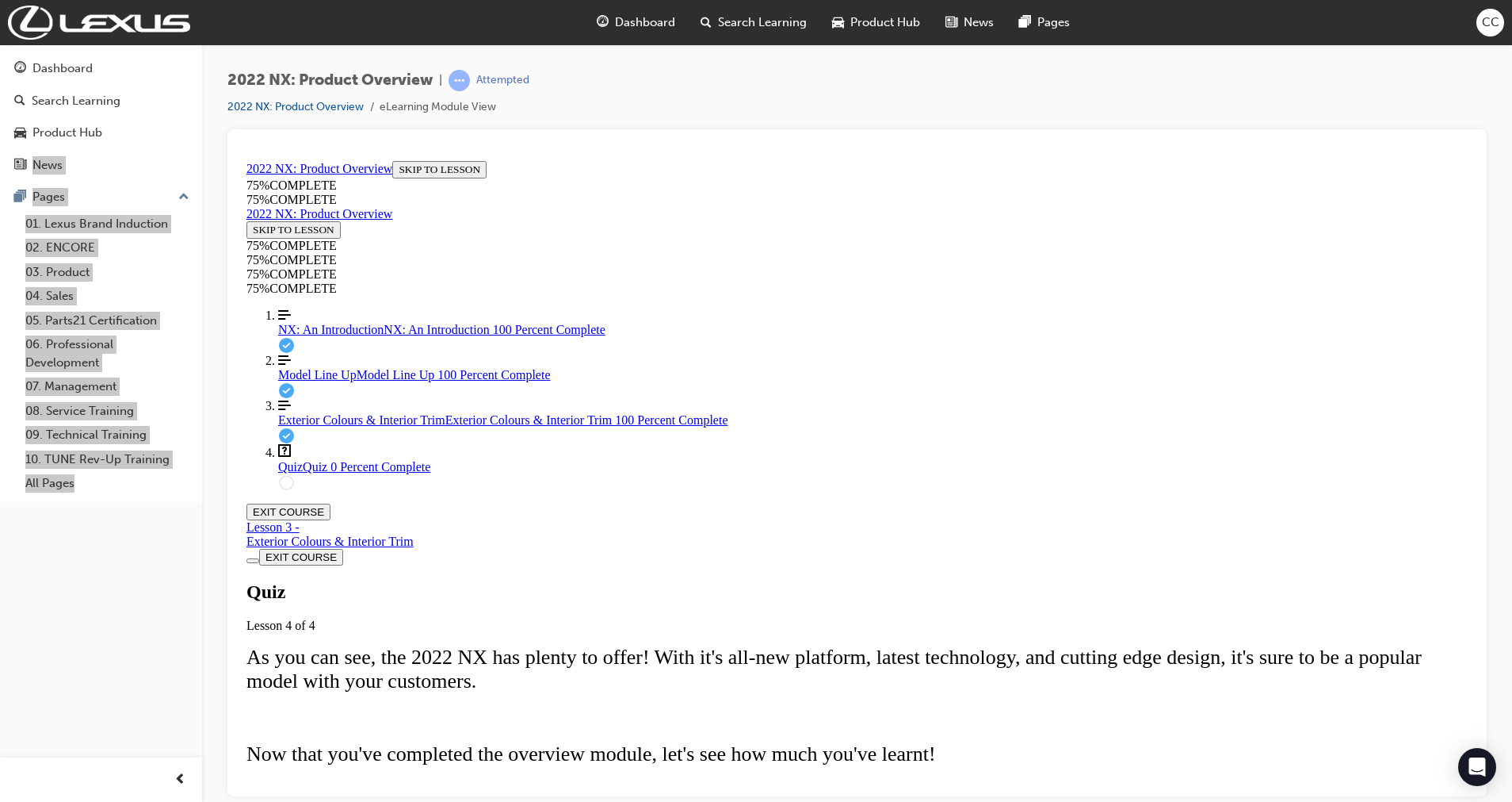
click at [316, 485] on span "TAKE AGAIN" at bounding box center [285, 813] width 64 height 12
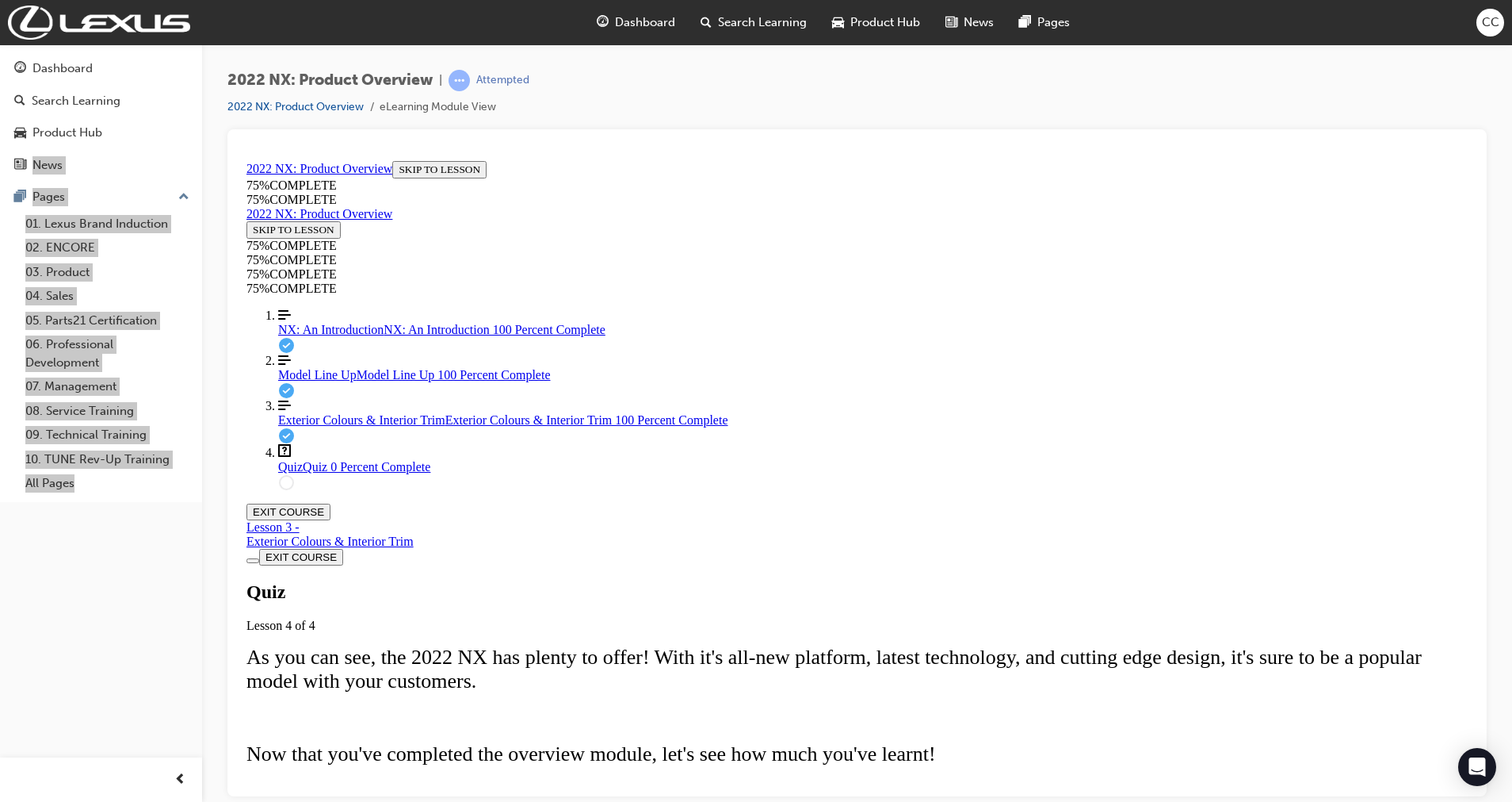
scroll to position [3, 0]
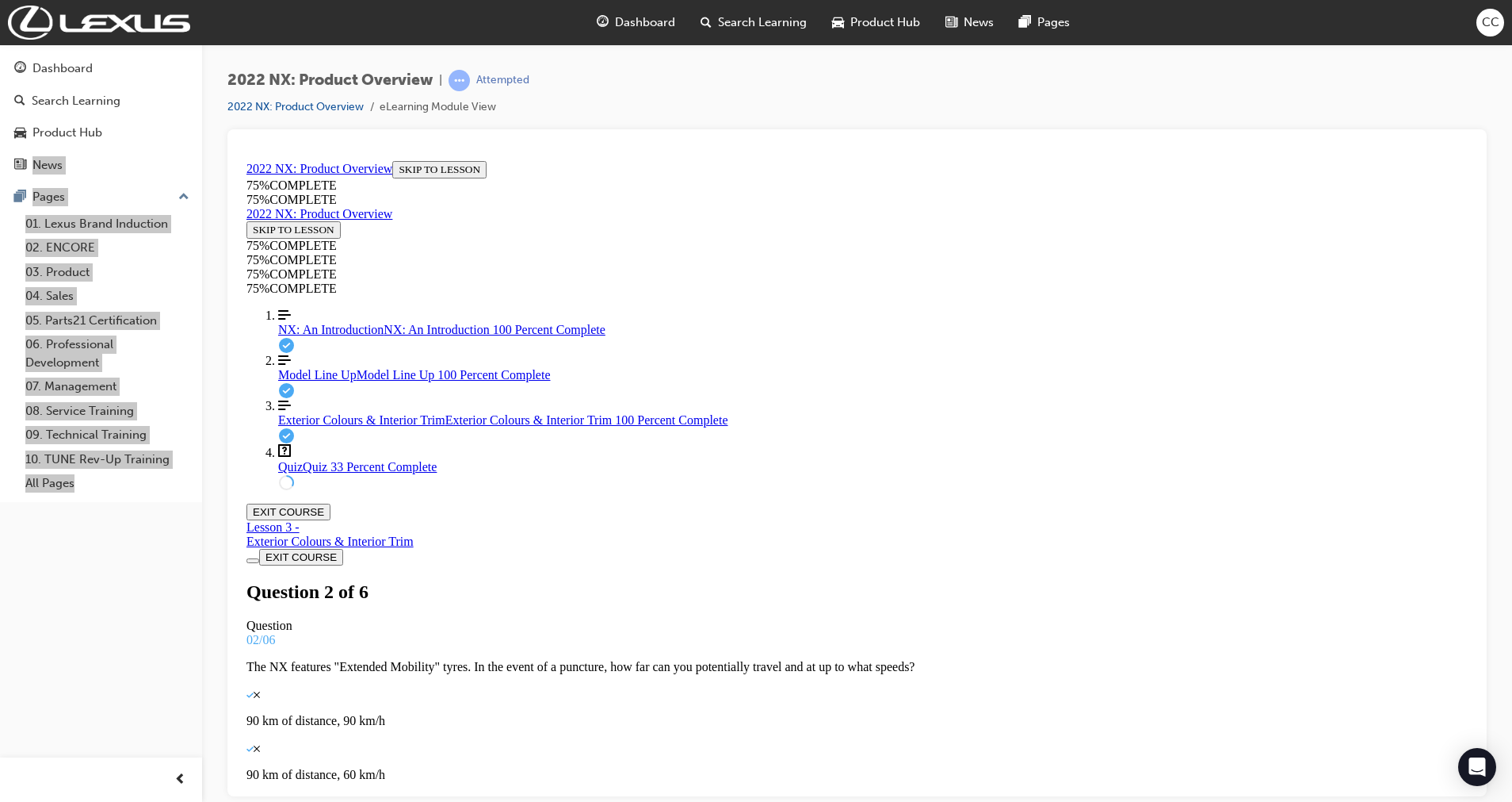
scroll to position [46, 0]
drag, startPoint x: 668, startPoint y: 385, endPoint x: 735, endPoint y: 766, distance: 386.8
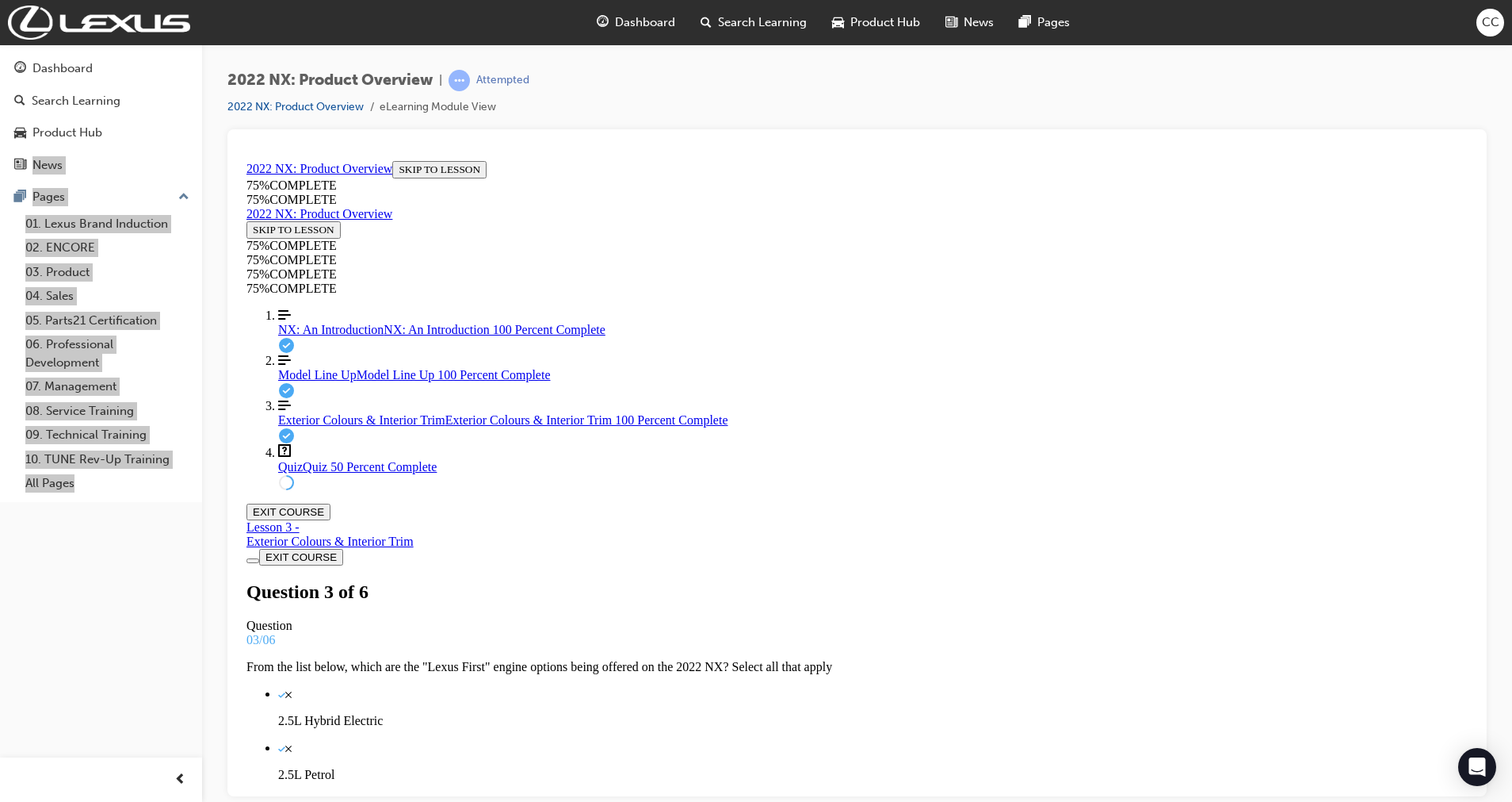
drag, startPoint x: 675, startPoint y: 365, endPoint x: 844, endPoint y: 630, distance: 314.3
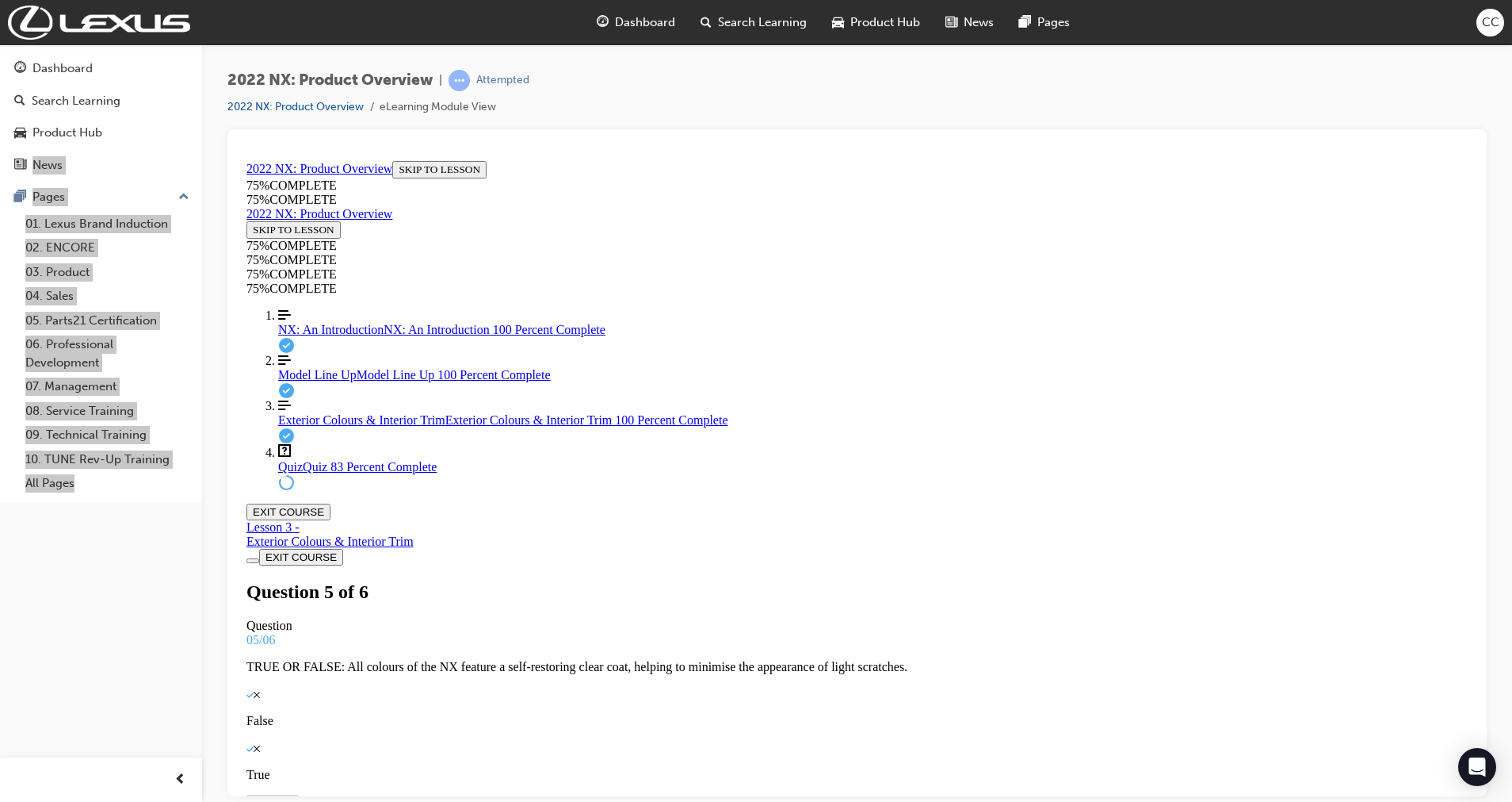
scroll to position [66, 0]
drag, startPoint x: 892, startPoint y: 551, endPoint x: 944, endPoint y: 471, distance: 95.4
drag, startPoint x: 884, startPoint y: 564, endPoint x: 922, endPoint y: 566, distance: 38.1
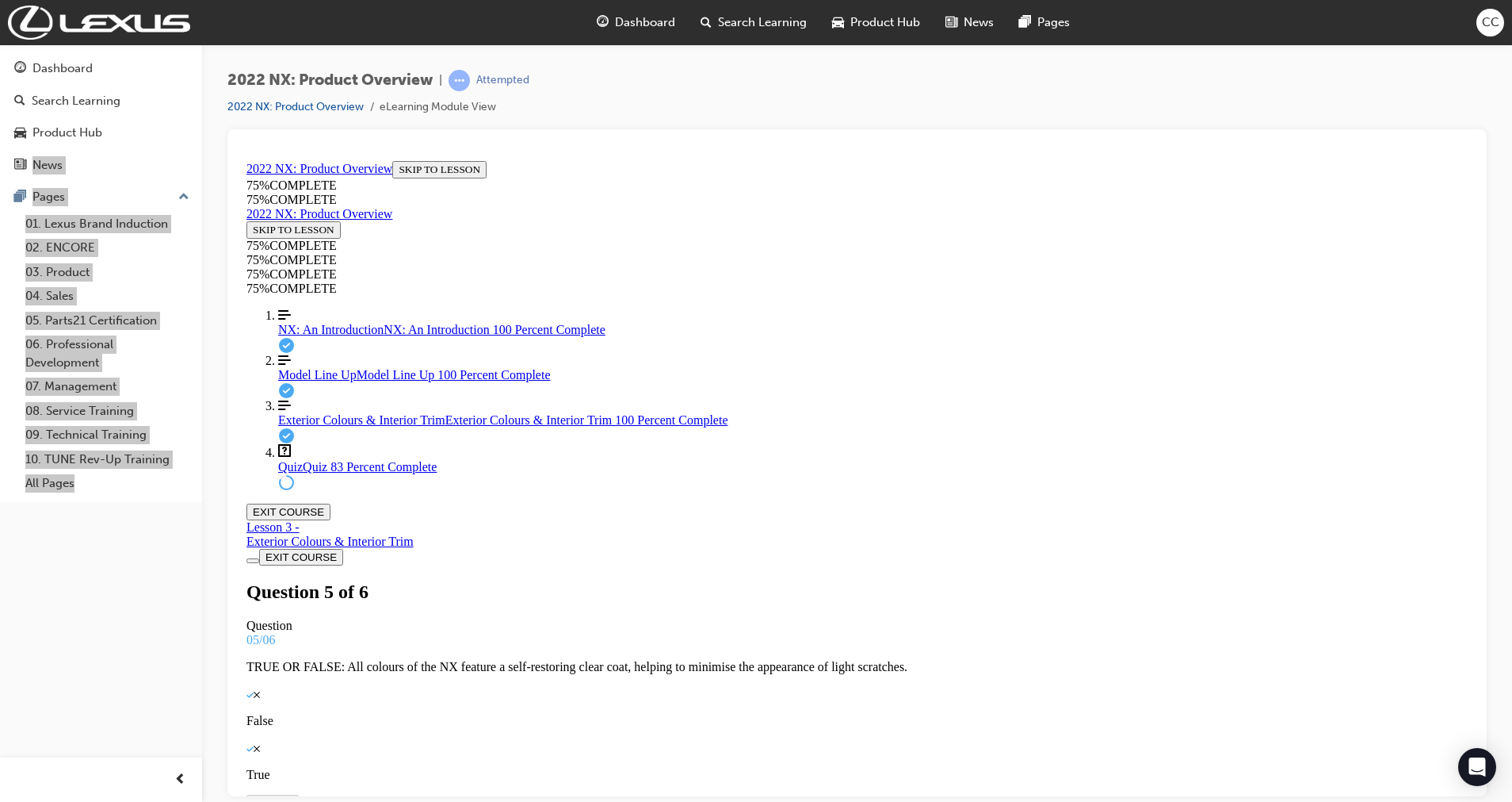
drag, startPoint x: 857, startPoint y: 624, endPoint x: 905, endPoint y: 621, distance: 48.1
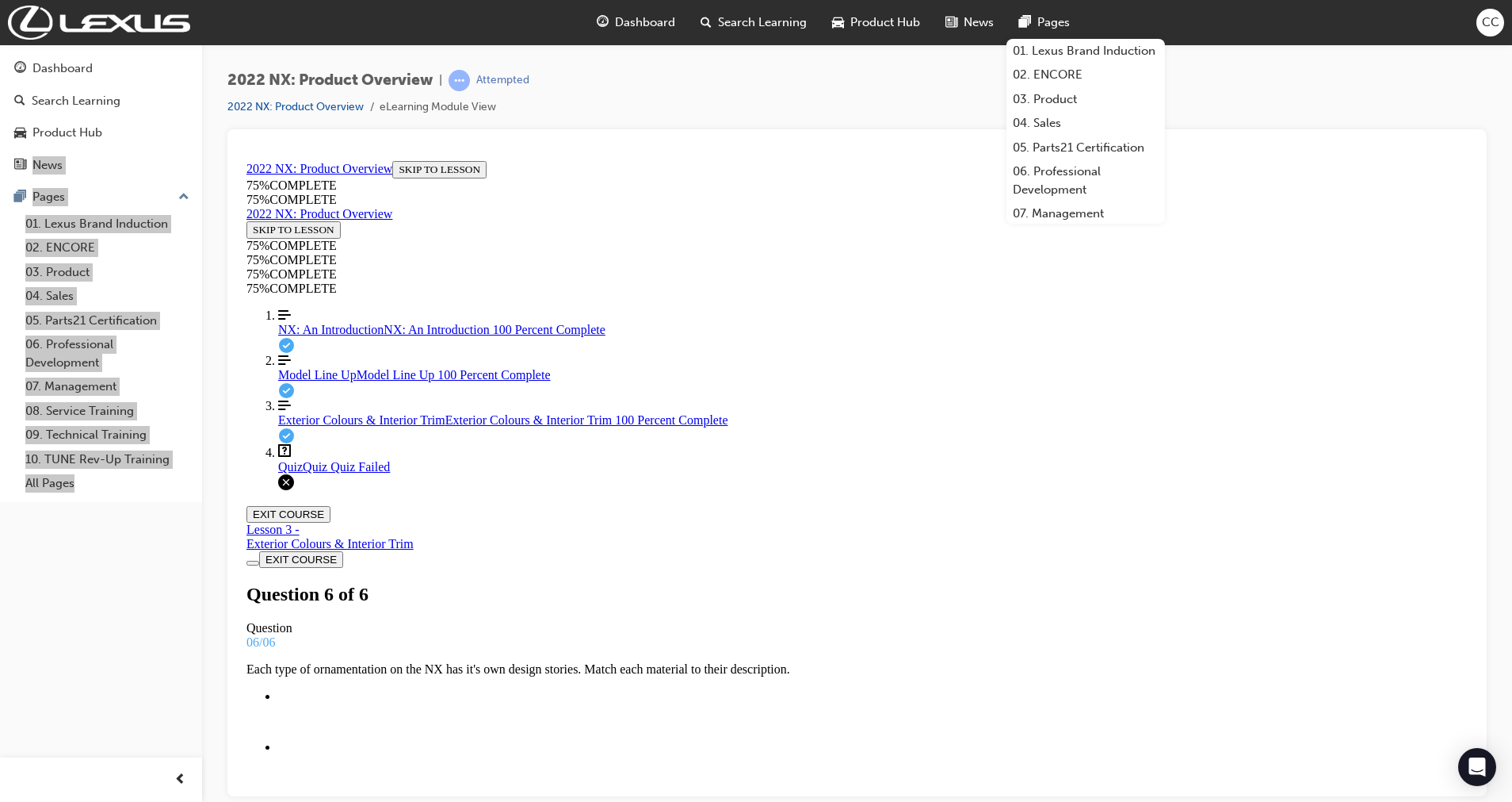
scroll to position [179, 0]
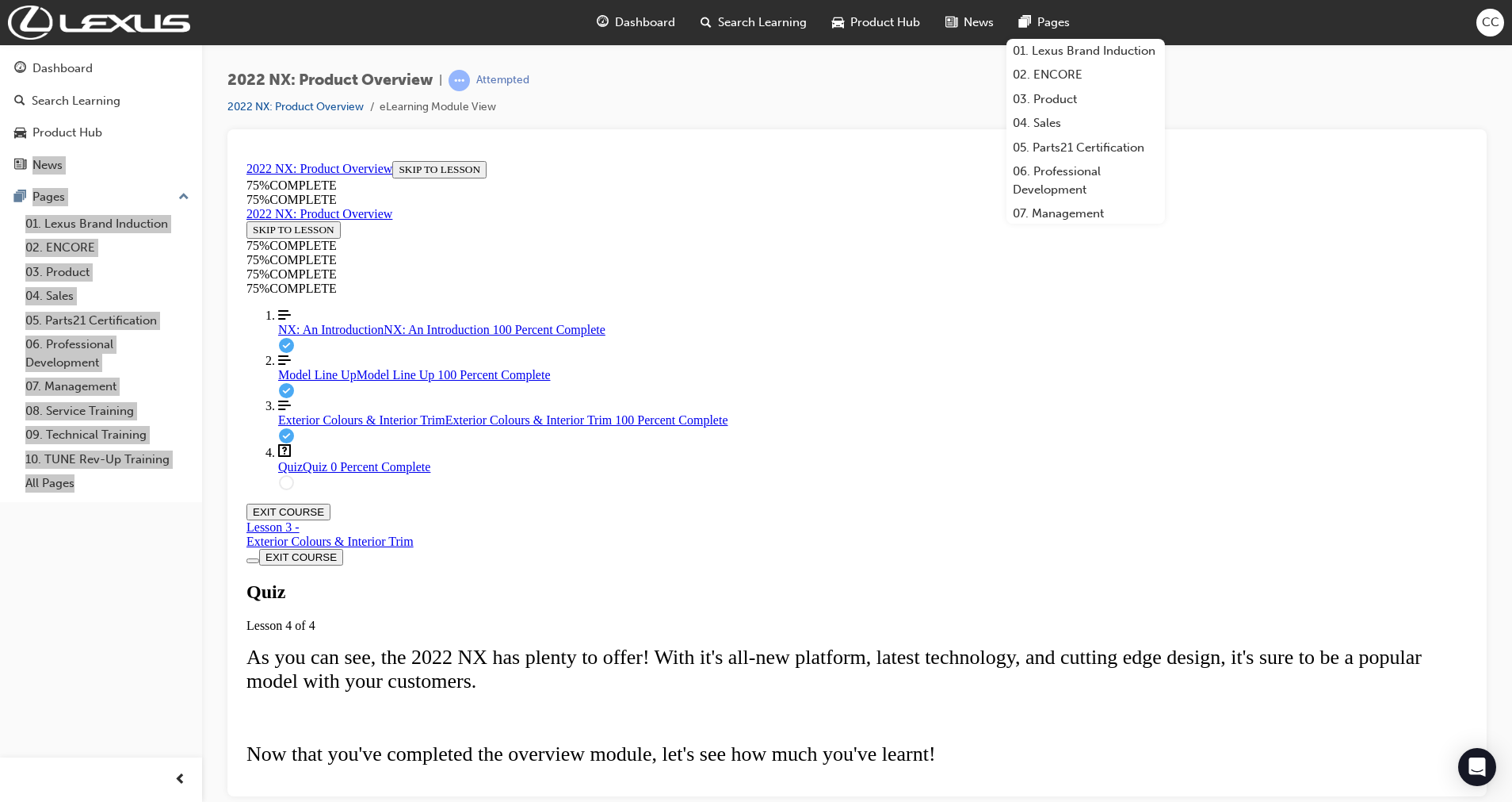
scroll to position [141, 0]
click at [316, 485] on span "TAKE AGAIN" at bounding box center [285, 813] width 64 height 12
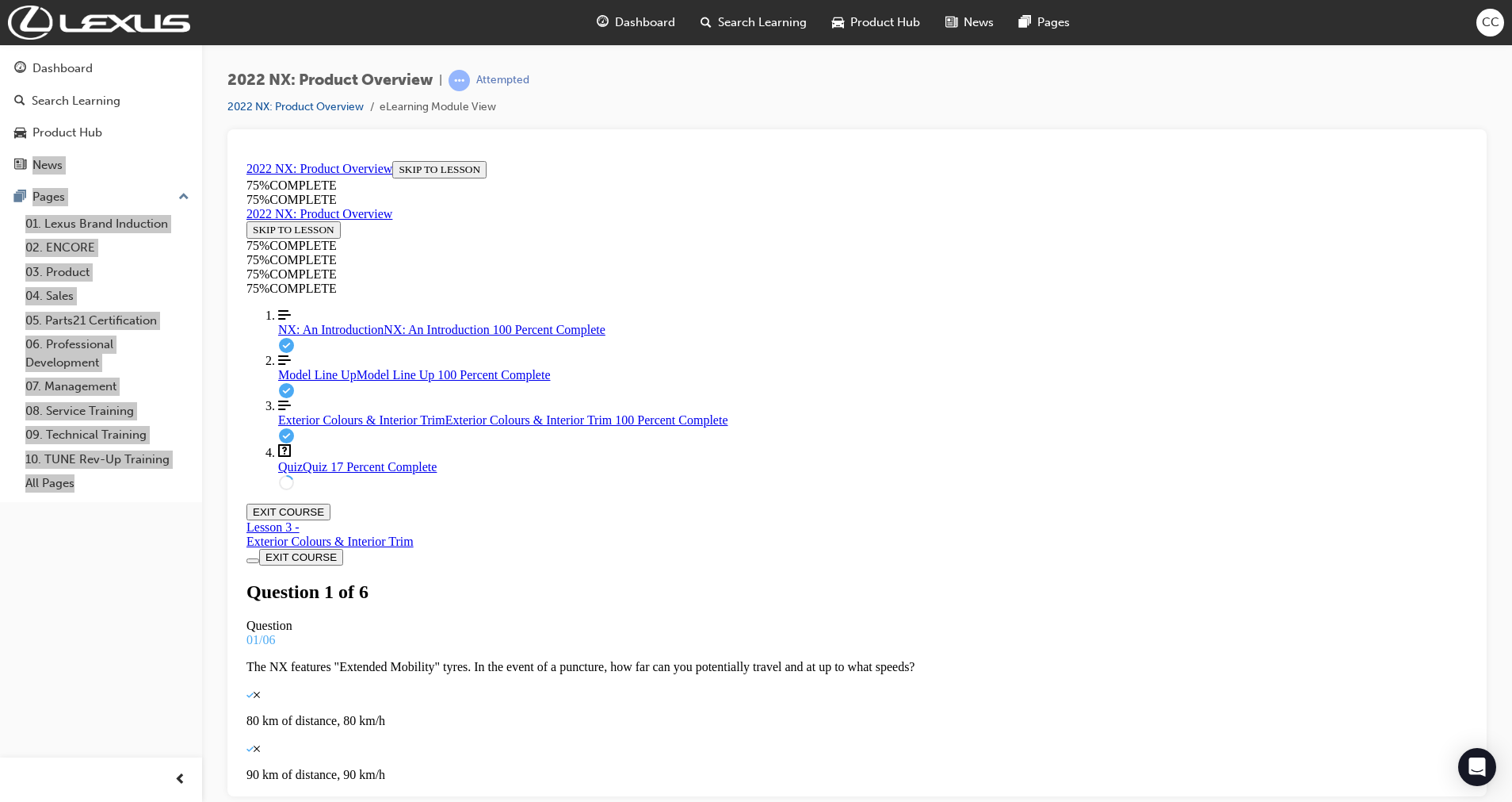
scroll to position [113, 0]
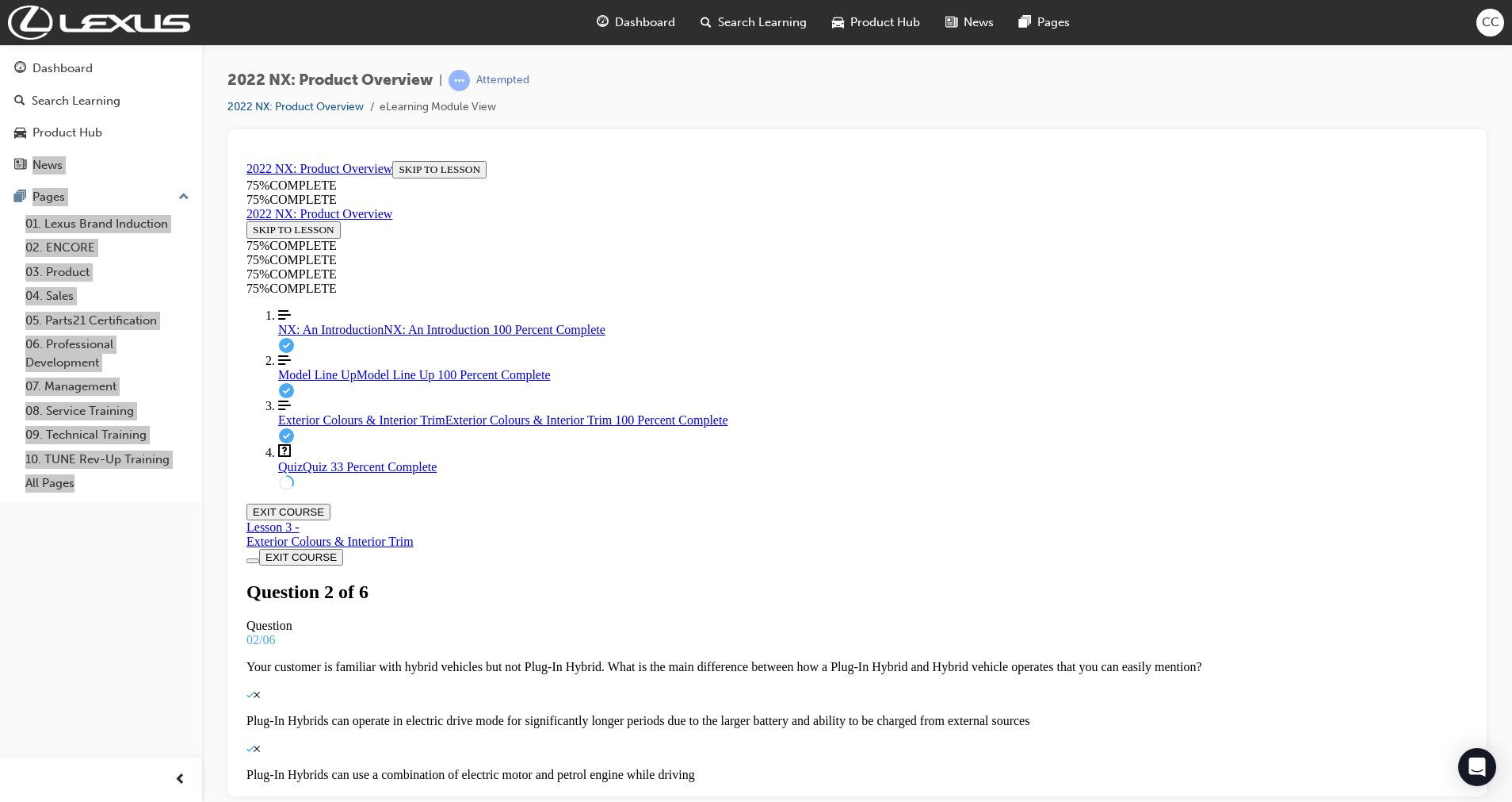
scroll to position [24, 0]
drag, startPoint x: 974, startPoint y: 773, endPoint x: 938, endPoint y: 461, distance: 314.1
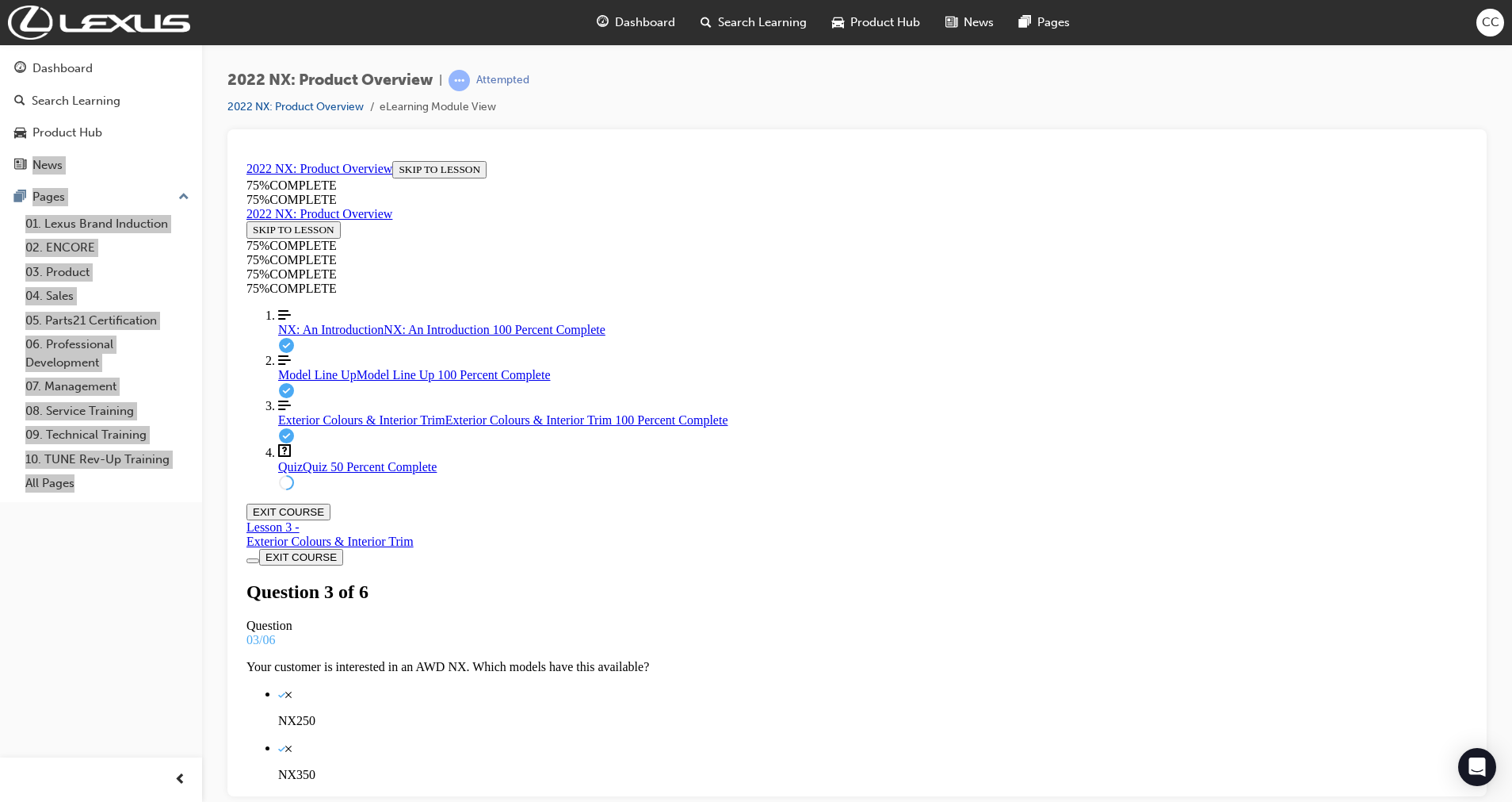
scroll to position [33, 0]
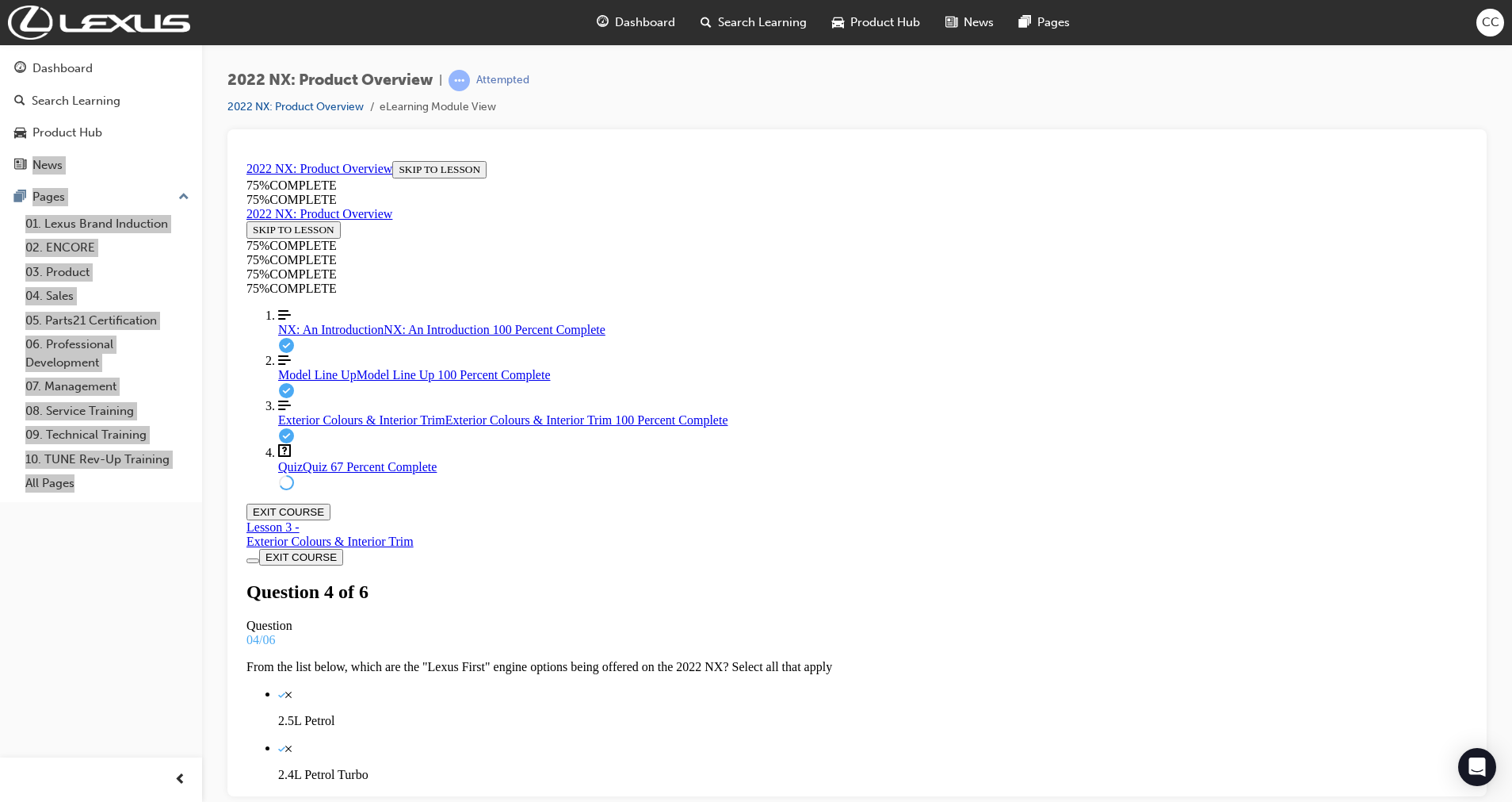
scroll to position [55, 0]
drag, startPoint x: 855, startPoint y: 556, endPoint x: 894, endPoint y: 552, distance: 39.2
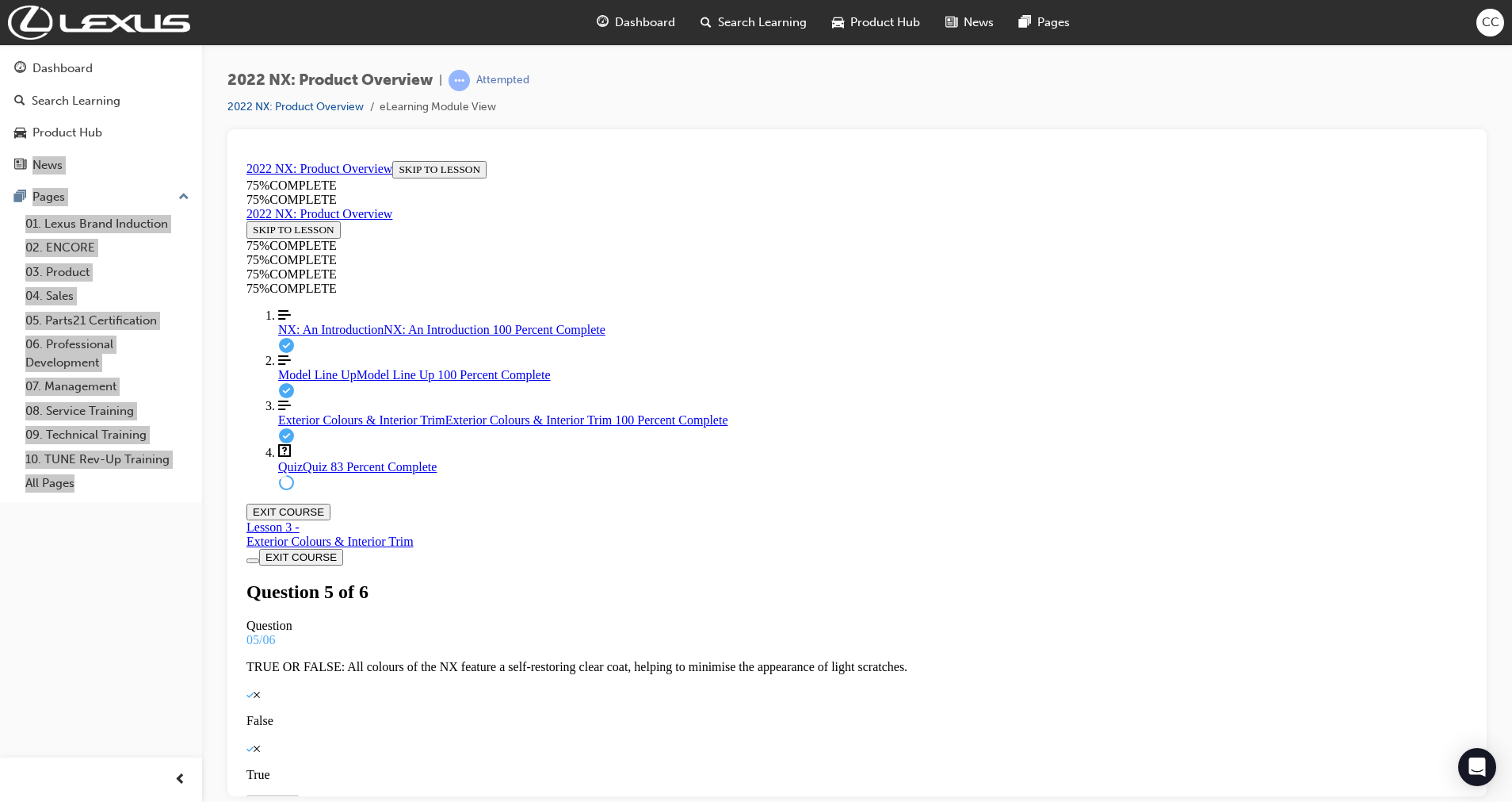
drag, startPoint x: 871, startPoint y: 615, endPoint x: 917, endPoint y: 685, distance: 83.8
drag, startPoint x: 892, startPoint y: 619, endPoint x: 929, endPoint y: 612, distance: 37.7
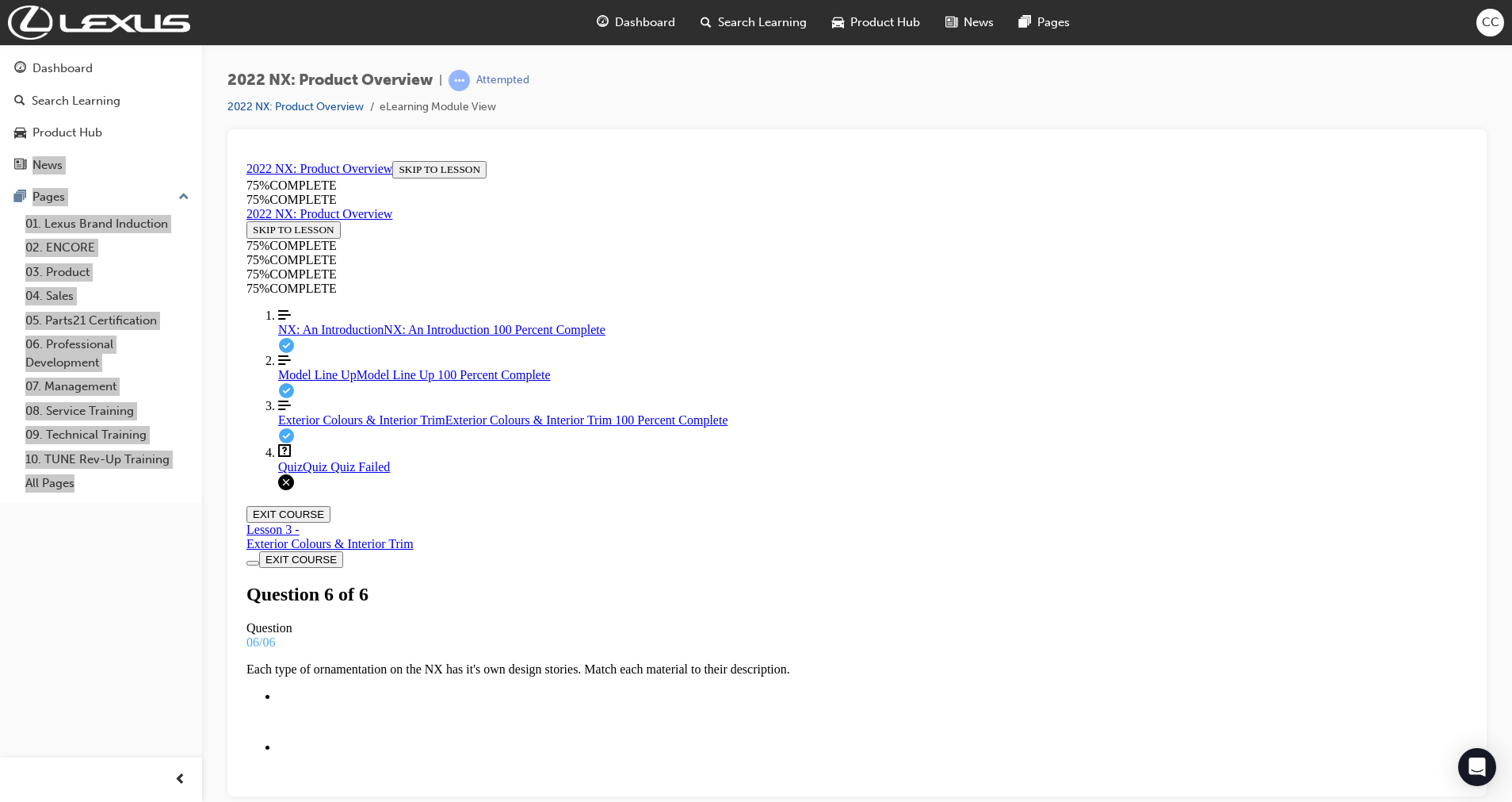
scroll to position [179, 0]
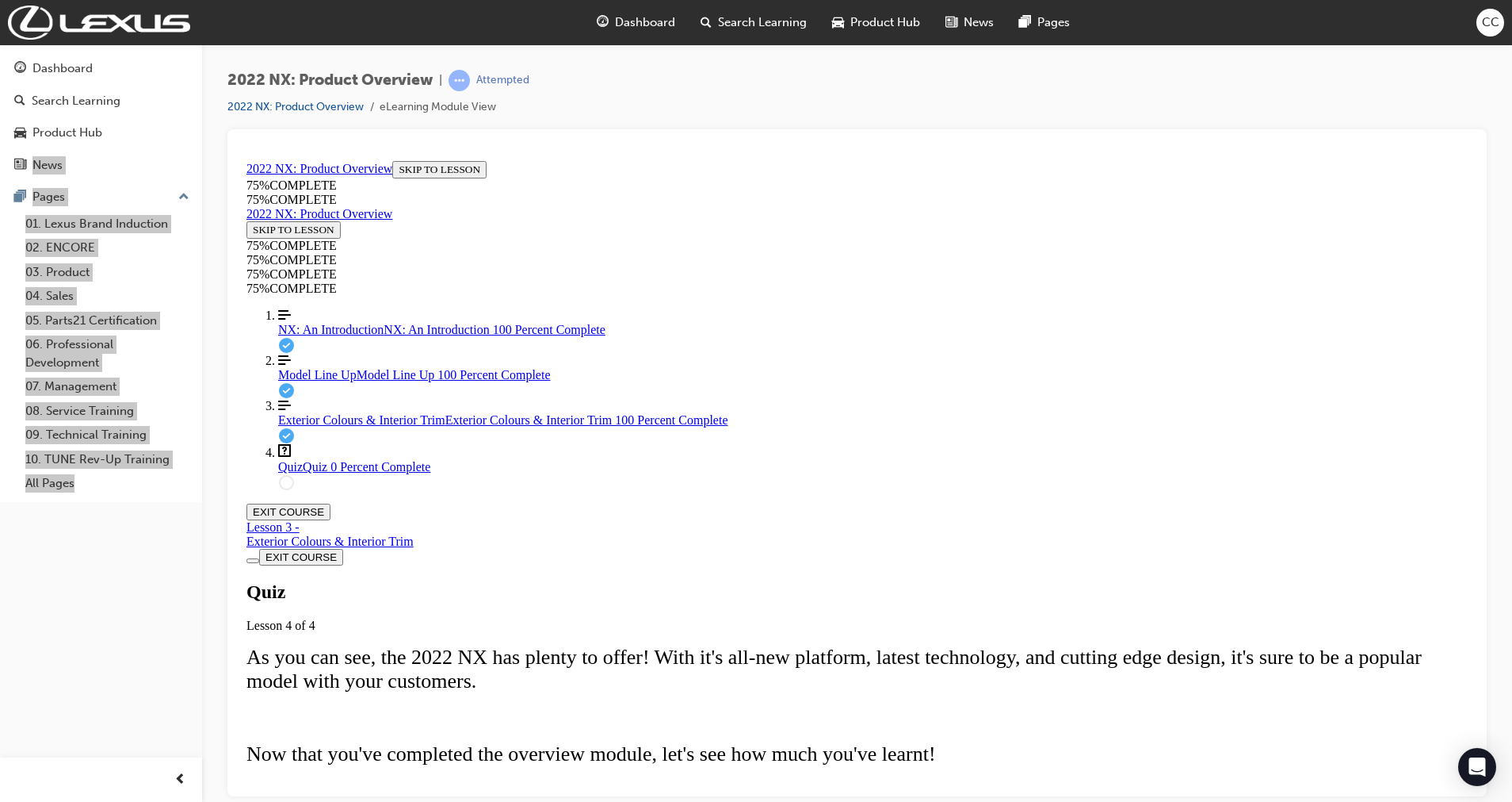
scroll to position [141, 0]
click at [316, 485] on span "TAKE AGAIN" at bounding box center [285, 813] width 64 height 12
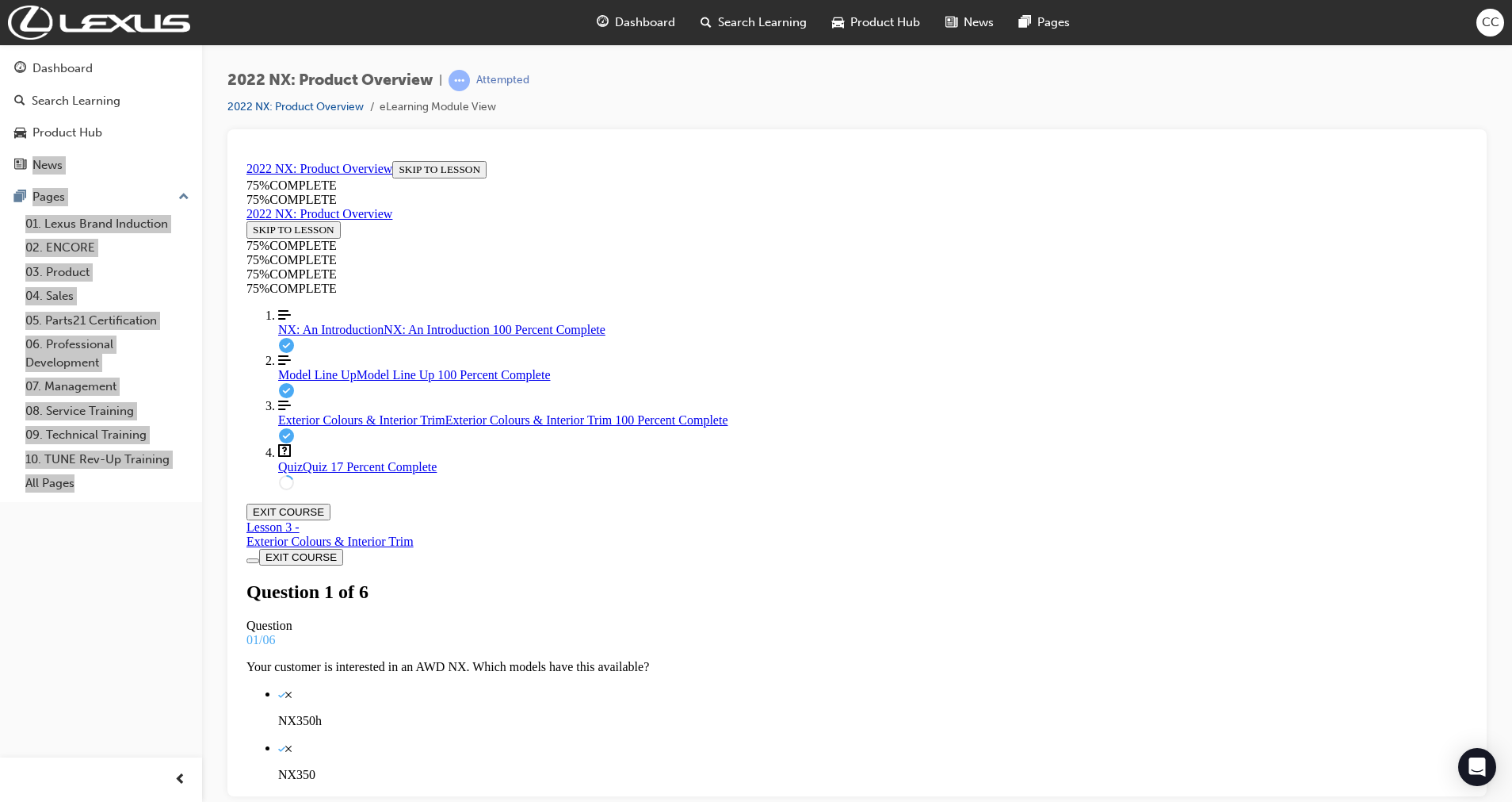
scroll to position [3, 0]
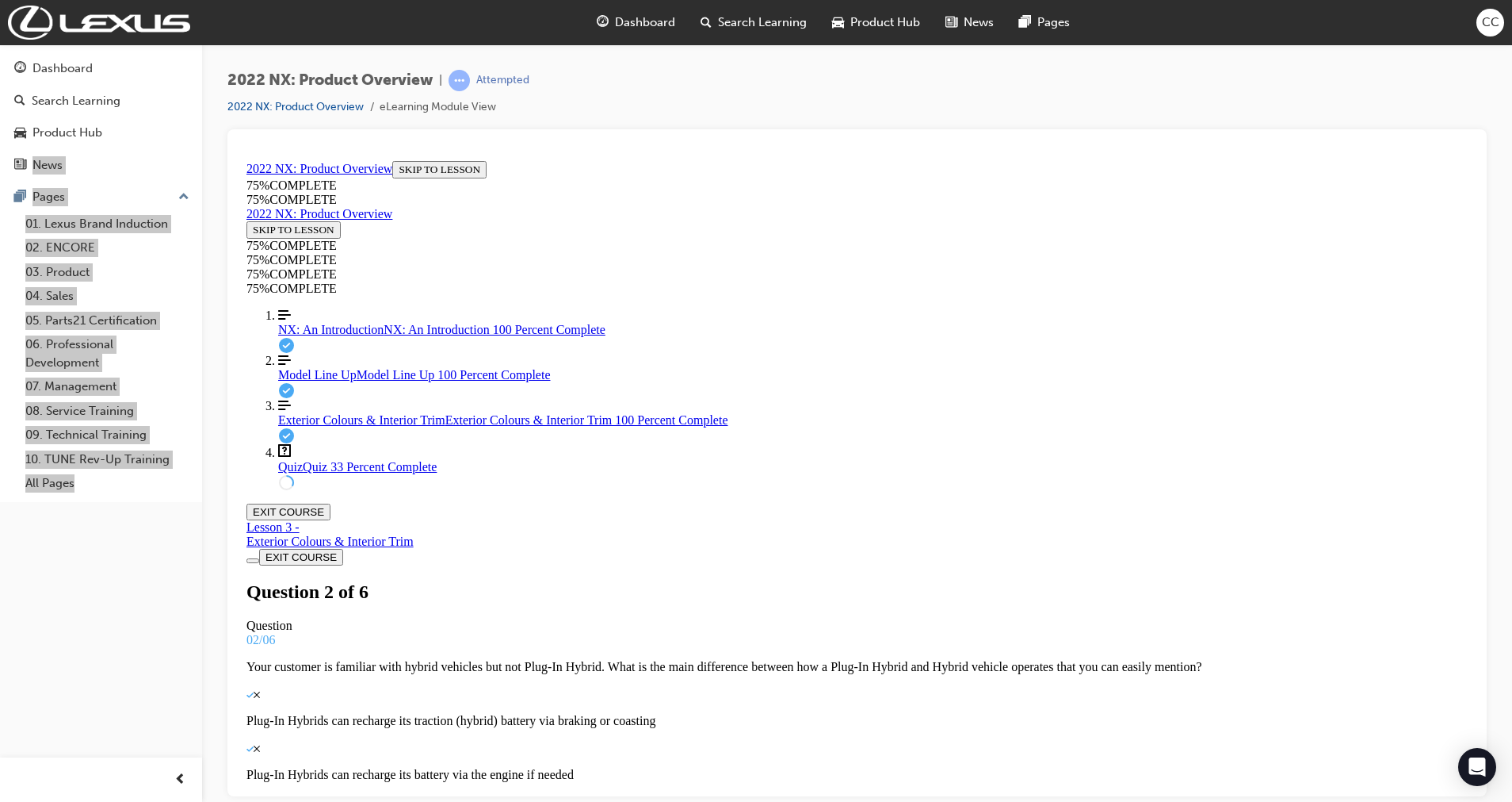
scroll to position [57, 0]
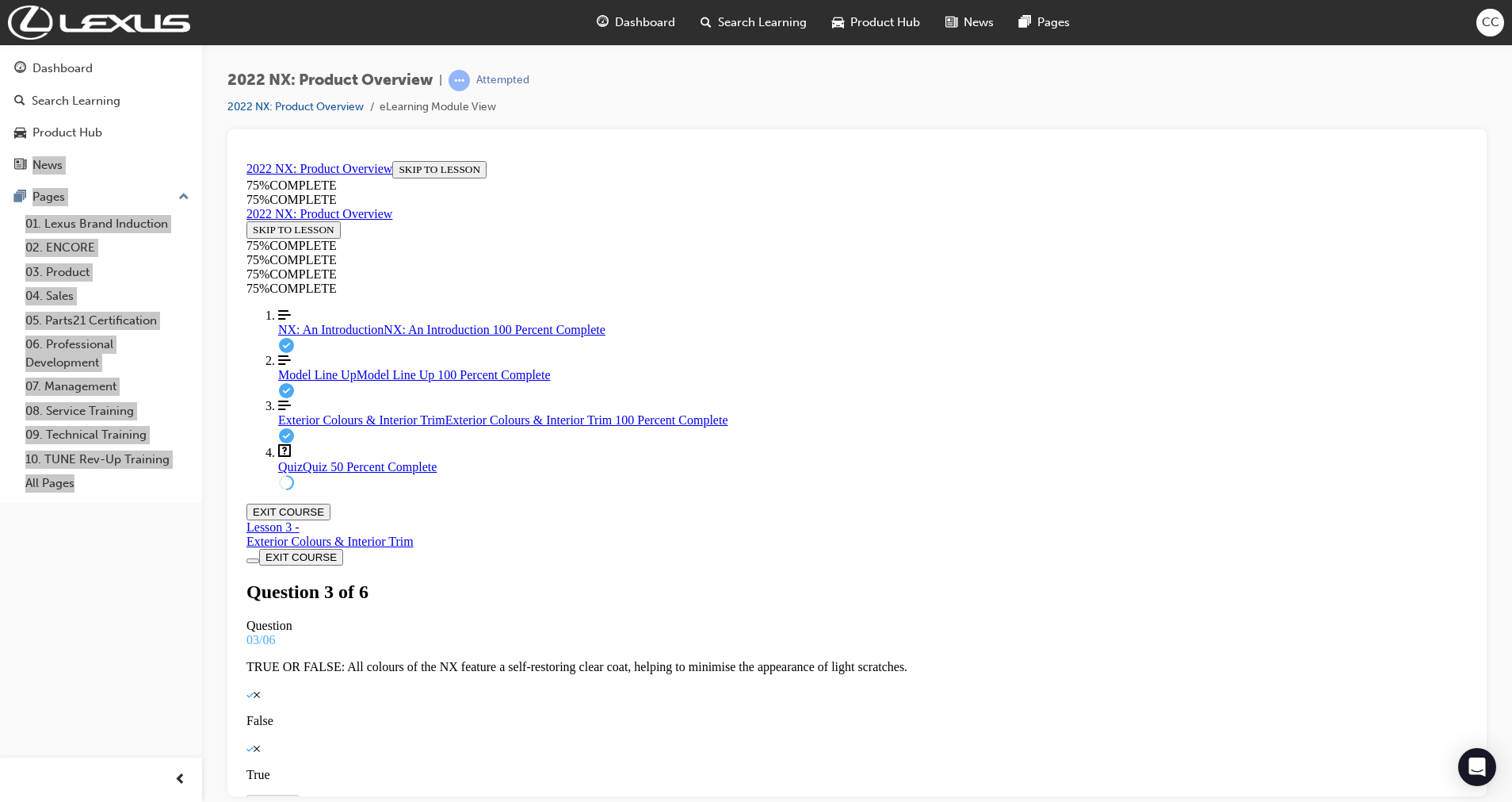
scroll to position [16, 0]
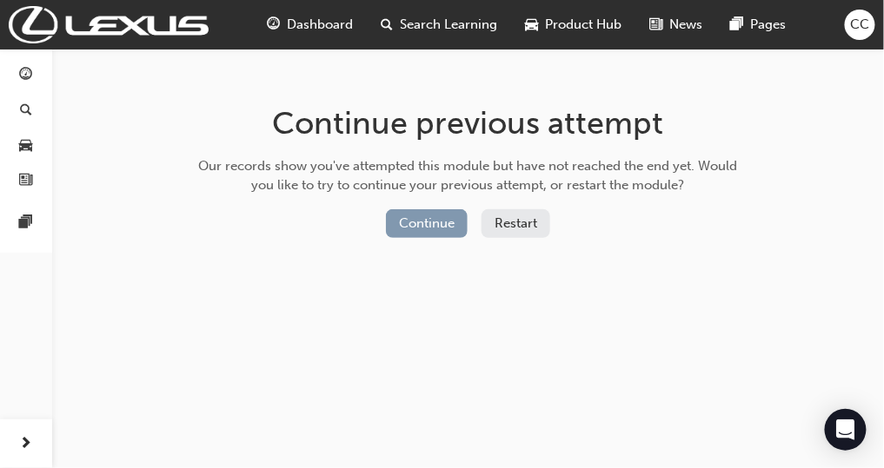
click at [454, 227] on button "Continue" at bounding box center [427, 223] width 82 height 29
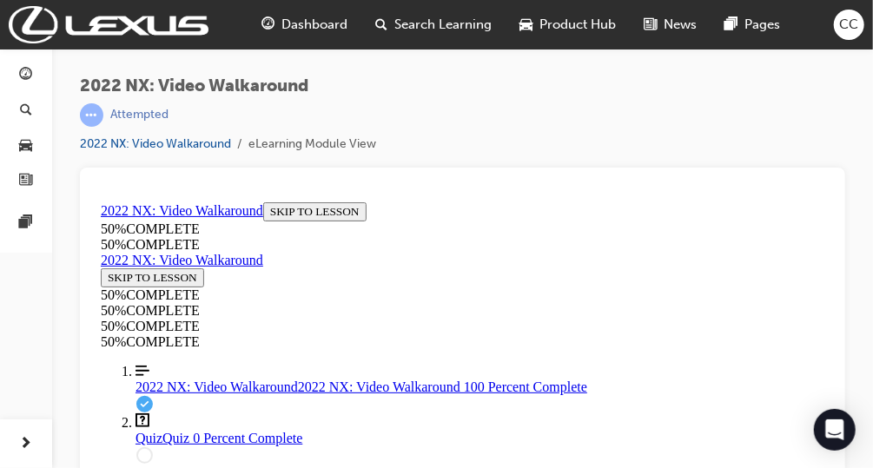
drag, startPoint x: 547, startPoint y: 421, endPoint x: 453, endPoint y: 227, distance: 216.1
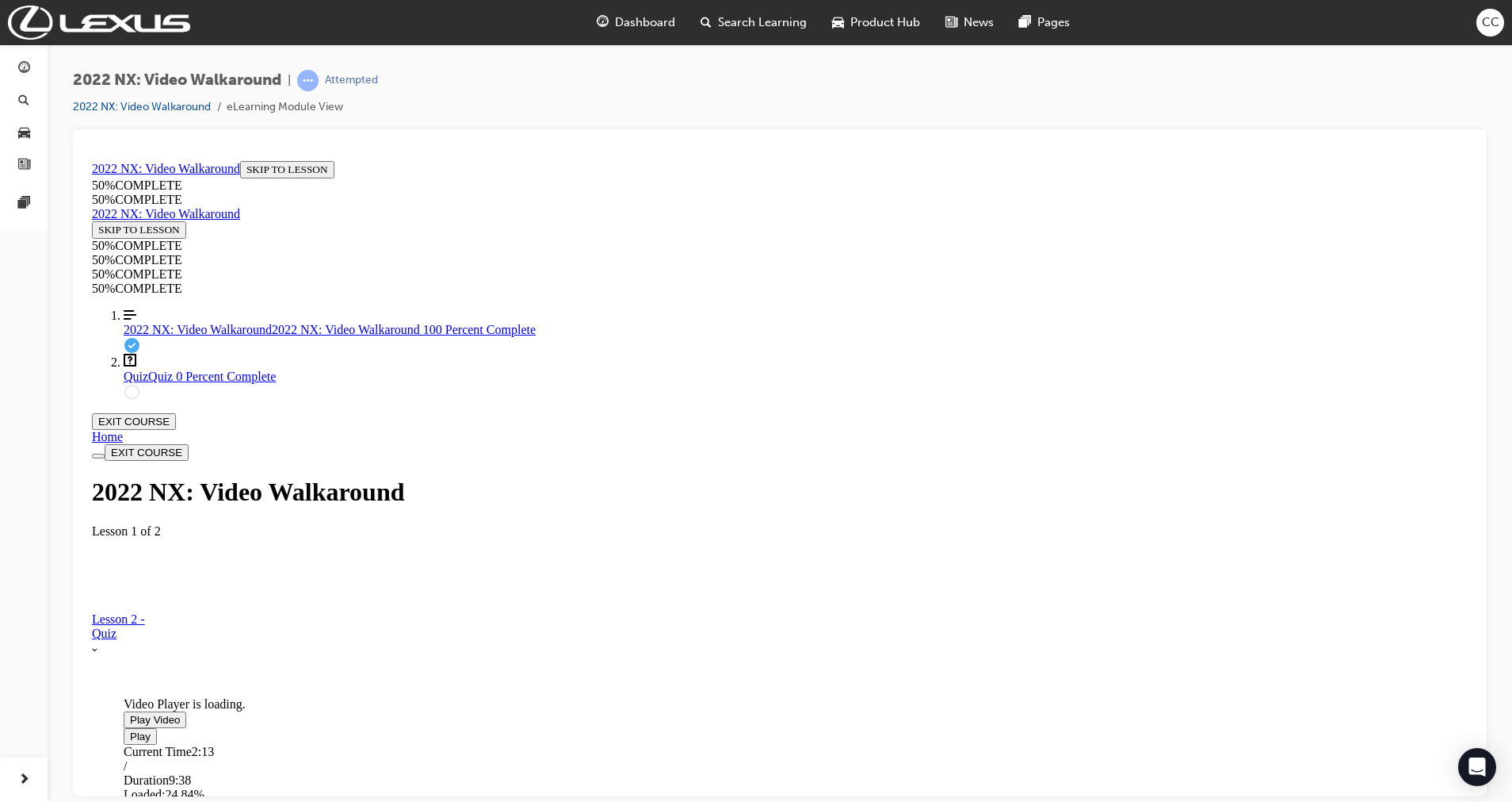
scroll to position [141, 0]
